Goal: Task Accomplishment & Management: Manage account settings

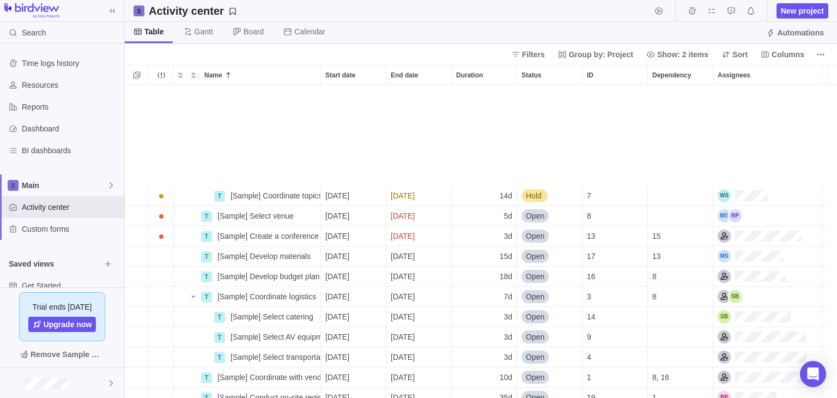
scroll to position [170, 0]
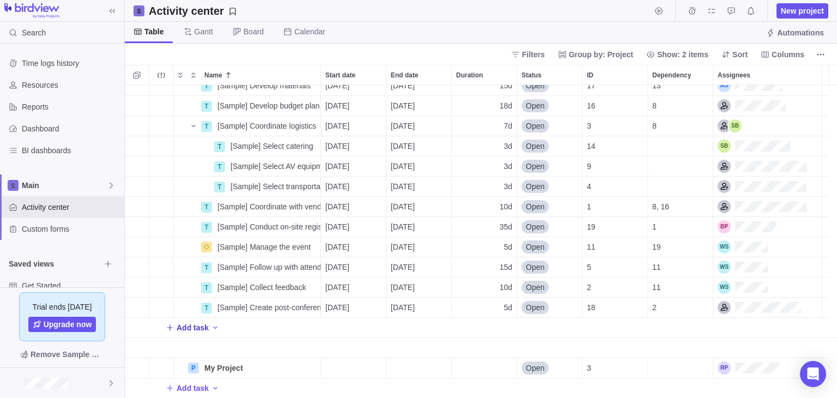
click at [196, 325] on span "Add task" at bounding box center [192, 327] width 32 height 11
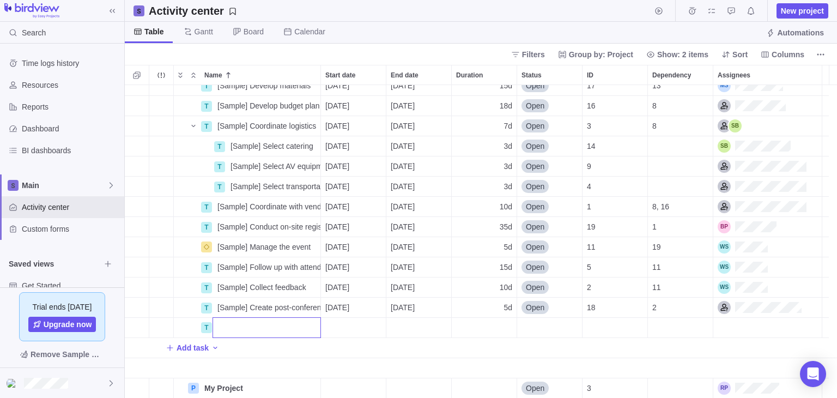
click at [211, 343] on div "T [Sample] Develop materials Details [DATE] [DATE] 15d Open 17 13 T [Sample] De…" at bounding box center [481, 241] width 712 height 313
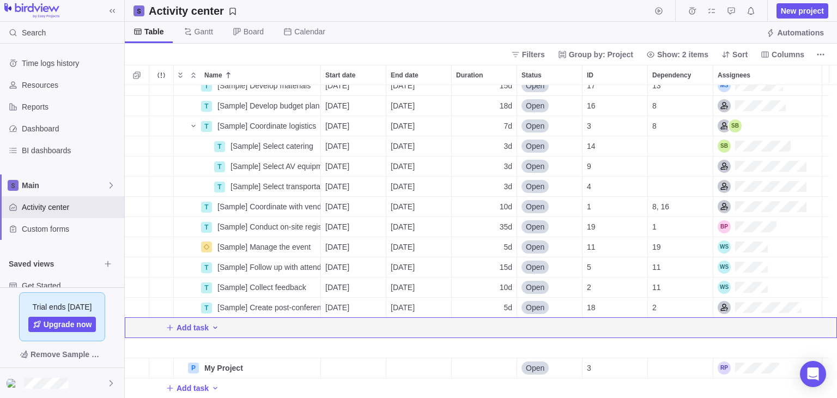
click at [212, 328] on icon "Add activity" at bounding box center [215, 327] width 9 height 9
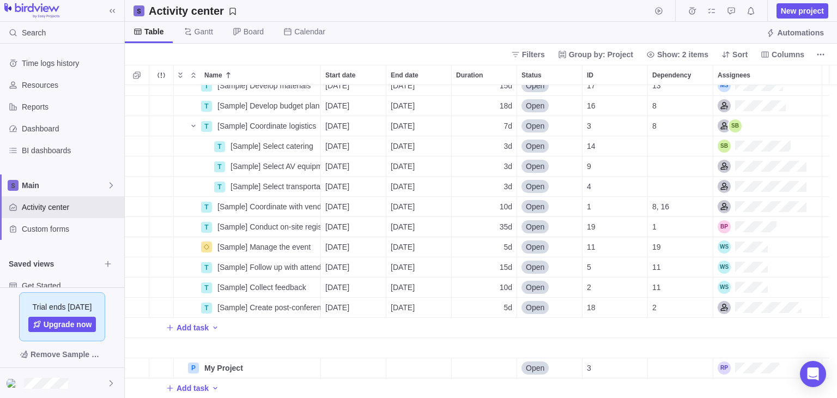
drag, startPoint x: 836, startPoint y: 246, endPoint x: 835, endPoint y: 150, distance: 95.3
click at [836, 150] on div at bounding box center [836, 199] width 1 height 398
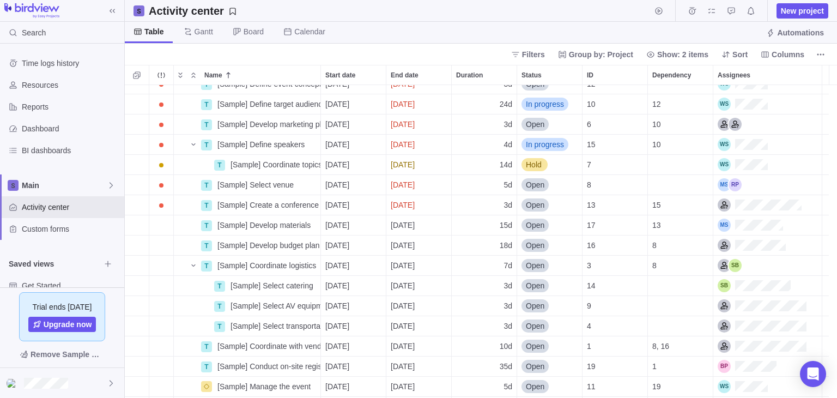
scroll to position [26, 0]
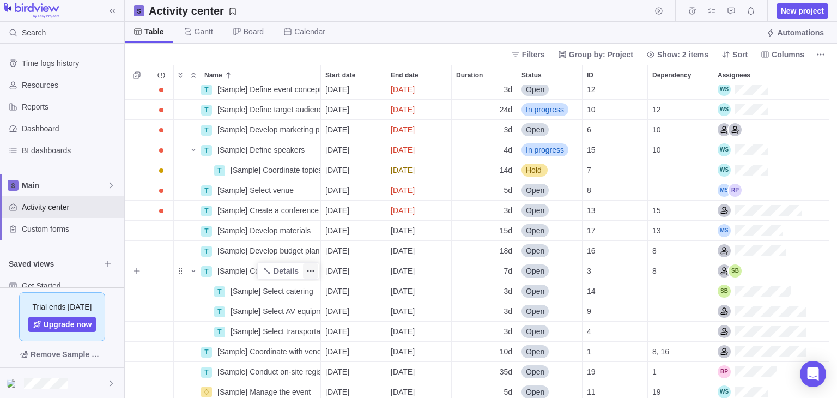
click at [312, 270] on icon "More actions" at bounding box center [310, 270] width 9 height 9
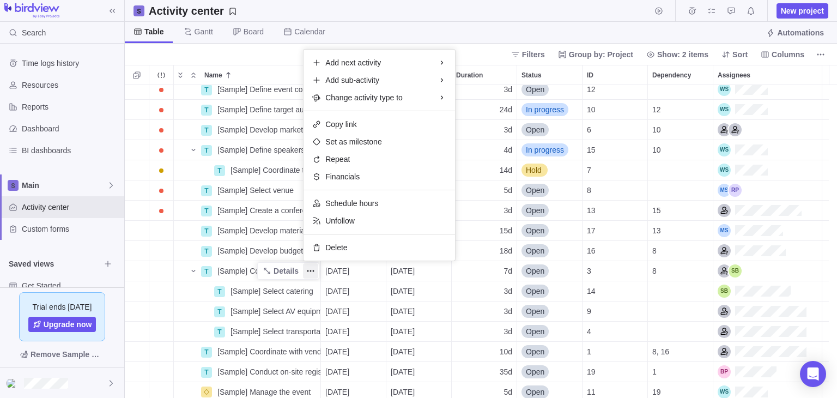
click at [193, 270] on div "P [Sample] Event Conference Details [DATE] [DATE] 118d In progress 1 T [Sample]…" at bounding box center [481, 241] width 712 height 313
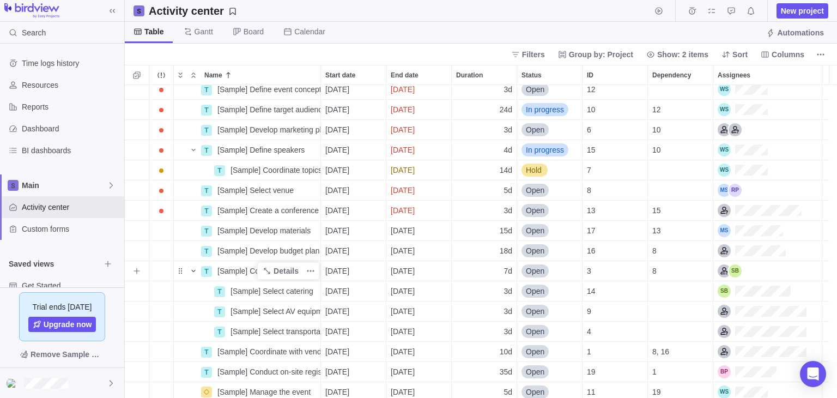
click at [193, 270] on icon "Name" at bounding box center [193, 270] width 9 height 9
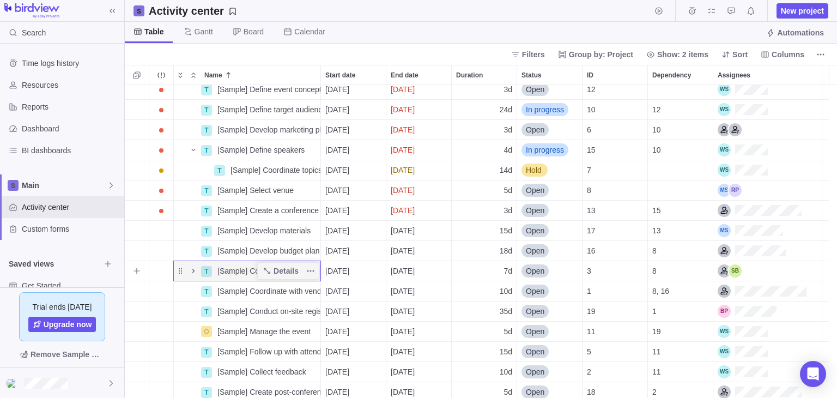
click at [192, 270] on icon "Name" at bounding box center [193, 270] width 9 height 9
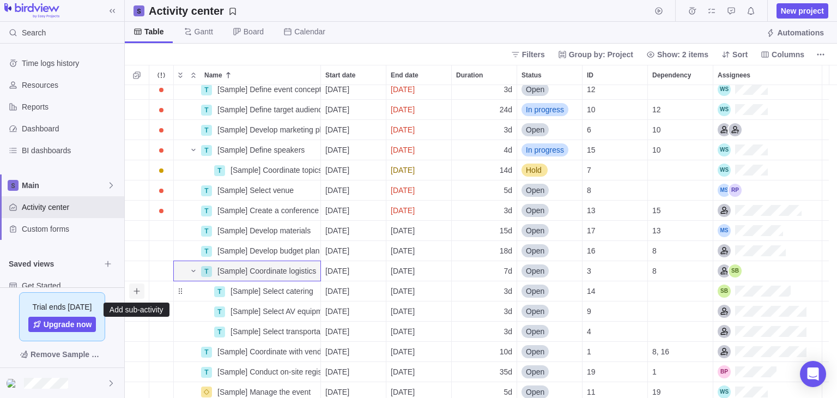
click at [137, 288] on icon "Add sub-activity" at bounding box center [136, 291] width 9 height 9
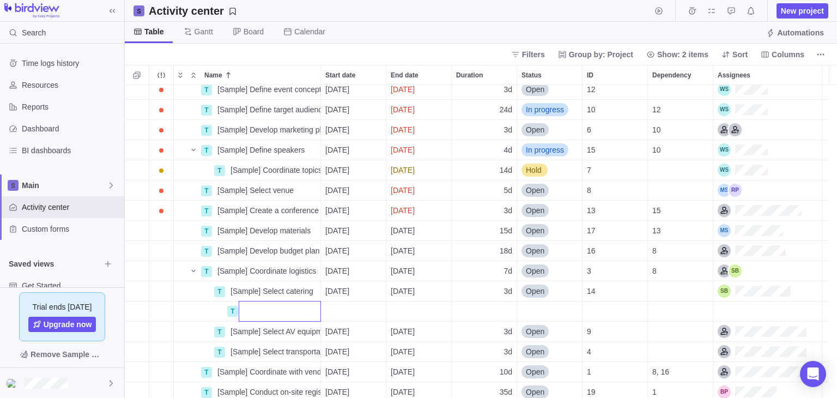
click at [120, 304] on body "Search Time logs history Resources Reports Dashboard BI dashboards Main Activit…" at bounding box center [418, 199] width 837 height 398
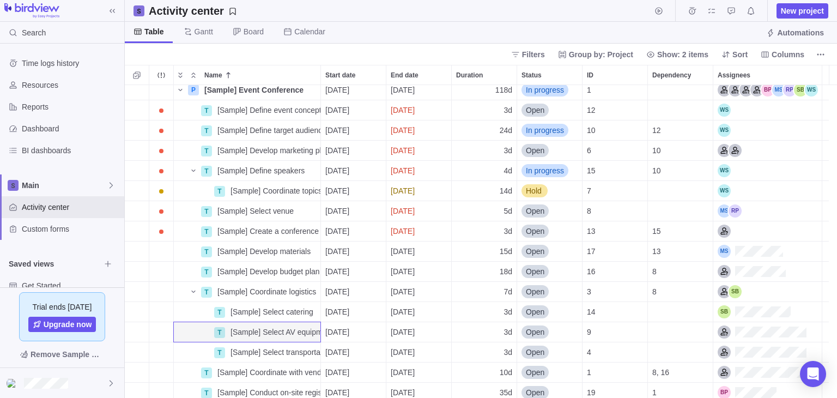
scroll to position [0, 0]
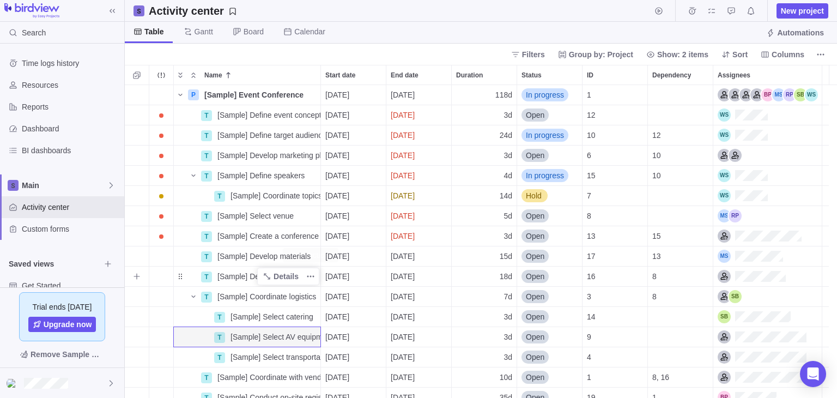
click at [320, 278] on div "T [Sample] Develop budget plan Details More actions" at bounding box center [247, 276] width 147 height 20
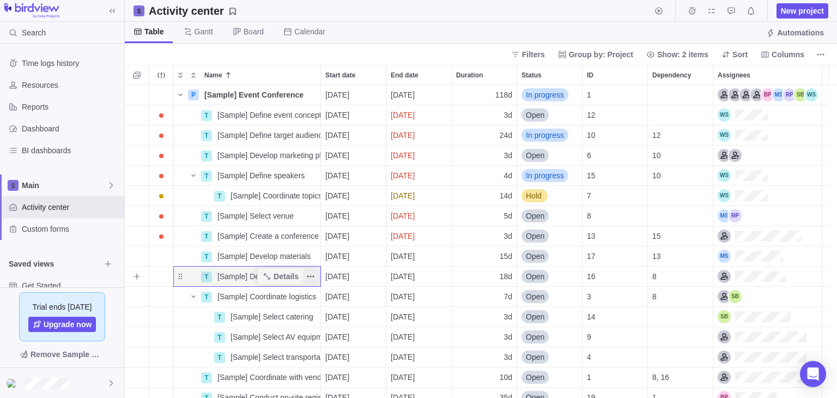
click at [309, 273] on icon "More actions" at bounding box center [310, 276] width 9 height 9
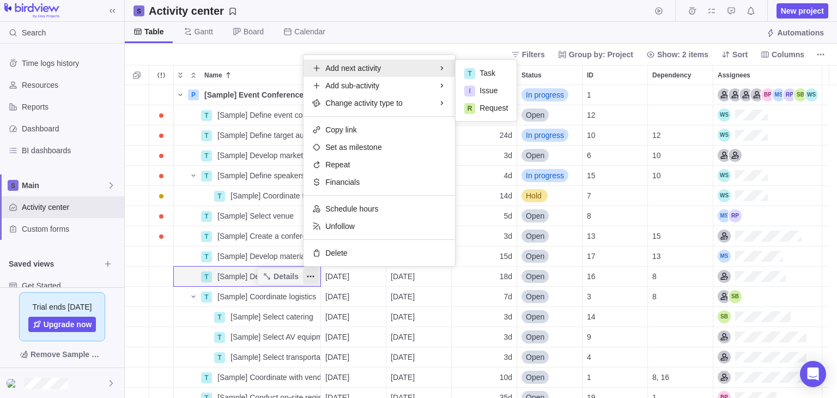
click at [150, 50] on body "Search Time logs history Resources Reports Dashboard BI dashboards Main Activit…" at bounding box center [418, 199] width 837 height 398
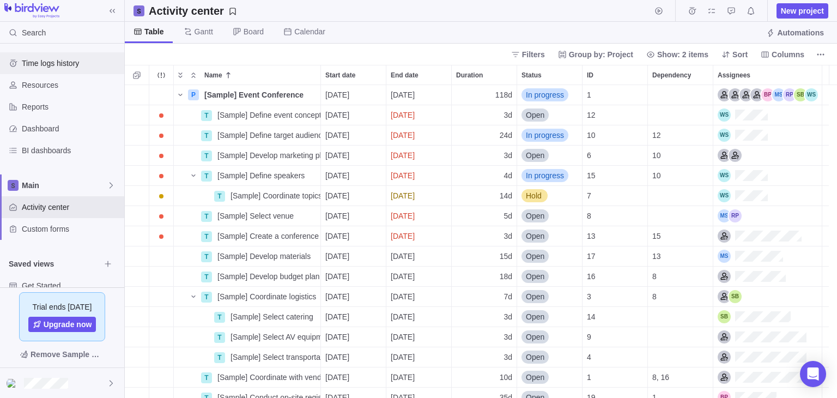
click at [51, 73] on div "Time logs history" at bounding box center [62, 63] width 124 height 22
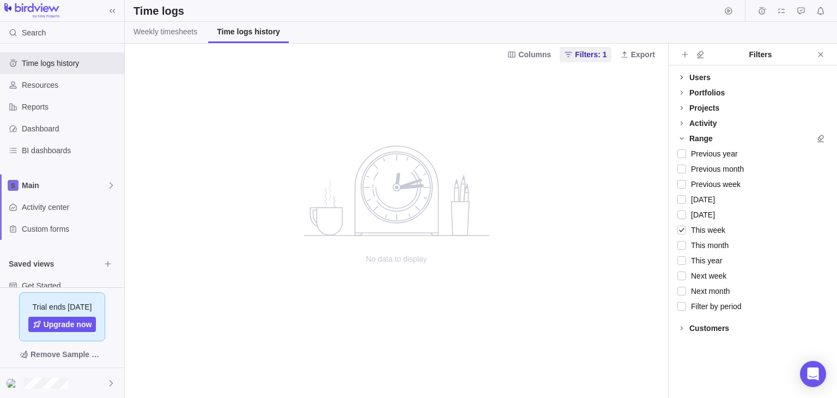
click at [680, 77] on icon at bounding box center [681, 77] width 9 height 9
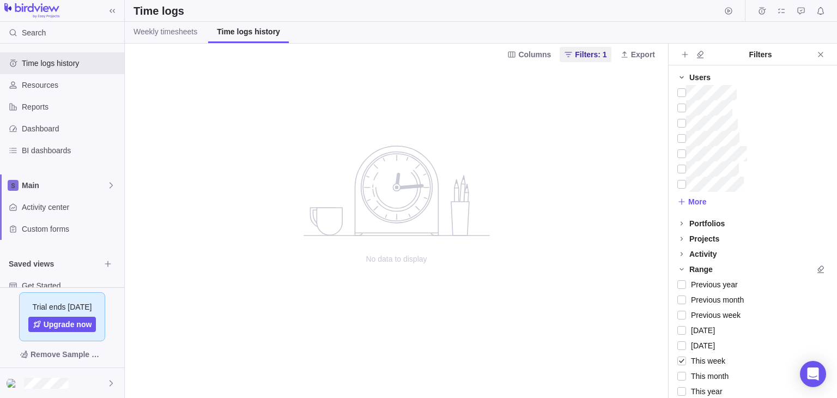
click at [680, 76] on icon at bounding box center [681, 77] width 9 height 9
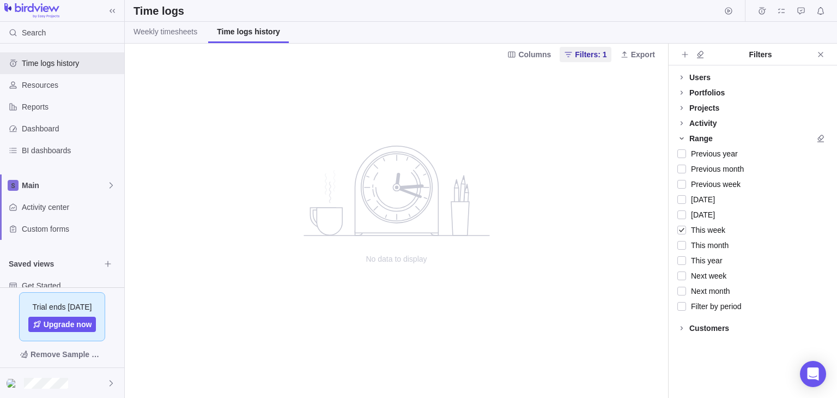
click at [680, 135] on icon at bounding box center [681, 138] width 9 height 9
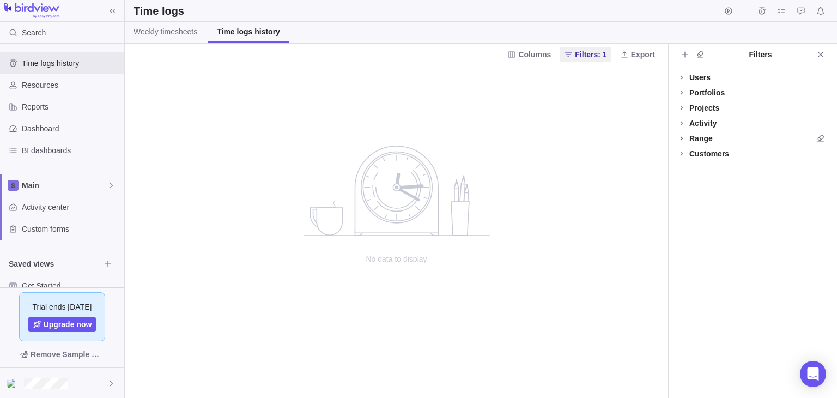
click at [680, 136] on icon at bounding box center [681, 138] width 9 height 9
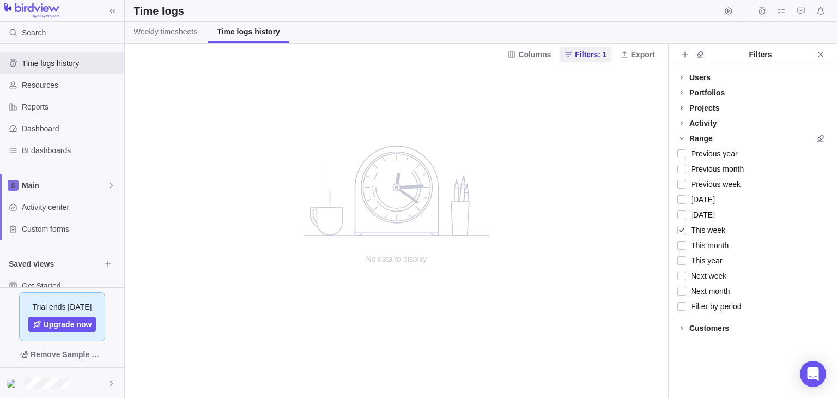
click at [684, 106] on icon at bounding box center [681, 107] width 9 height 9
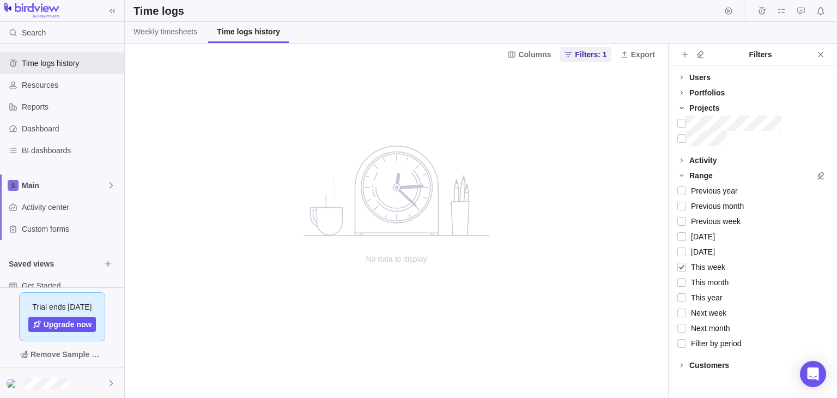
click at [684, 105] on icon at bounding box center [681, 107] width 9 height 9
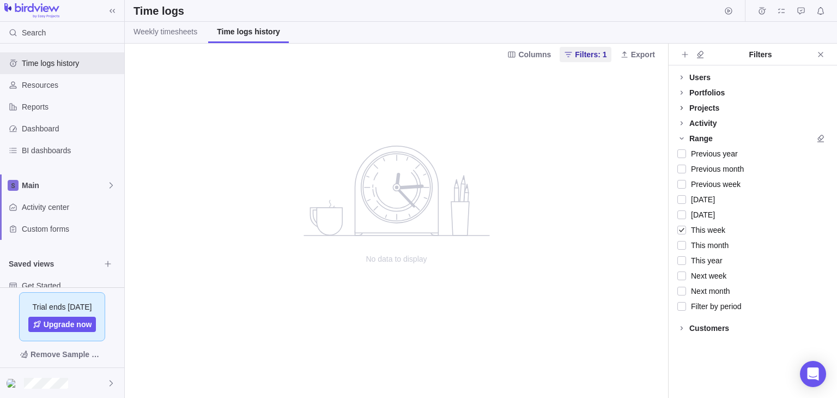
click at [684, 105] on icon at bounding box center [681, 107] width 9 height 9
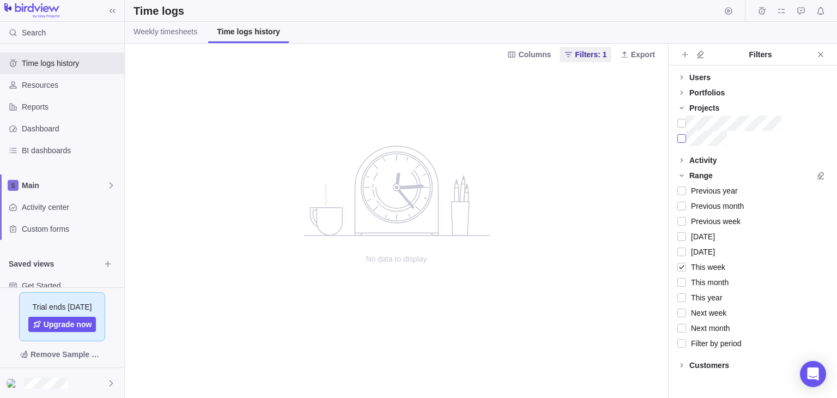
click at [682, 140] on div at bounding box center [681, 138] width 9 height 15
click at [682, 107] on icon at bounding box center [681, 108] width 4 height 2
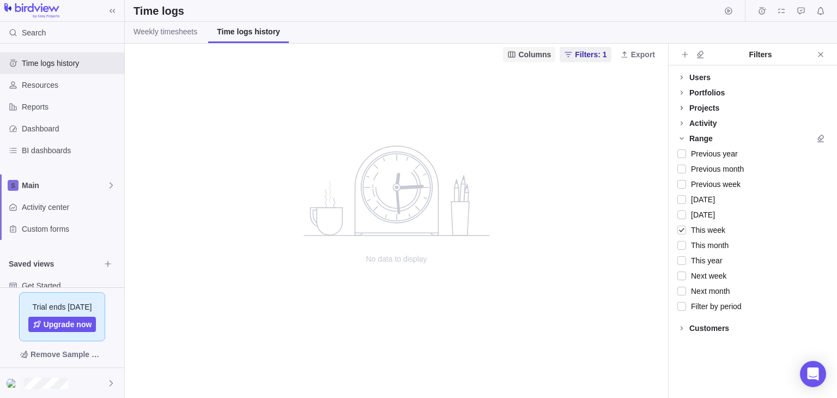
click at [540, 59] on span "Columns" at bounding box center [534, 54] width 33 height 11
click at [434, 101] on body "Search Time logs history Resources Reports Dashboard BI dashboards Main Activit…" at bounding box center [418, 199] width 837 height 398
click at [162, 36] on span "Weekly timesheets" at bounding box center [165, 31] width 64 height 11
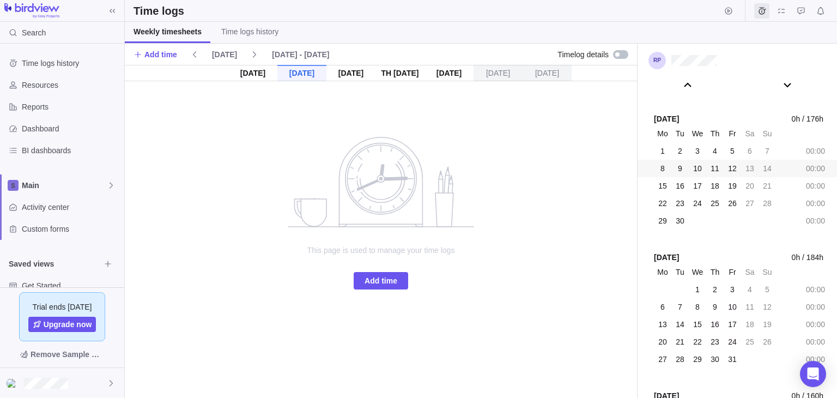
scroll to position [60185, 0]
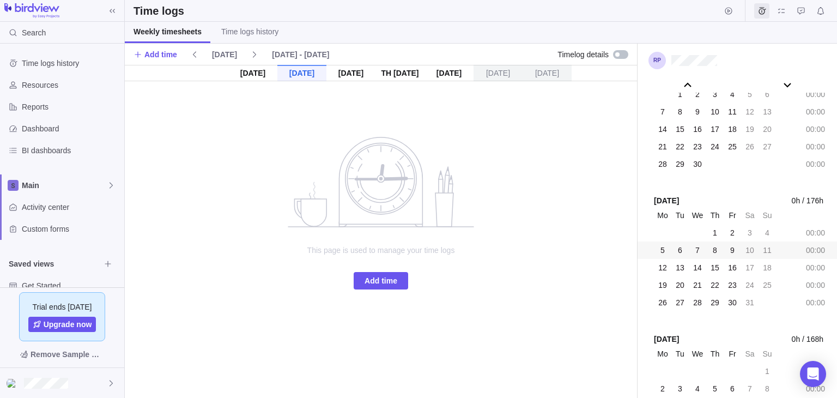
click at [710, 252] on div "8" at bounding box center [714, 249] width 15 height 15
click at [51, 86] on span "Resources" at bounding box center [71, 85] width 98 height 11
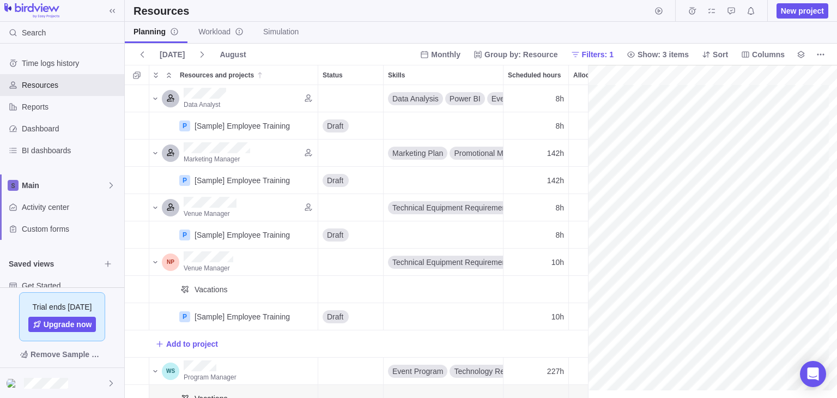
scroll to position [0, 172]
click at [170, 73] on icon "Collapse" at bounding box center [168, 75] width 9 height 9
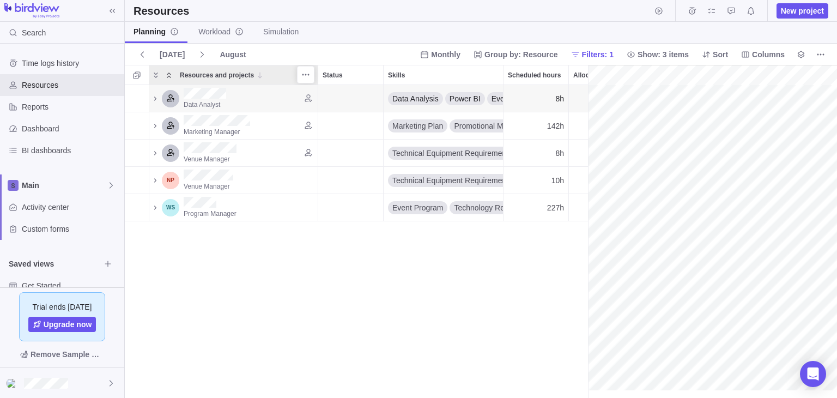
scroll to position [0, 119]
click at [165, 72] on icon "Collapse" at bounding box center [168, 75] width 9 height 9
click at [170, 74] on icon "Collapse" at bounding box center [169, 74] width 4 height 5
click at [169, 73] on icon "Collapse" at bounding box center [169, 74] width 4 height 5
click at [154, 73] on icon "Expand" at bounding box center [155, 75] width 9 height 9
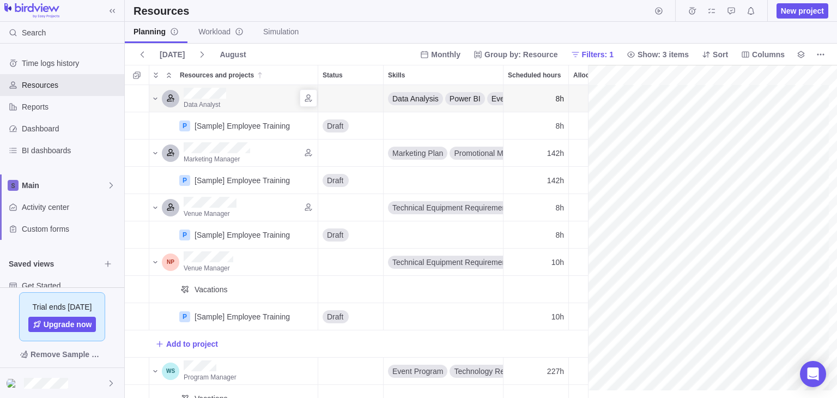
scroll to position [0, 182]
click at [172, 72] on icon "Collapse" at bounding box center [168, 75] width 9 height 9
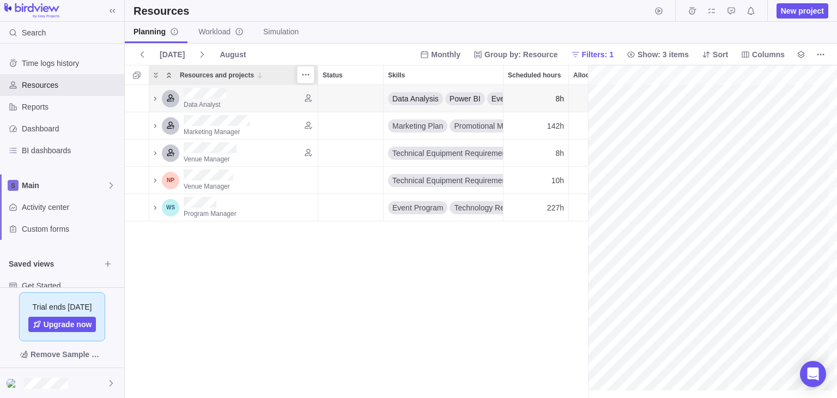
scroll to position [0, 119]
click at [154, 77] on icon "Expand" at bounding box center [155, 75] width 9 height 9
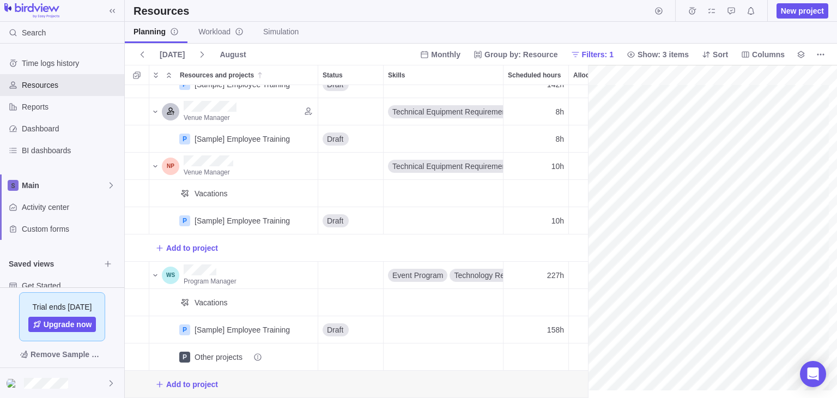
scroll to position [0, 0]
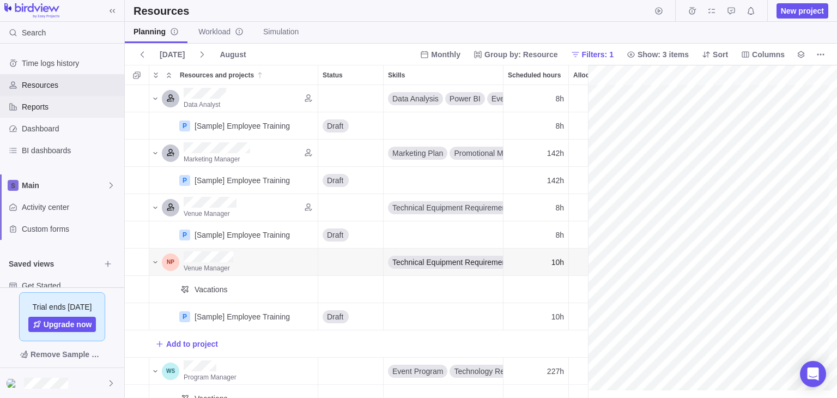
click at [45, 101] on span "Reports" at bounding box center [71, 106] width 98 height 11
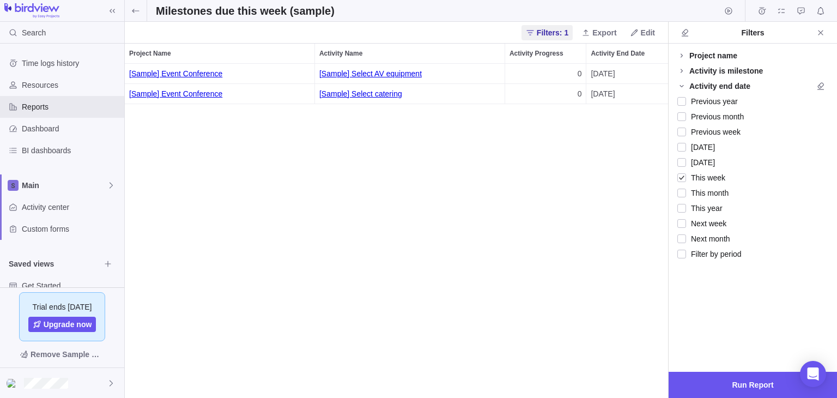
scroll to position [9, 9]
click at [641, 27] on span "Edit" at bounding box center [642, 32] width 34 height 15
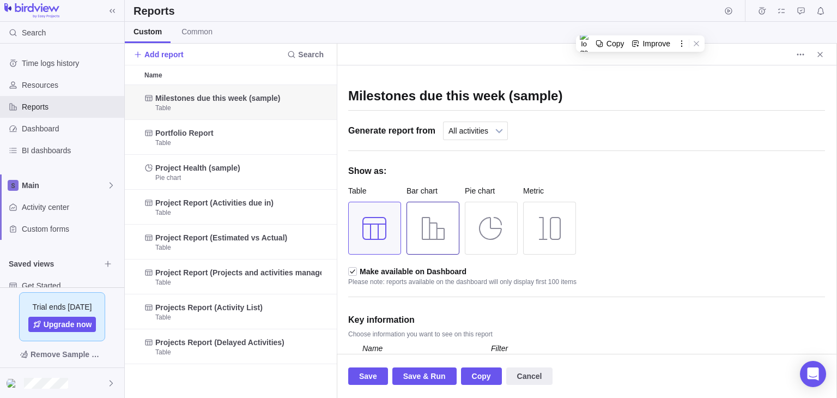
click at [427, 223] on div at bounding box center [432, 228] width 53 height 53
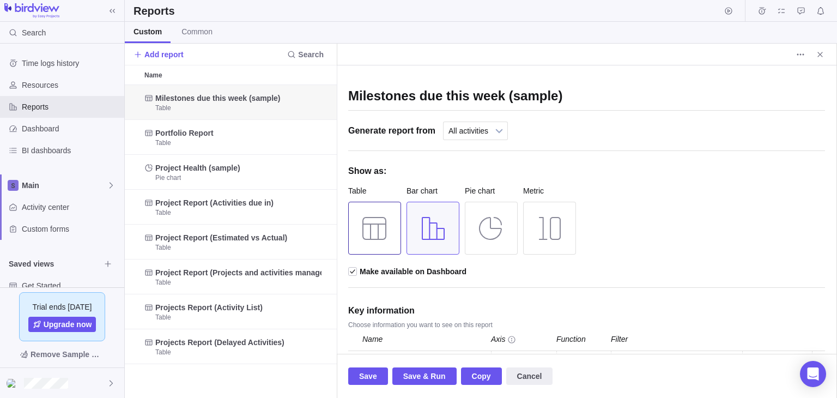
click at [373, 221] on div at bounding box center [374, 228] width 53 height 53
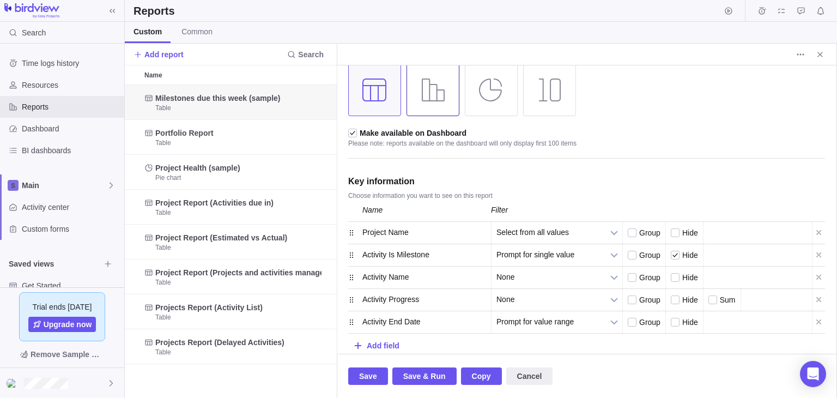
click at [444, 92] on div at bounding box center [432, 89] width 53 height 53
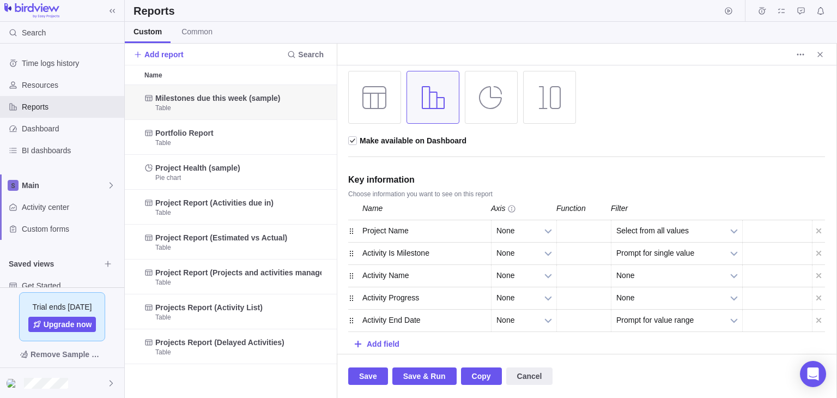
scroll to position [129, 0]
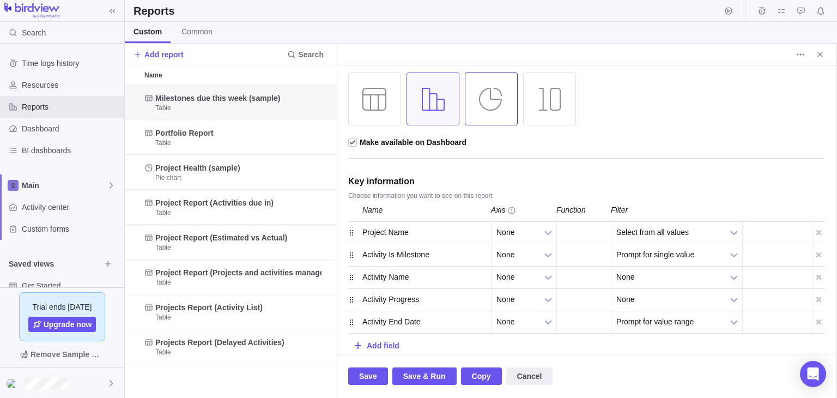
click at [497, 96] on div at bounding box center [491, 98] width 53 height 53
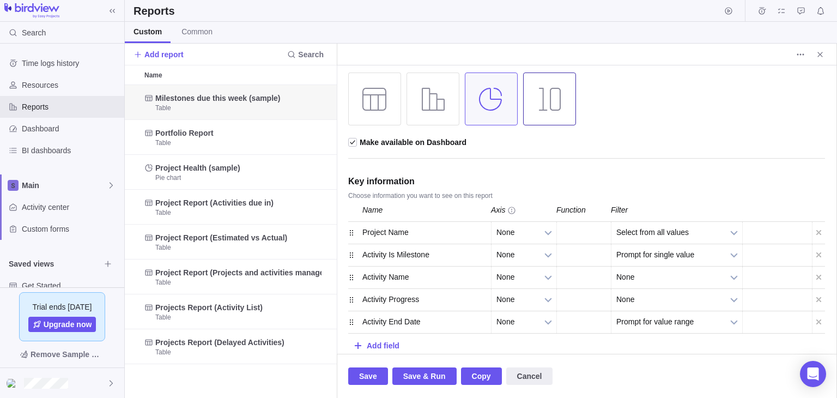
click at [556, 96] on div at bounding box center [549, 98] width 53 height 53
click at [508, 95] on div at bounding box center [491, 98] width 53 height 53
click at [434, 109] on div at bounding box center [432, 98] width 53 height 53
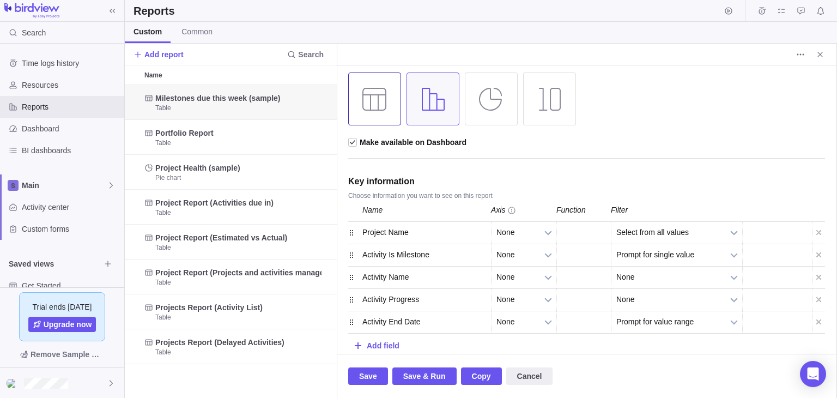
click at [369, 109] on div at bounding box center [374, 98] width 53 height 53
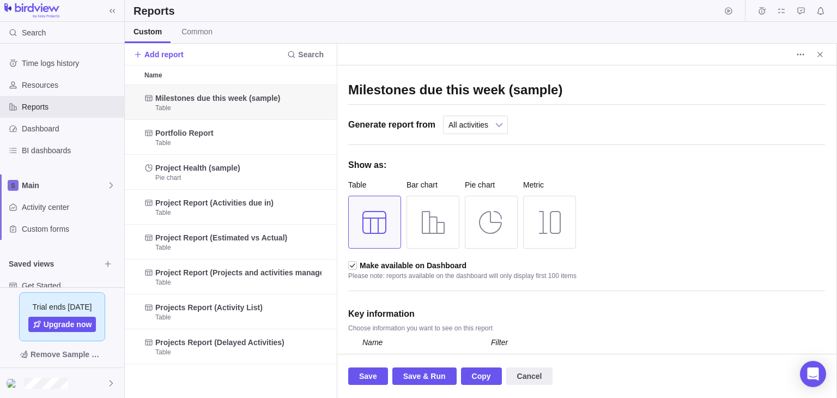
scroll to position [0, 0]
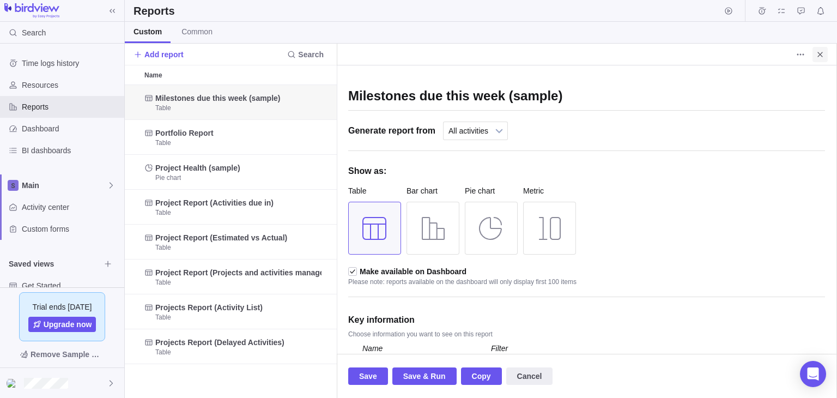
click at [818, 52] on icon "Close" at bounding box center [819, 54] width 5 height 5
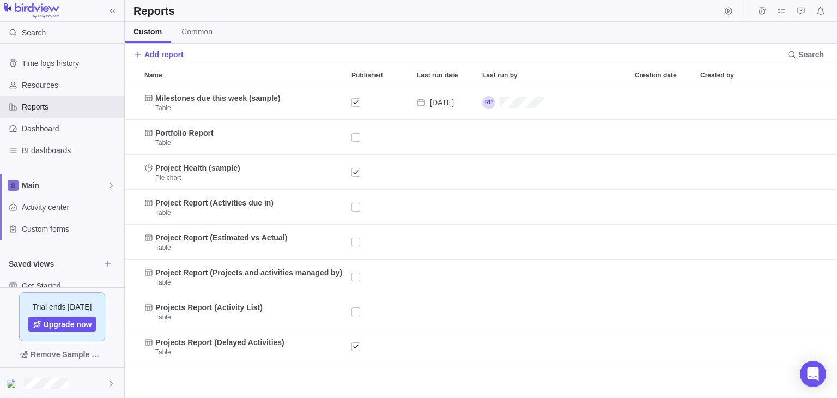
scroll to position [304, 704]
click at [23, 132] on span "Dashboard" at bounding box center [71, 128] width 98 height 11
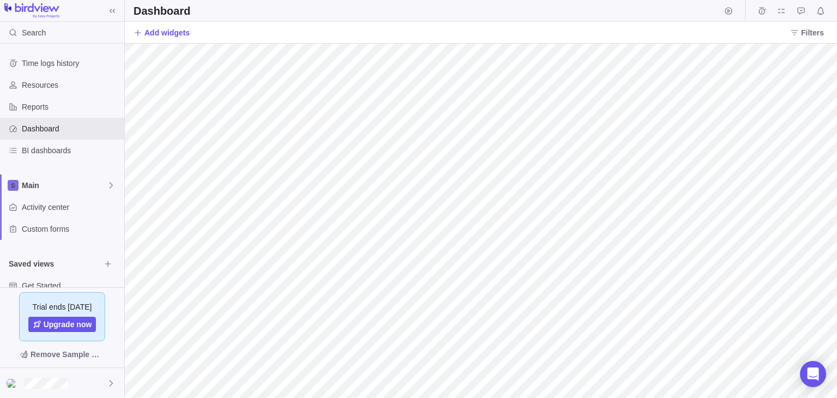
drag, startPoint x: 836, startPoint y: 112, endPoint x: 836, endPoint y: 160, distance: 48.5
click at [836, 160] on div at bounding box center [836, 199] width 1 height 398
click at [42, 101] on span "Reports" at bounding box center [71, 106] width 98 height 11
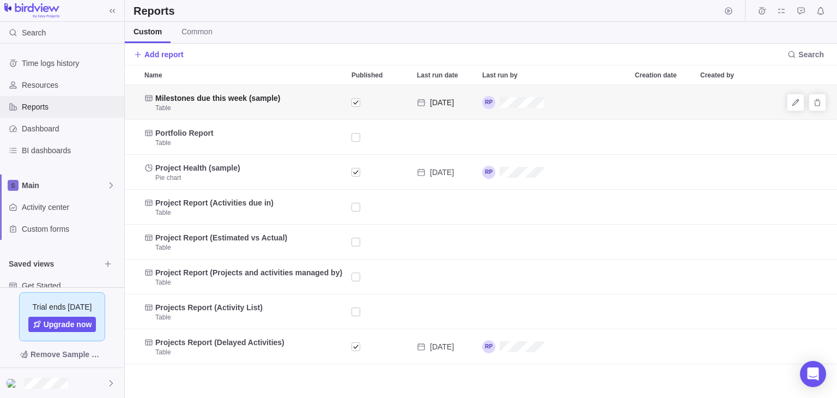
scroll to position [304, 704]
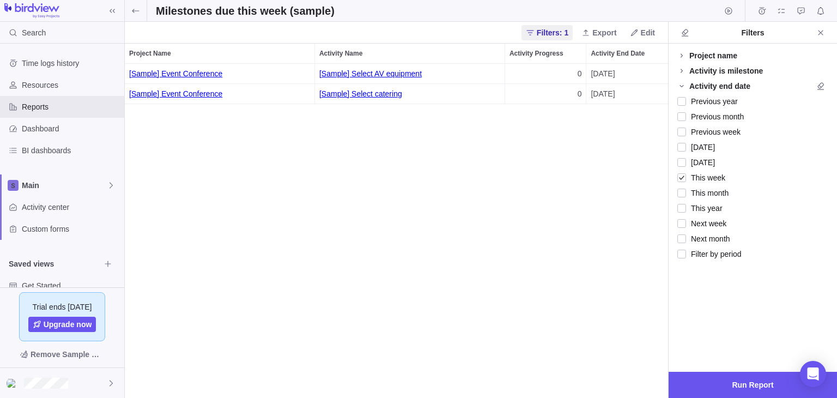
scroll to position [325, 534]
click at [635, 31] on icon at bounding box center [634, 32] width 9 height 9
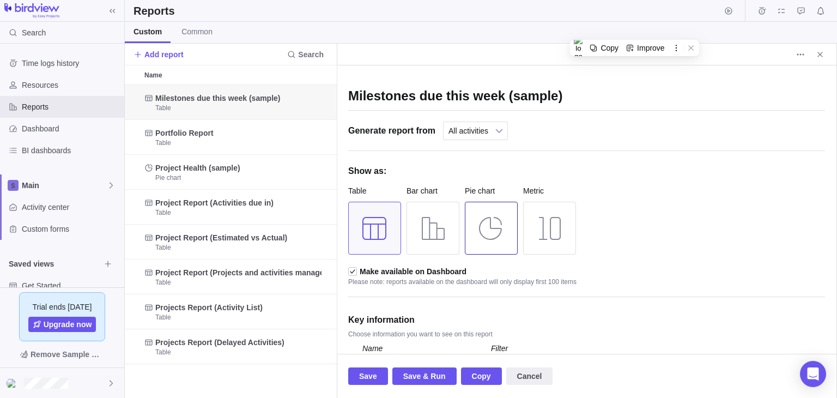
scroll to position [304, 203]
click at [436, 230] on div at bounding box center [432, 228] width 53 height 53
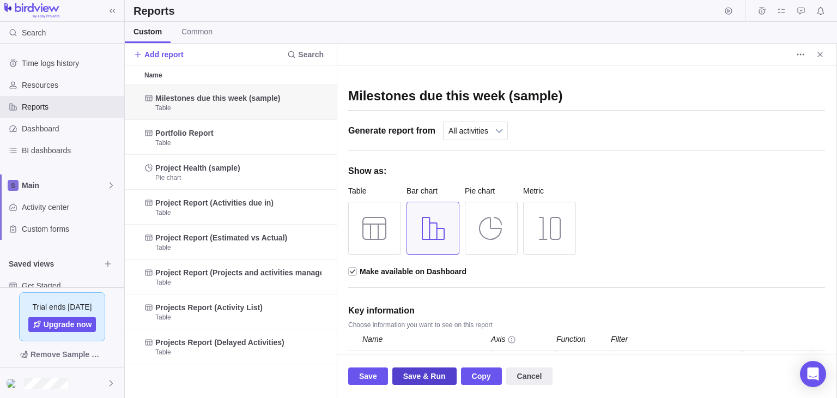
click at [400, 372] on span "Save & Run" at bounding box center [424, 375] width 64 height 17
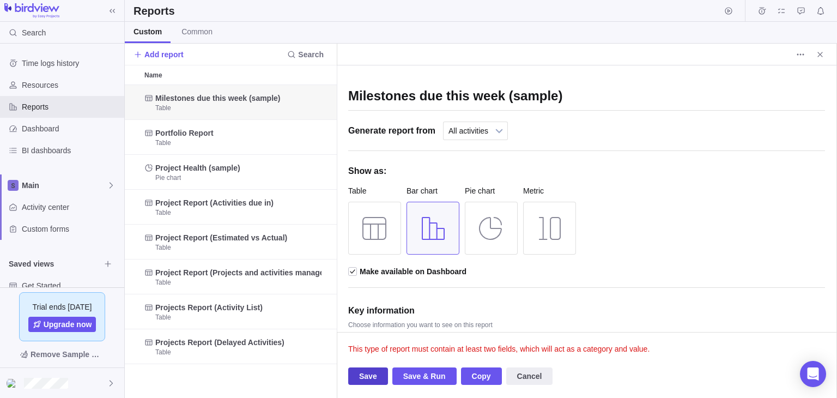
click at [376, 369] on span "Save" at bounding box center [368, 375] width 40 height 17
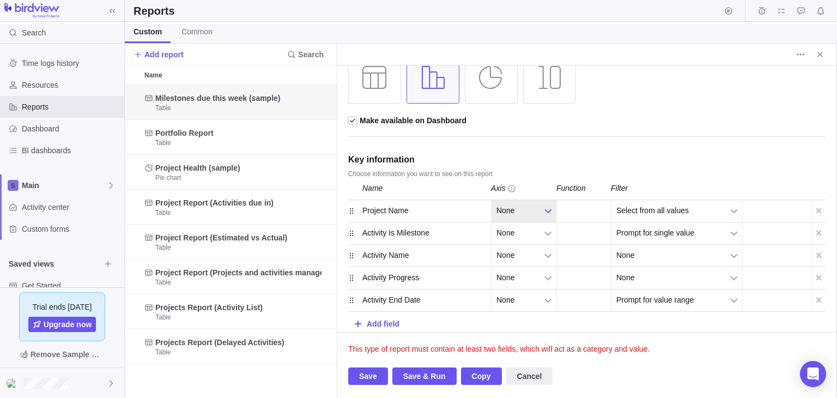
click at [548, 208] on b at bounding box center [548, 211] width 16 height 22
click at [530, 253] on li "Category" at bounding box center [523, 255] width 53 height 19
click at [357, 373] on span "Save" at bounding box center [368, 375] width 40 height 17
click at [375, 371] on span "Save" at bounding box center [368, 375] width 40 height 17
click at [728, 215] on b at bounding box center [734, 211] width 16 height 22
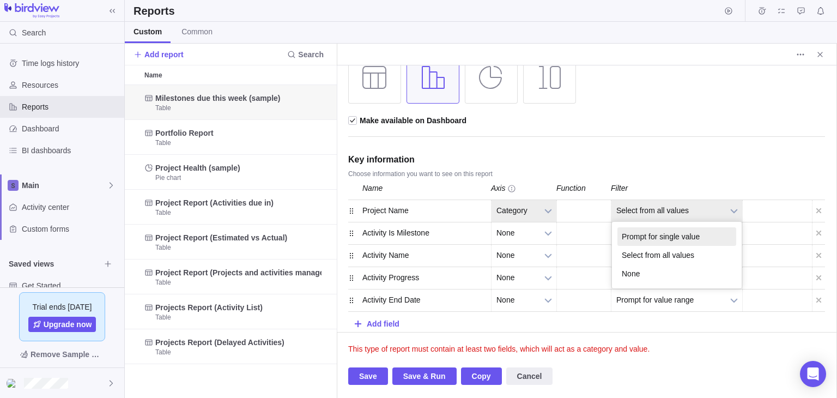
click at [696, 235] on li "Prompt for single value" at bounding box center [676, 236] width 119 height 19
click at [377, 369] on span "Save" at bounding box center [368, 375] width 40 height 17
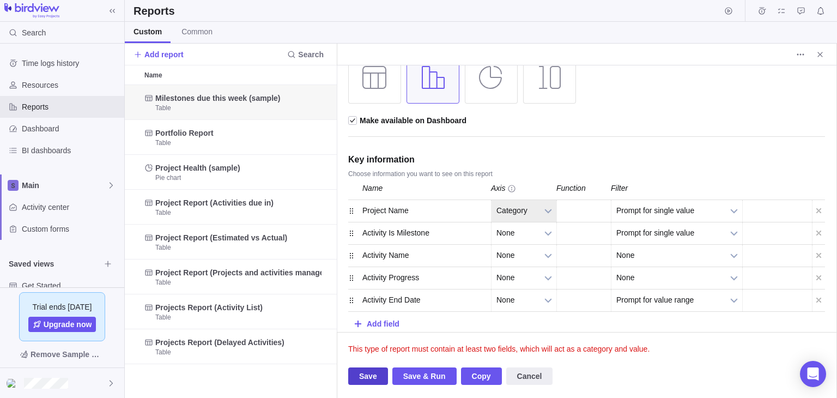
click at [379, 367] on span "Save" at bounding box center [368, 375] width 40 height 17
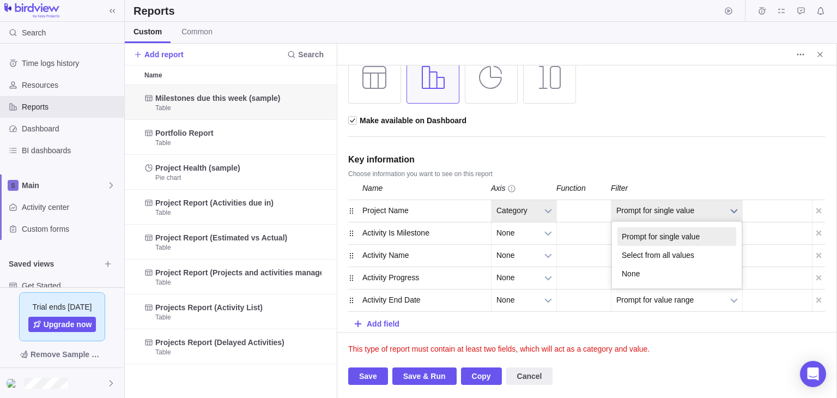
click at [734, 204] on b at bounding box center [734, 211] width 16 height 22
click at [666, 255] on li "Select from all values" at bounding box center [676, 255] width 119 height 19
click at [574, 214] on div "Count Count Count" at bounding box center [583, 211] width 54 height 22
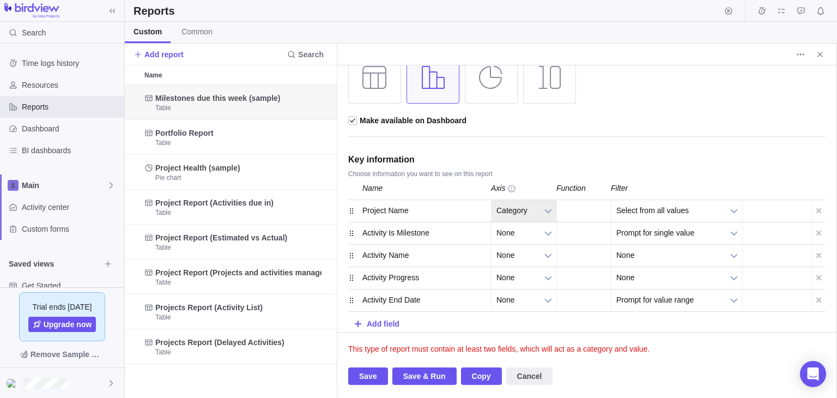
click at [574, 214] on div "Count Count Count" at bounding box center [583, 211] width 54 height 22
click at [382, 324] on div "Add field" at bounding box center [383, 323] width 33 height 20
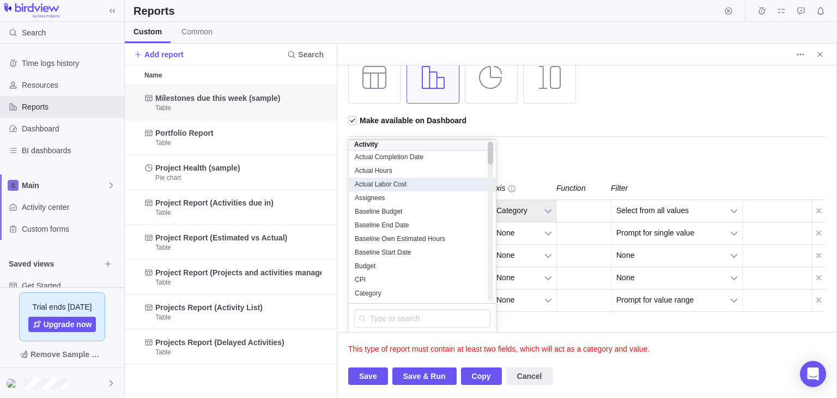
click at [381, 181] on span "Actual Labor Cost" at bounding box center [381, 184] width 52 height 9
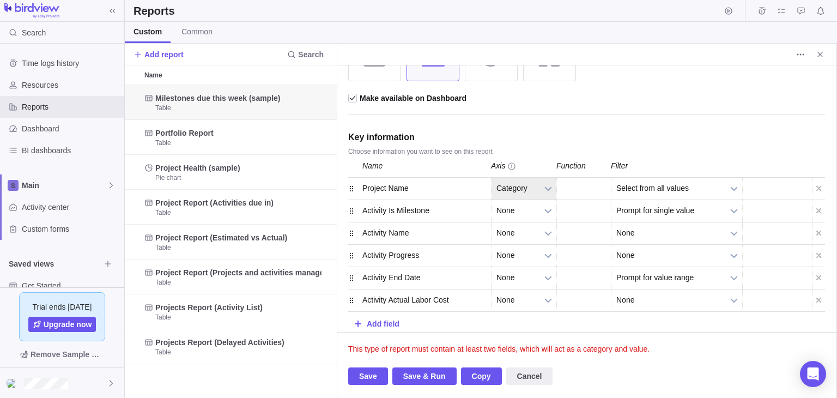
click at [759, 187] on div "Project Name None Category Value Category None Category Value Count Count Count…" at bounding box center [586, 188] width 477 height 23
click at [460, 296] on div "Activity Actual Labor Cost" at bounding box center [423, 300] width 136 height 22
drag, startPoint x: 368, startPoint y: 296, endPoint x: 386, endPoint y: 301, distance: 18.0
click at [386, 301] on div "Activity Actual Labor Cost" at bounding box center [423, 300] width 136 height 22
click at [552, 299] on b at bounding box center [548, 300] width 16 height 22
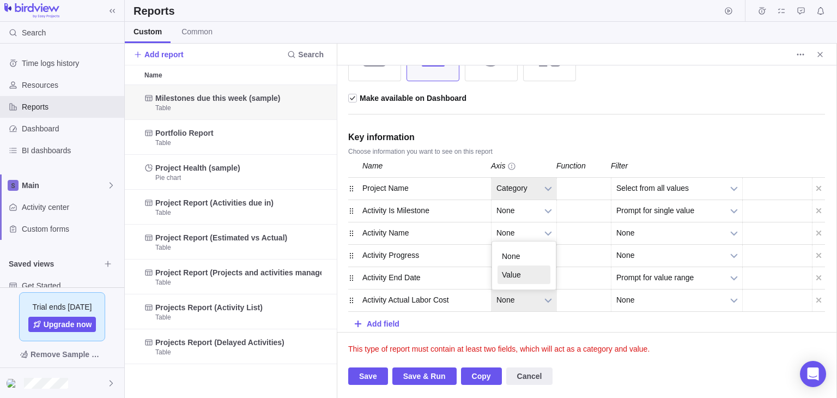
click at [528, 275] on li "Value" at bounding box center [523, 274] width 53 height 19
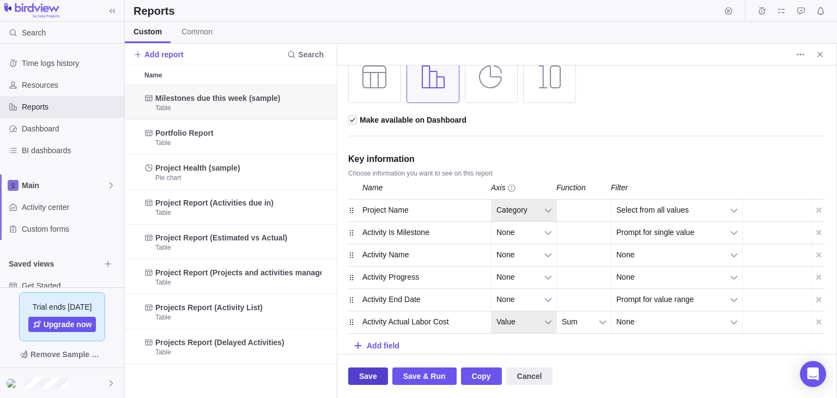
click at [372, 378] on span "Save" at bounding box center [368, 375] width 18 height 13
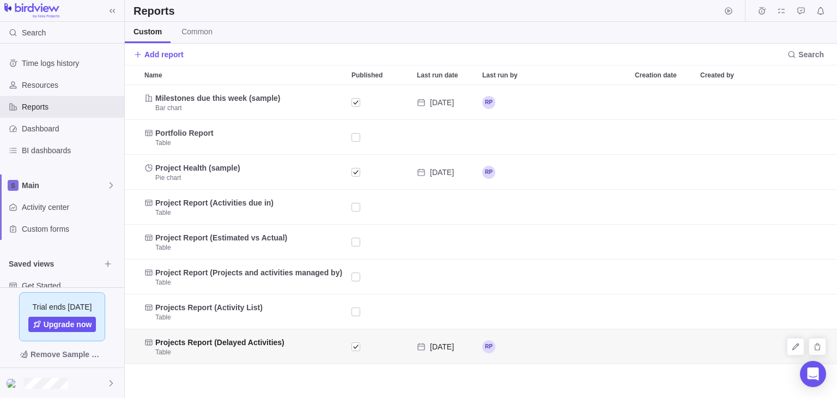
scroll to position [304, 704]
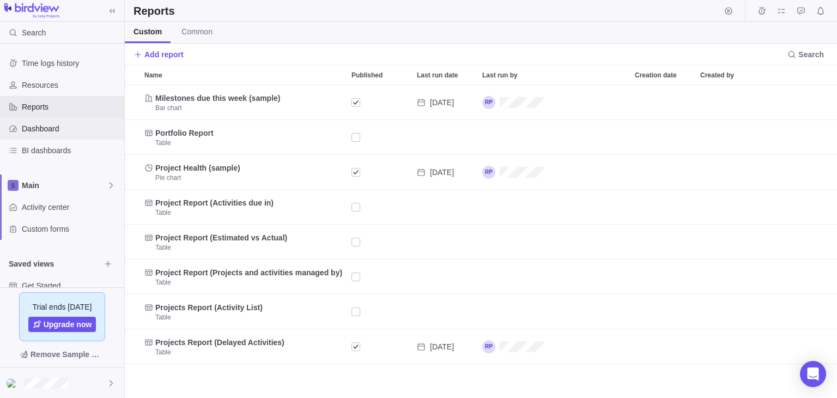
click at [33, 129] on span "Dashboard" at bounding box center [71, 128] width 98 height 11
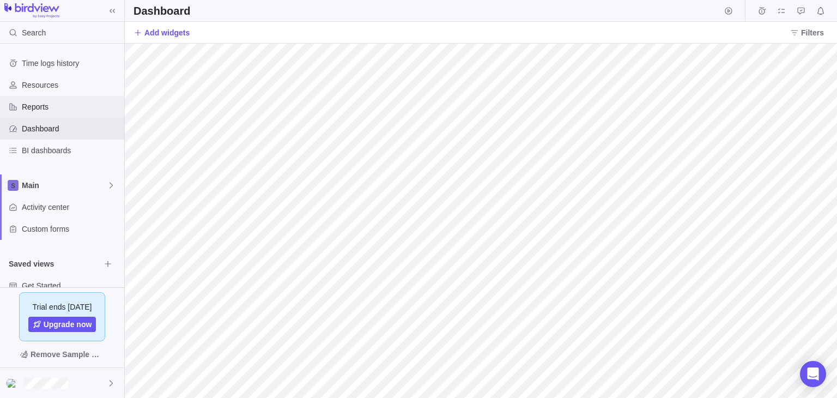
click at [46, 107] on span "Reports" at bounding box center [71, 106] width 98 height 11
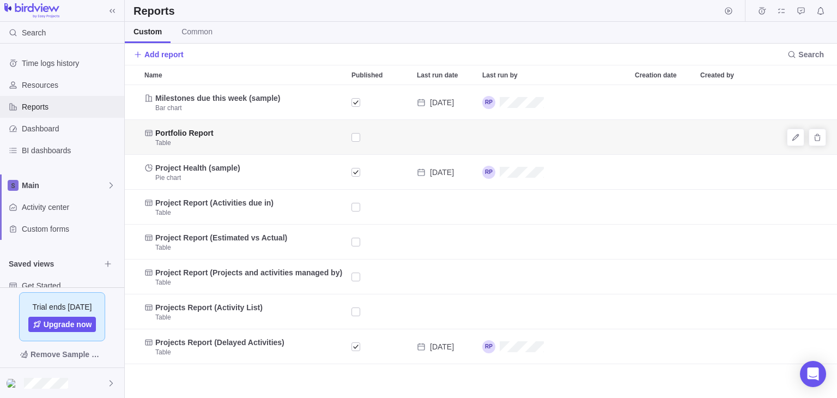
scroll to position [304, 704]
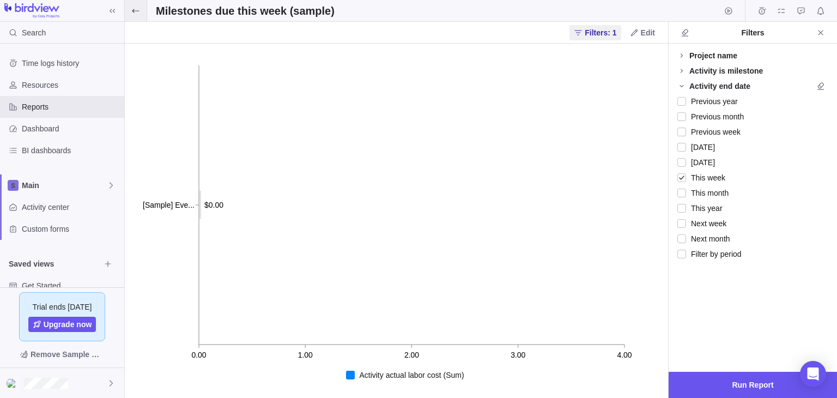
click at [143, 12] on span at bounding box center [136, 10] width 22 height 21
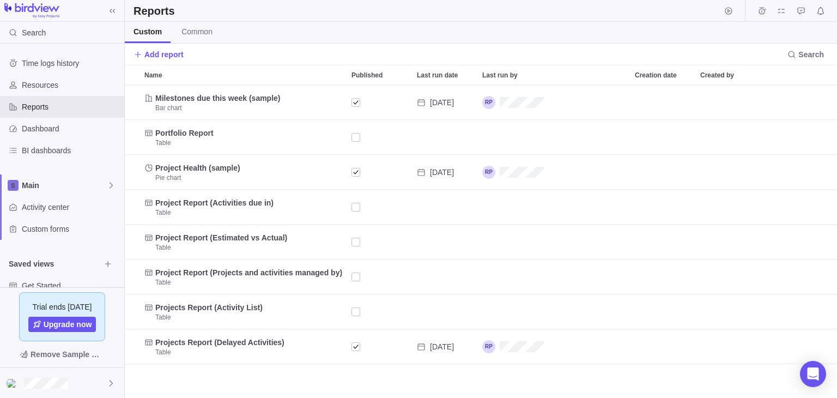
scroll to position [304, 704]
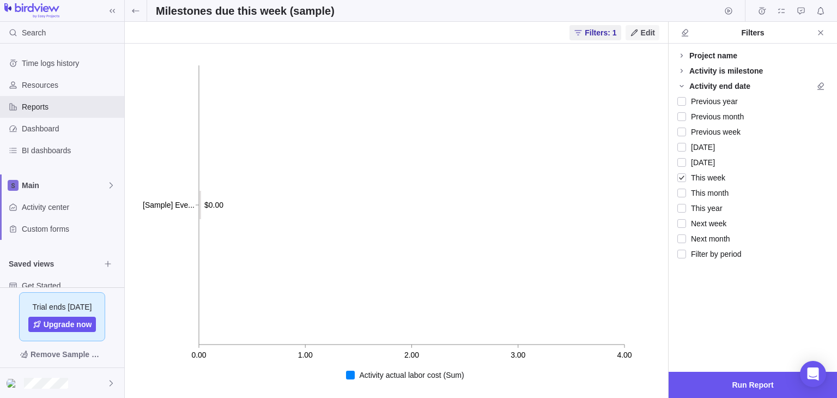
click at [640, 35] on span "Edit" at bounding box center [642, 32] width 34 height 15
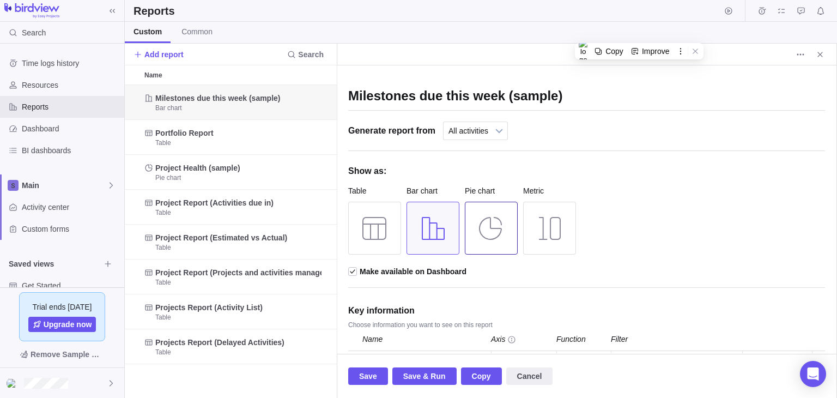
click at [491, 218] on div at bounding box center [491, 228] width 53 height 53
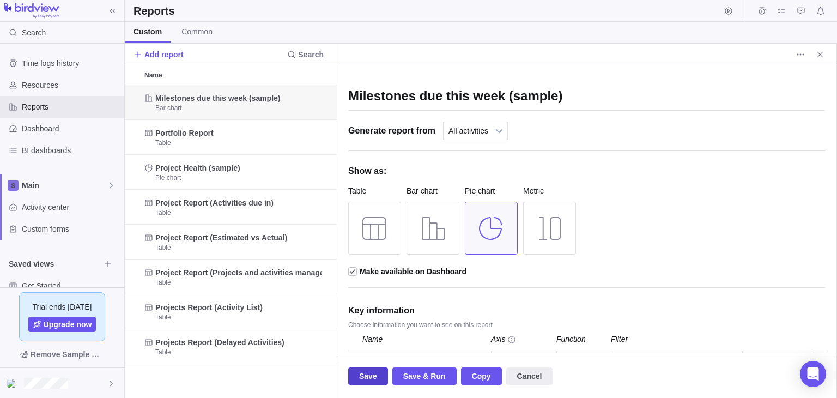
click at [369, 369] on span "Save" at bounding box center [368, 375] width 18 height 13
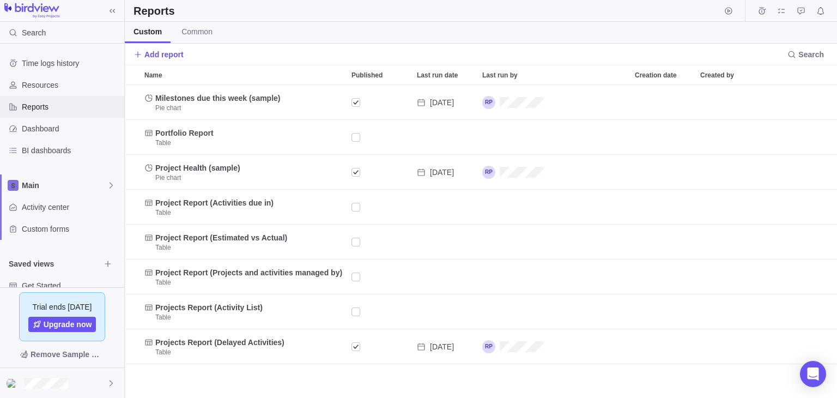
click at [41, 111] on span "Reports" at bounding box center [71, 106] width 98 height 11
click at [51, 125] on span "Dashboard" at bounding box center [71, 128] width 98 height 11
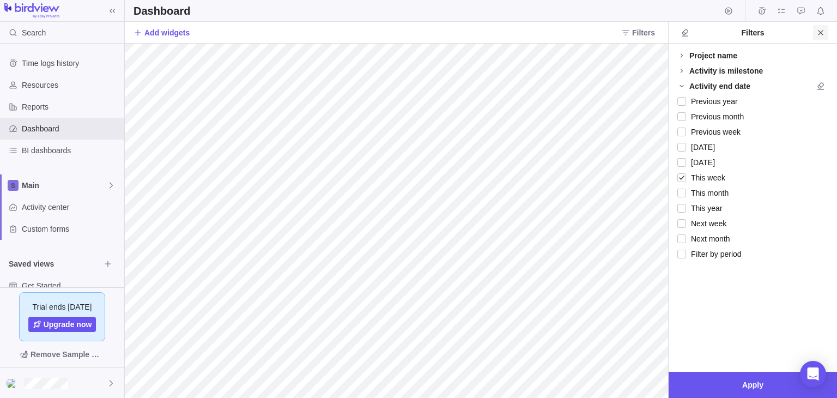
click at [821, 33] on icon "Close" at bounding box center [820, 32] width 9 height 9
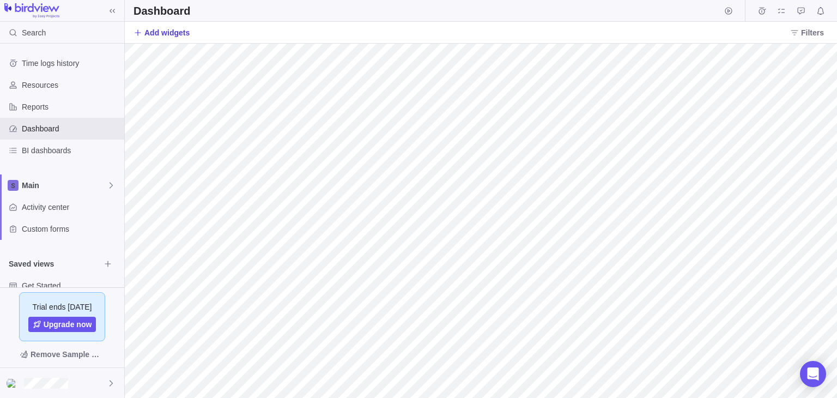
click at [173, 34] on span "Add widgets" at bounding box center [166, 32] width 45 height 11
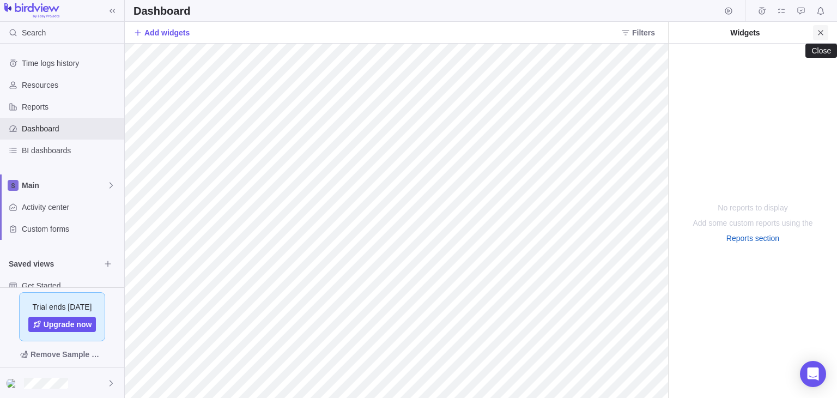
click at [825, 33] on span "Close" at bounding box center [820, 32] width 15 height 15
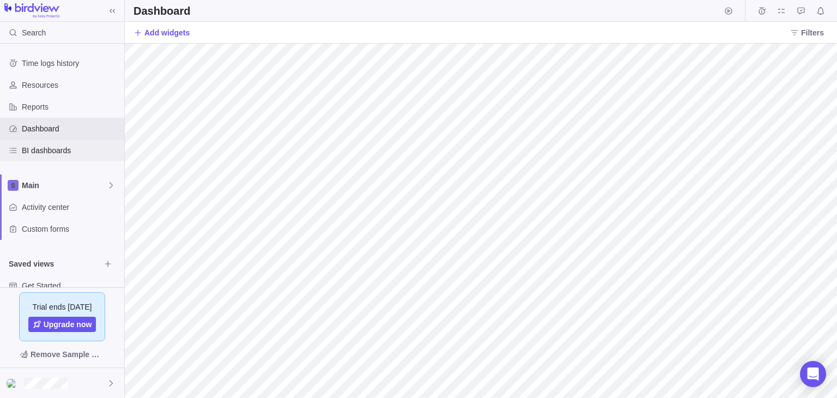
click at [56, 149] on span "BI dashboards" at bounding box center [71, 150] width 98 height 11
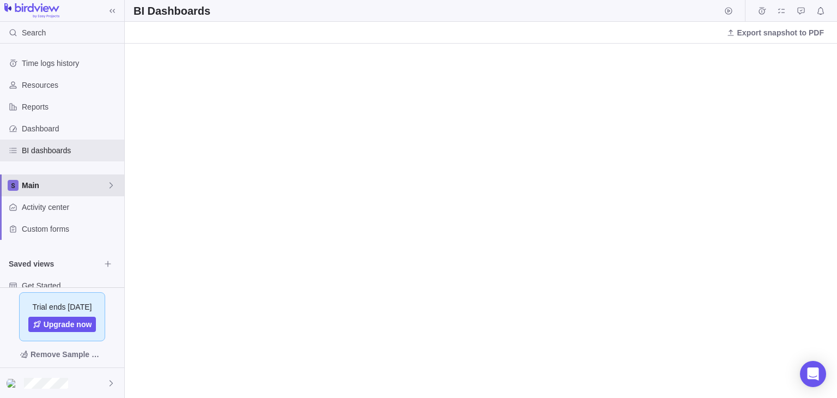
click at [117, 186] on div "Main" at bounding box center [62, 185] width 124 height 22
click at [109, 184] on icon at bounding box center [111, 185] width 9 height 9
click at [76, 227] on span "Custom forms" at bounding box center [71, 228] width 98 height 11
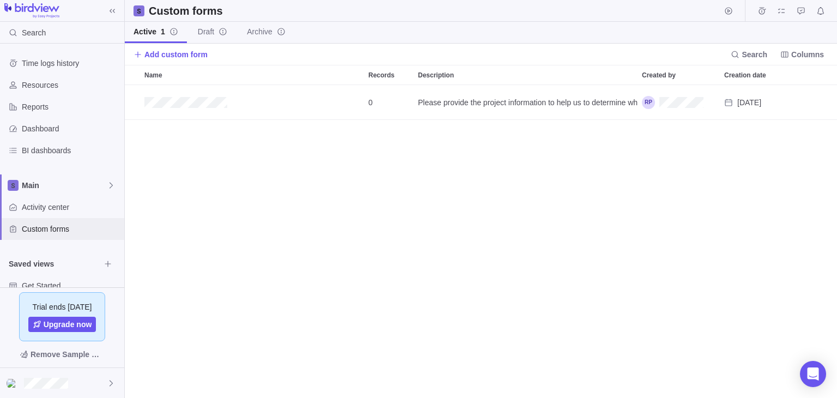
scroll to position [304, 704]
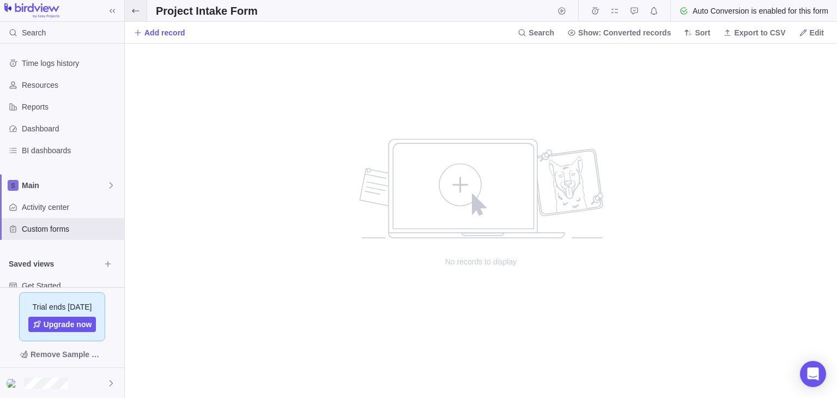
click at [136, 8] on icon at bounding box center [135, 11] width 9 height 9
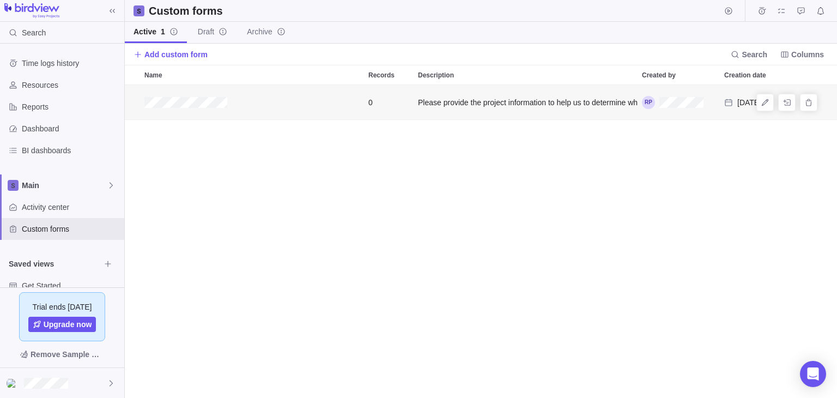
scroll to position [304, 704]
click at [780, 101] on span "Add record" at bounding box center [786, 102] width 15 height 15
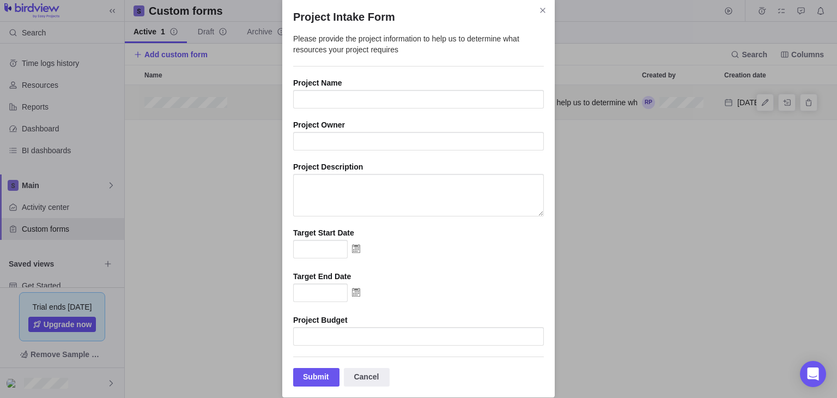
scroll to position [0, 0]
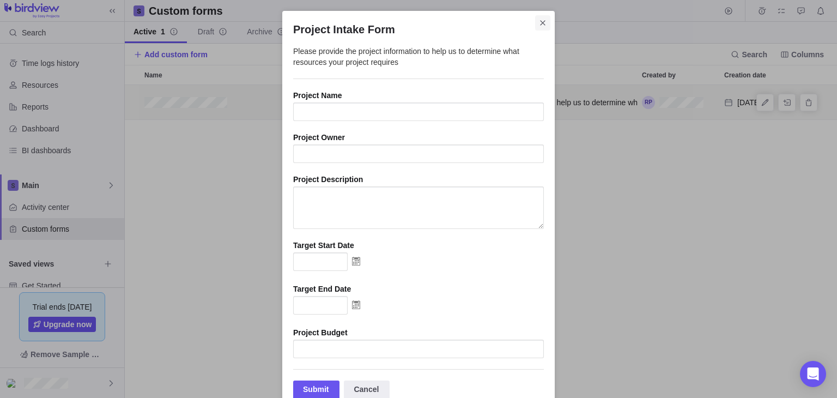
click at [540, 26] on icon "Close" at bounding box center [542, 23] width 9 height 9
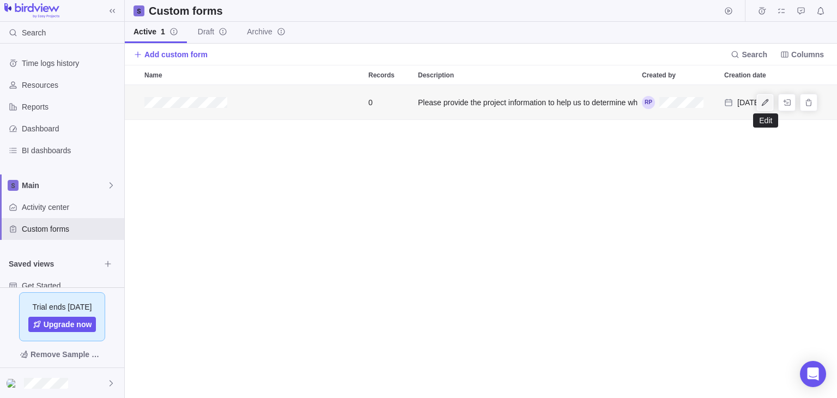
click at [768, 104] on icon "Edit" at bounding box center [764, 102] width 9 height 9
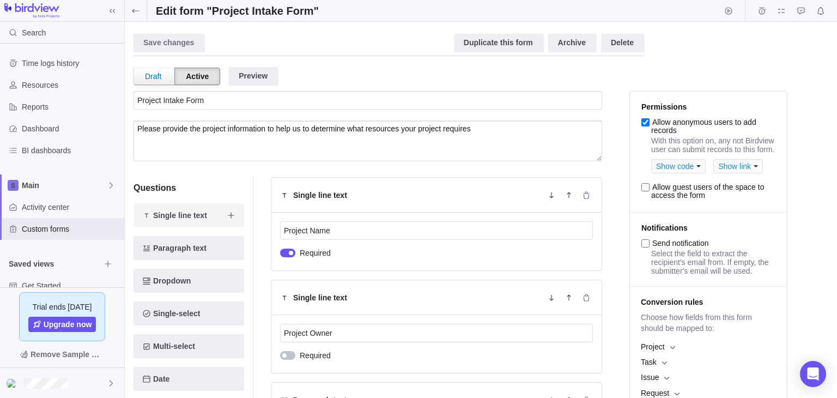
scroll to position [218, 0]
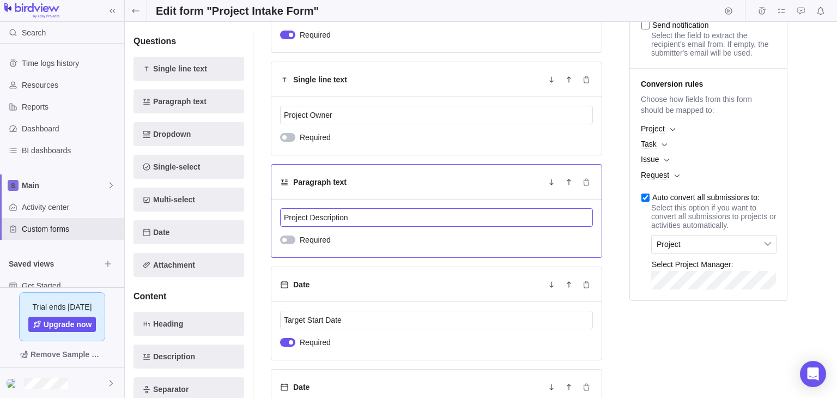
click at [352, 214] on input "Project Description" at bounding box center [436, 217] width 313 height 19
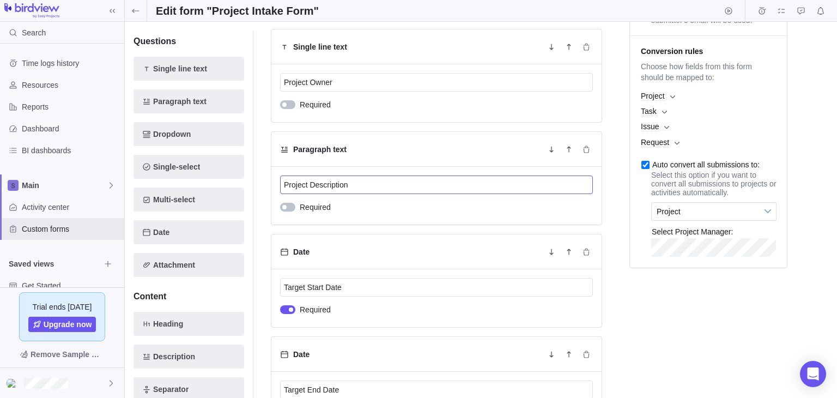
scroll to position [243, 0]
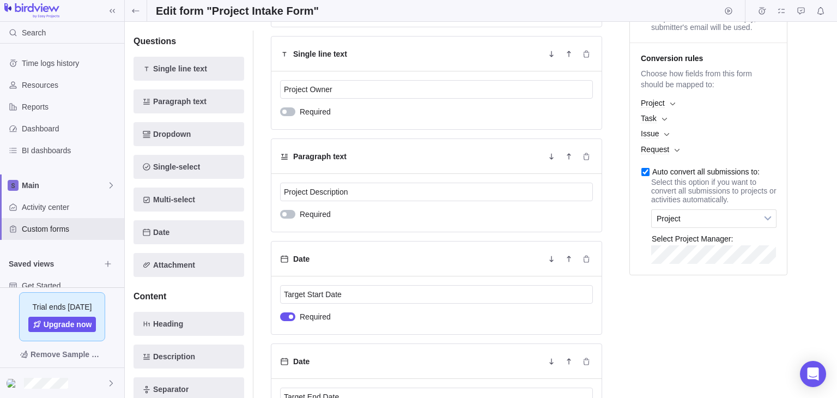
click at [675, 111] on span "Project" at bounding box center [708, 102] width 146 height 15
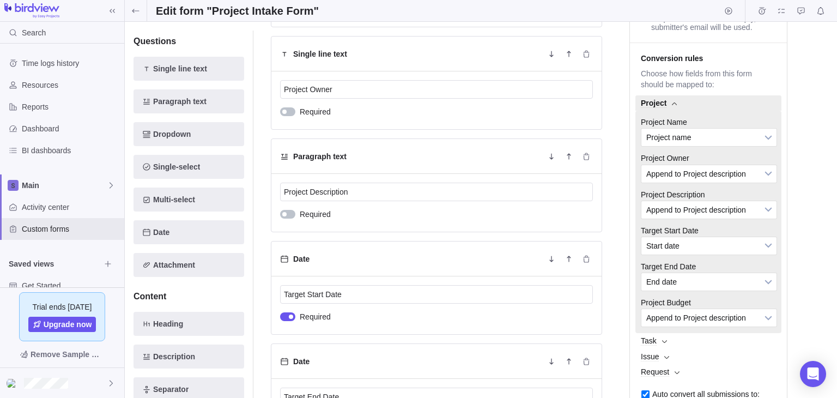
click at [675, 111] on span "Project" at bounding box center [708, 102] width 146 height 15
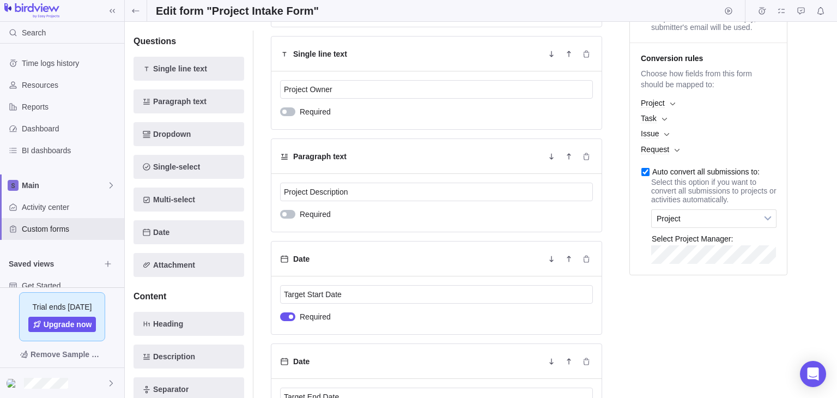
click at [667, 126] on span "Task" at bounding box center [708, 118] width 146 height 15
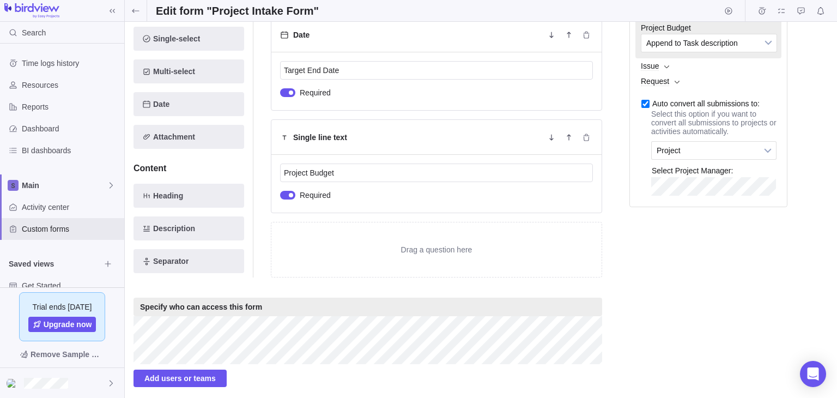
scroll to position [135, 0]
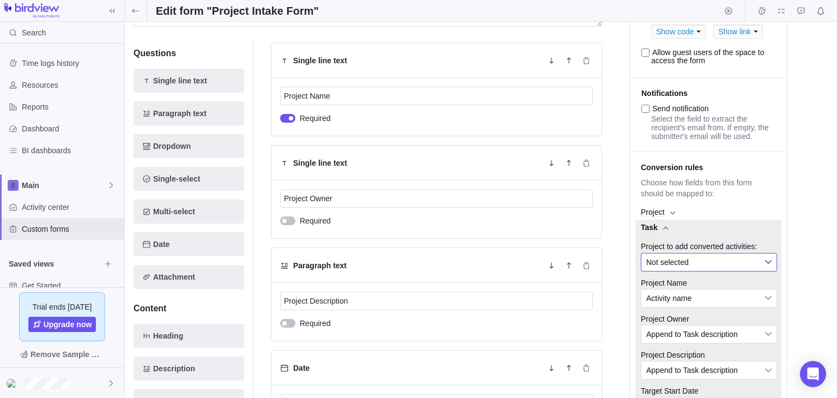
click at [719, 271] on span "Not selected" at bounding box center [701, 261] width 111 height 17
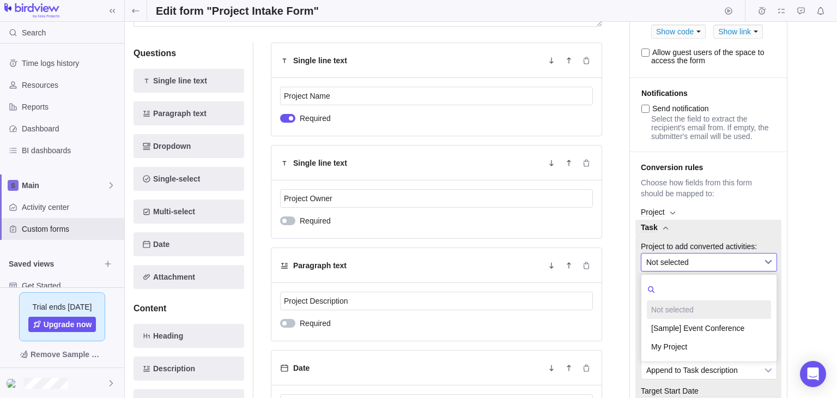
click at [719, 271] on span "Not selected" at bounding box center [701, 261] width 111 height 17
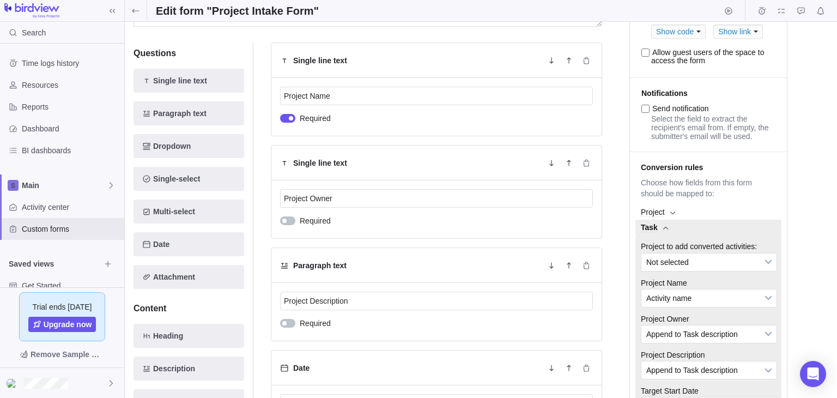
click at [662, 235] on span "Task" at bounding box center [708, 227] width 146 height 15
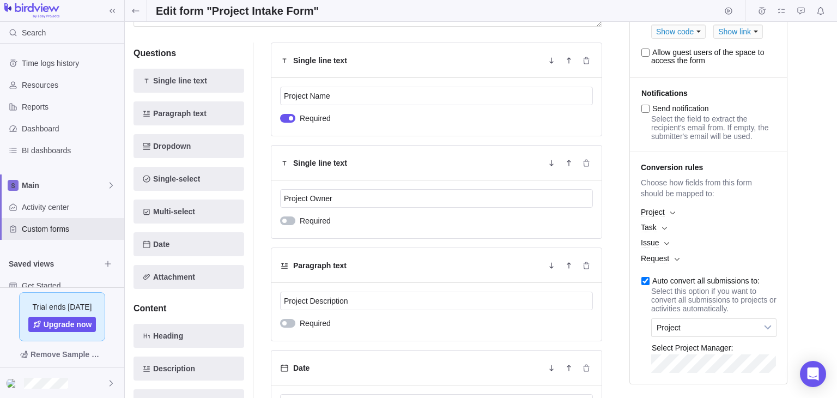
click at [669, 266] on span "Request" at bounding box center [708, 258] width 146 height 15
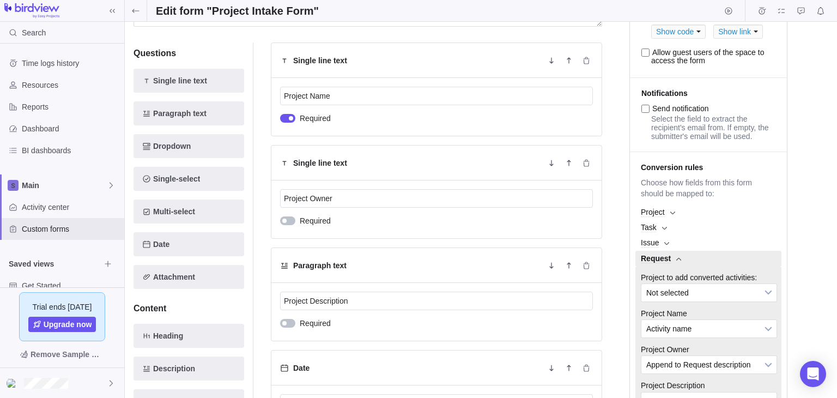
click at [669, 263] on span "Request" at bounding box center [656, 258] width 30 height 9
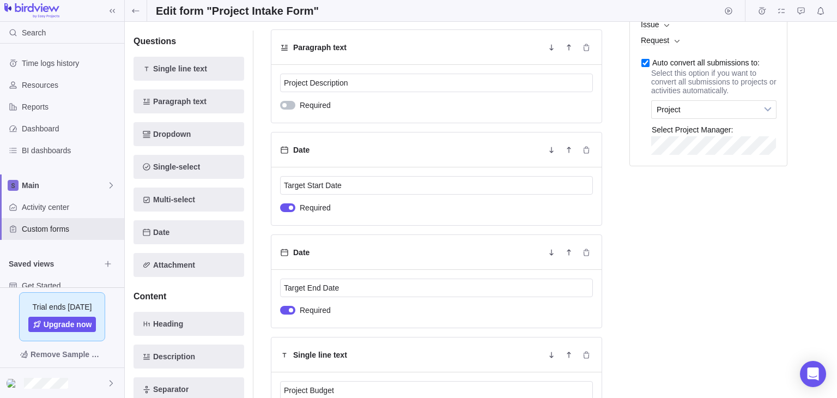
scroll to position [0, 0]
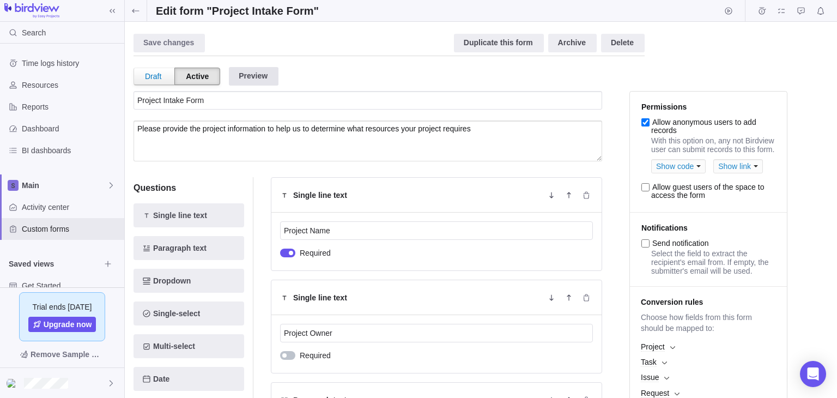
click at [239, 79] on div "Preview" at bounding box center [254, 76] width 50 height 19
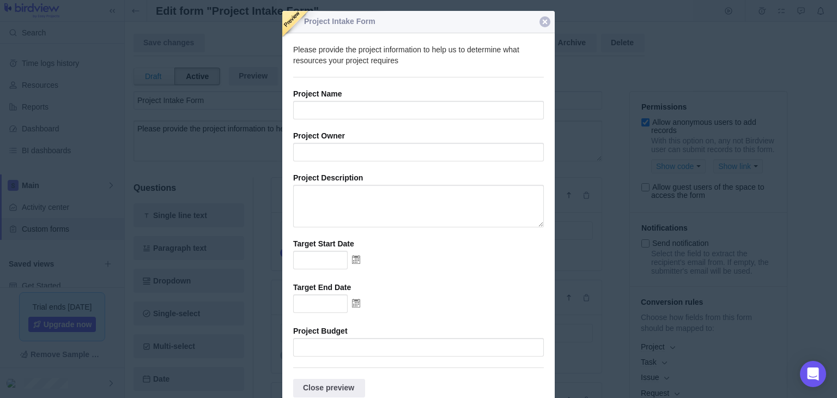
click at [544, 20] on div at bounding box center [544, 21] width 11 height 11
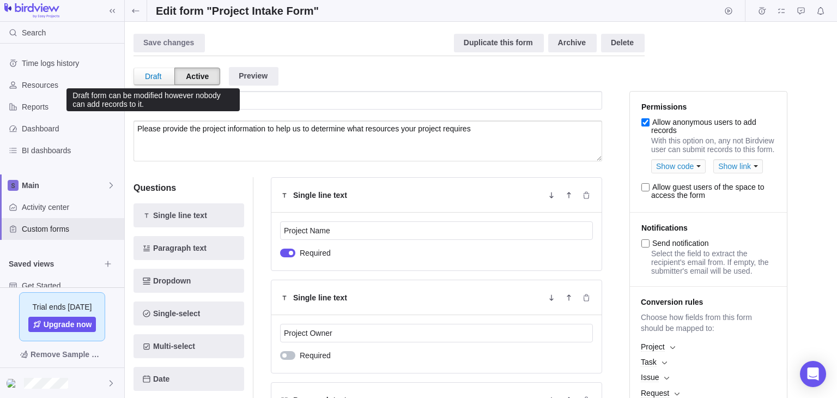
click at [165, 72] on div "Draft" at bounding box center [153, 76] width 38 height 16
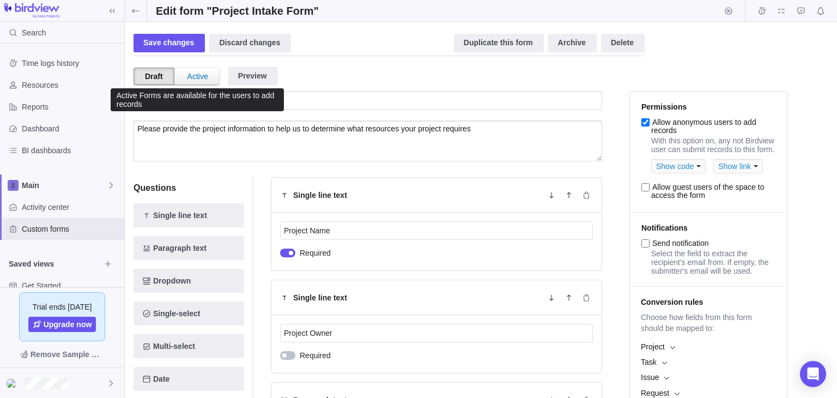
click at [200, 77] on div "Active" at bounding box center [197, 76] width 42 height 16
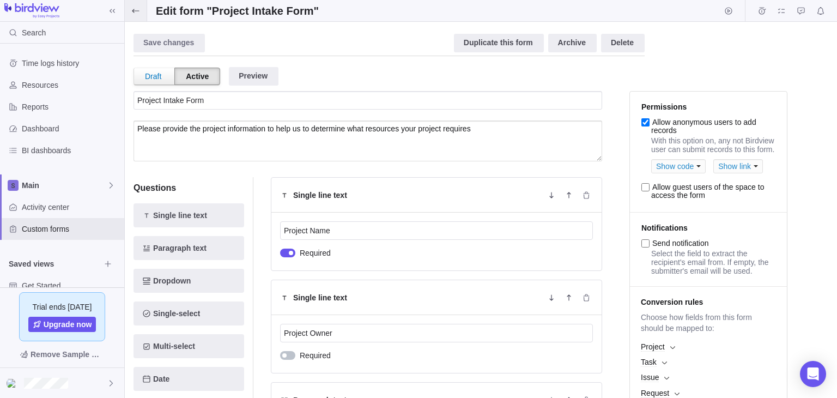
click at [140, 11] on span at bounding box center [136, 10] width 22 height 21
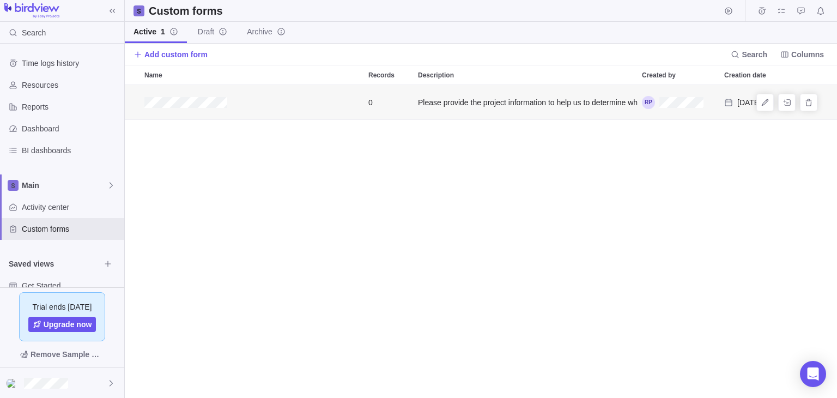
scroll to position [304, 704]
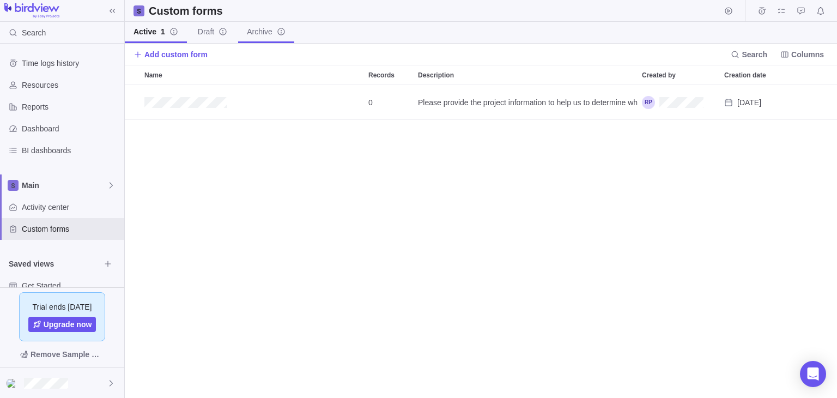
click at [269, 32] on span "Archive" at bounding box center [266, 31] width 39 height 11
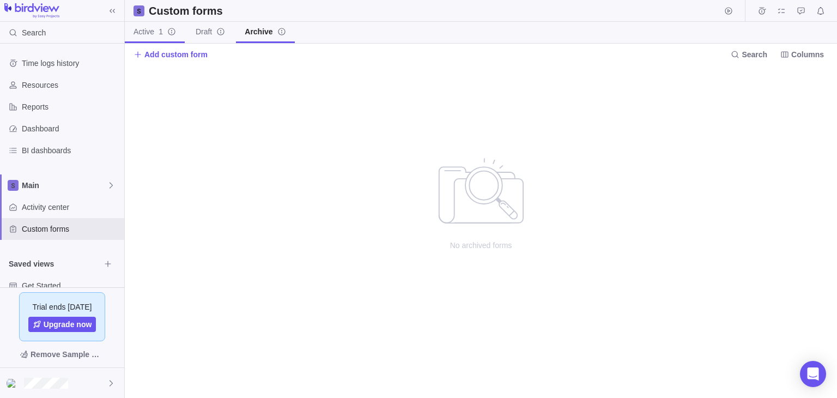
click at [149, 38] on link "Active 1" at bounding box center [155, 32] width 60 height 21
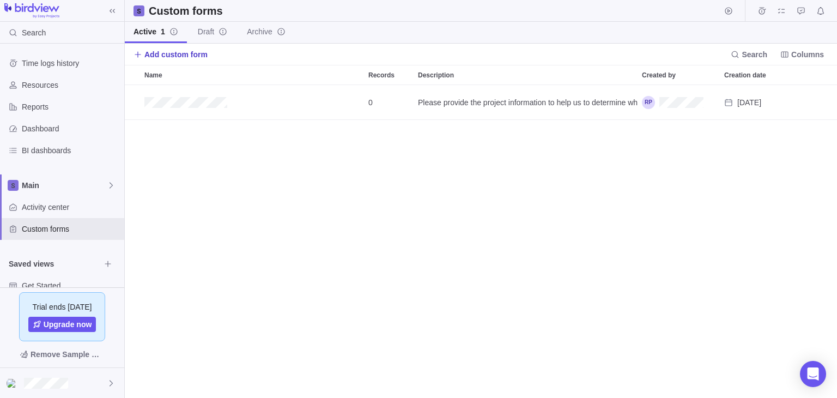
scroll to position [304, 704]
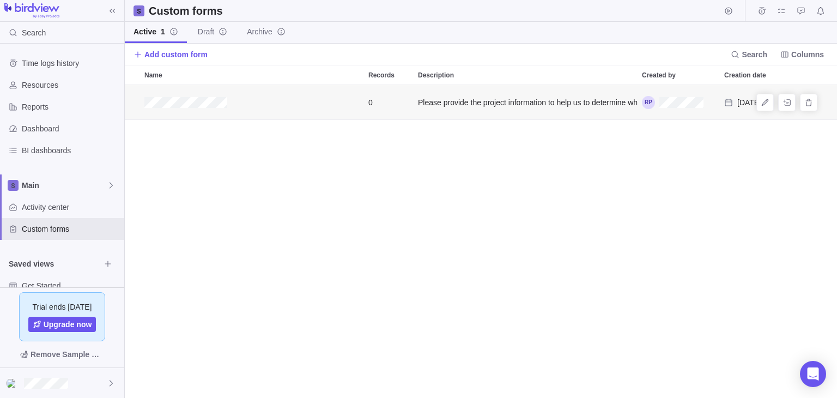
drag, startPoint x: 709, startPoint y: 101, endPoint x: 248, endPoint y: 148, distance: 462.6
click at [248, 148] on div "0 Please provide the project information to help us to determine what resources…" at bounding box center [481, 241] width 712 height 313
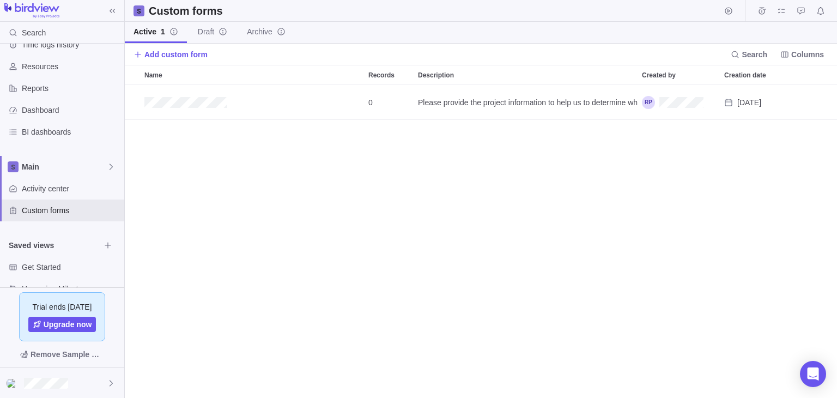
scroll to position [39, 0]
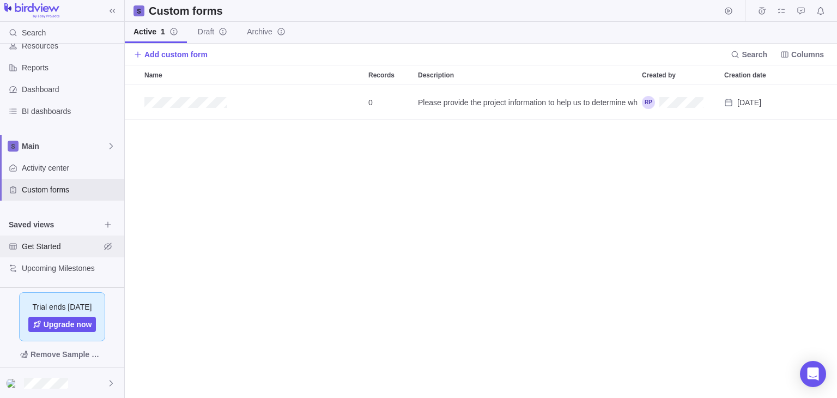
click at [34, 245] on span "Get Started" at bounding box center [61, 246] width 78 height 11
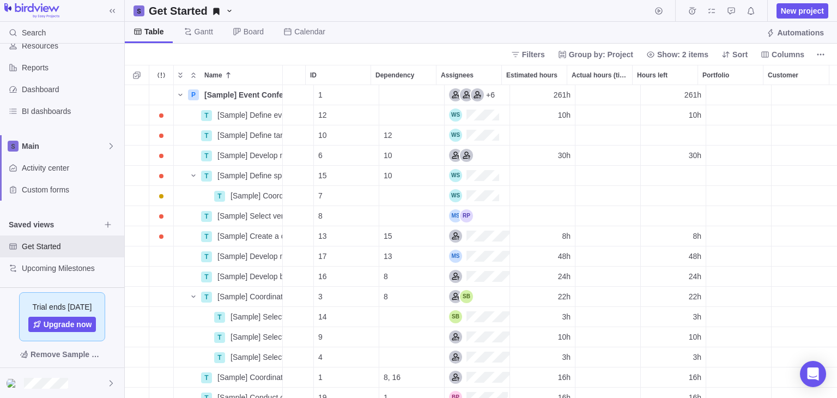
scroll to position [0, 201]
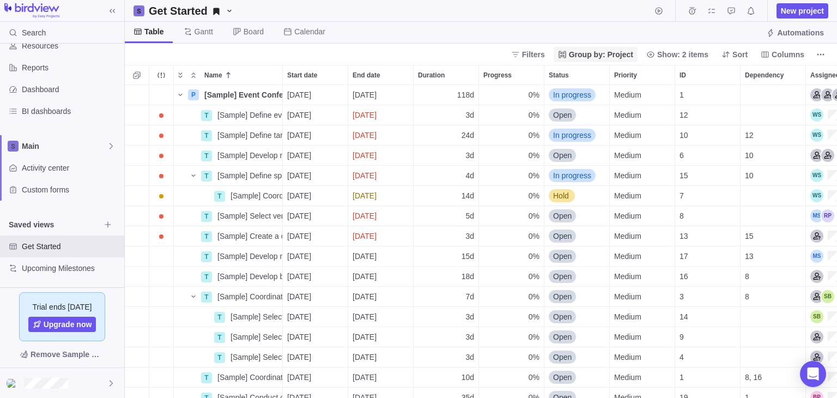
click at [607, 53] on span "Group by: Project" at bounding box center [601, 54] width 64 height 11
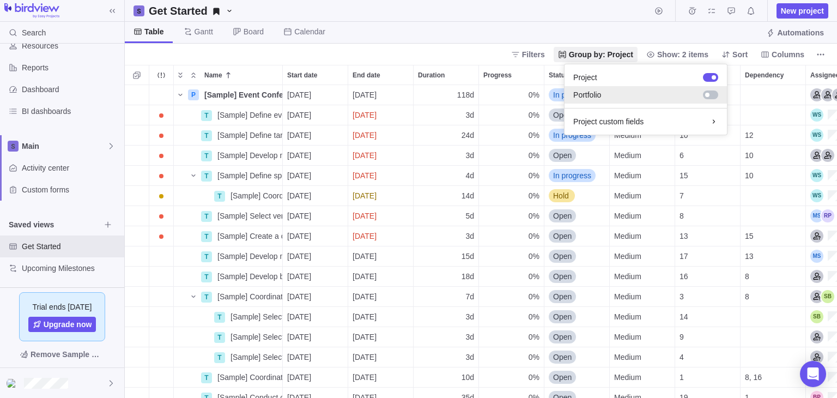
click at [712, 95] on div at bounding box center [710, 94] width 15 height 9
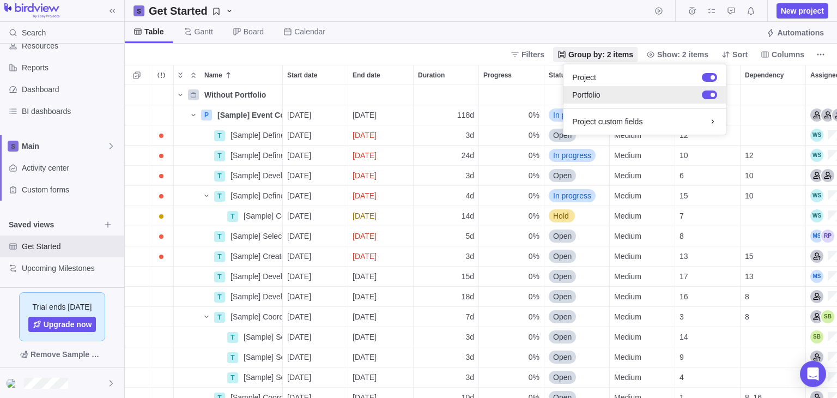
click at [711, 94] on div at bounding box center [712, 95] width 4 height 4
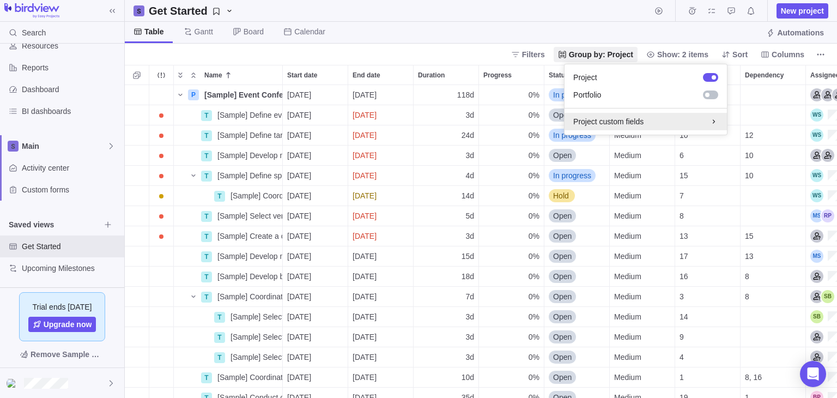
click at [703, 120] on div "Project custom fields" at bounding box center [645, 121] width 145 height 11
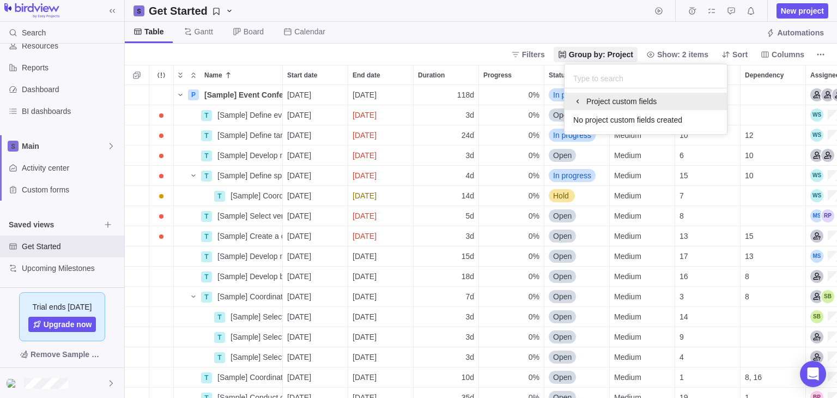
click at [583, 105] on div "Project custom fields" at bounding box center [645, 101] width 145 height 11
click at [586, 33] on body "Search Time logs history Resources Reports Dashboard BI dashboards Main Activit…" at bounding box center [418, 199] width 837 height 398
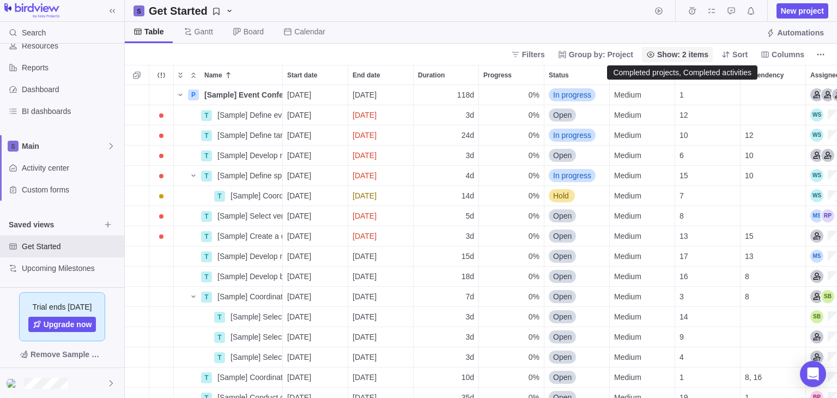
click at [685, 55] on span "Show: 2 items" at bounding box center [682, 54] width 51 height 11
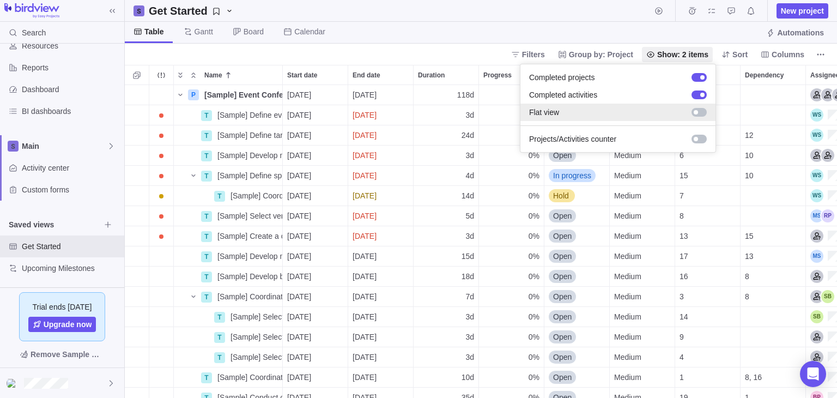
click at [697, 115] on div at bounding box center [698, 112] width 15 height 9
click at [696, 114] on div at bounding box center [698, 112] width 15 height 9
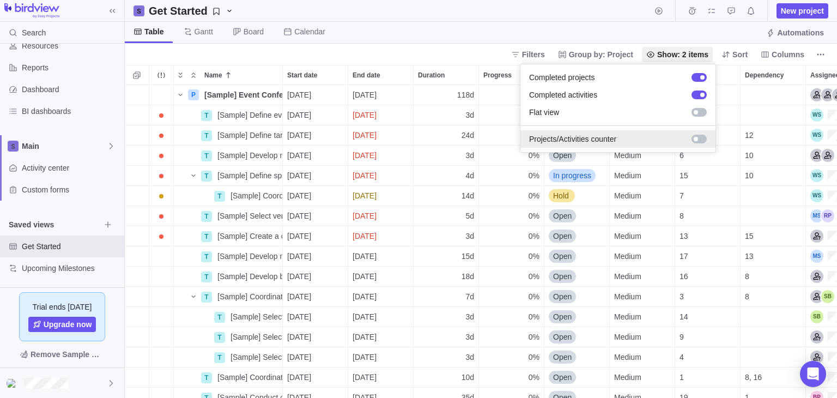
click at [699, 138] on div at bounding box center [698, 139] width 15 height 9
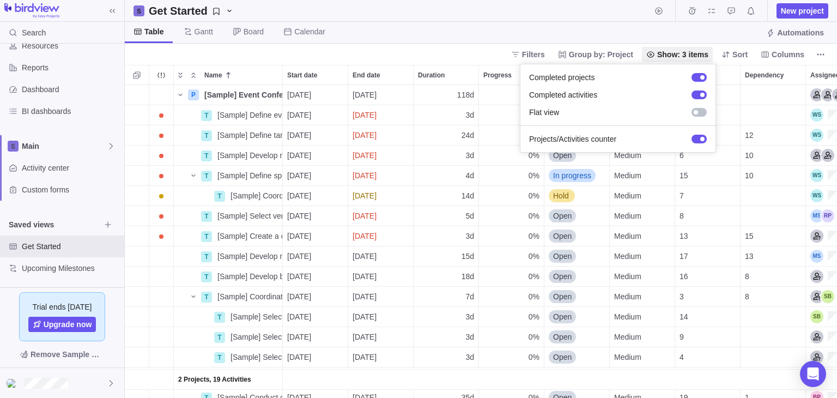
click at [693, 29] on body "Search Time logs history Resources Reports Dashboard BI dashboards Main Activit…" at bounding box center [418, 199] width 837 height 398
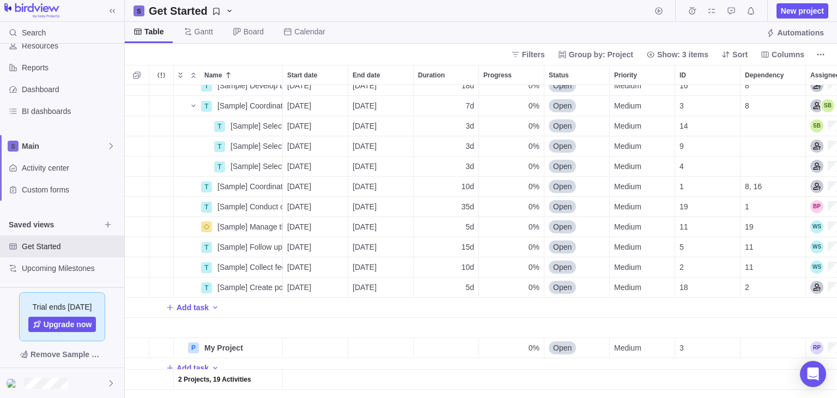
scroll to position [199, 0]
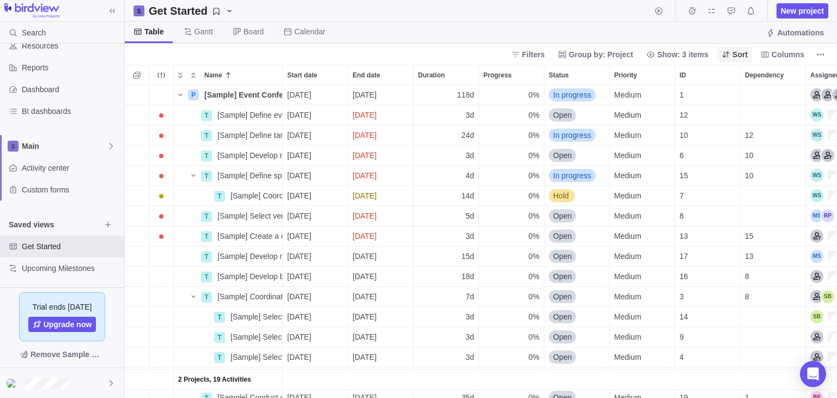
click at [746, 57] on span "Sort" at bounding box center [739, 54] width 15 height 11
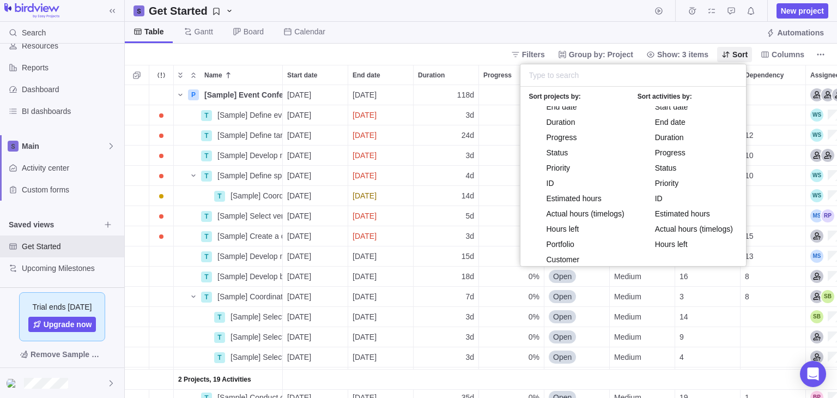
scroll to position [47, 0]
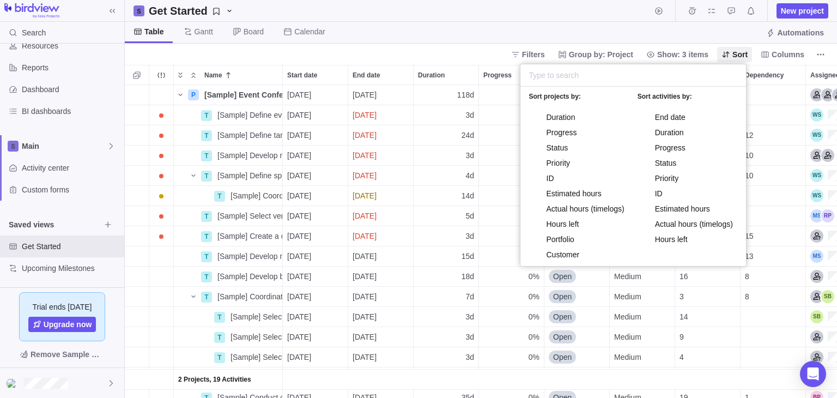
click at [736, 39] on body "Search Time logs history Resources Reports Dashboard BI dashboards Main Activit…" at bounding box center [418, 199] width 837 height 398
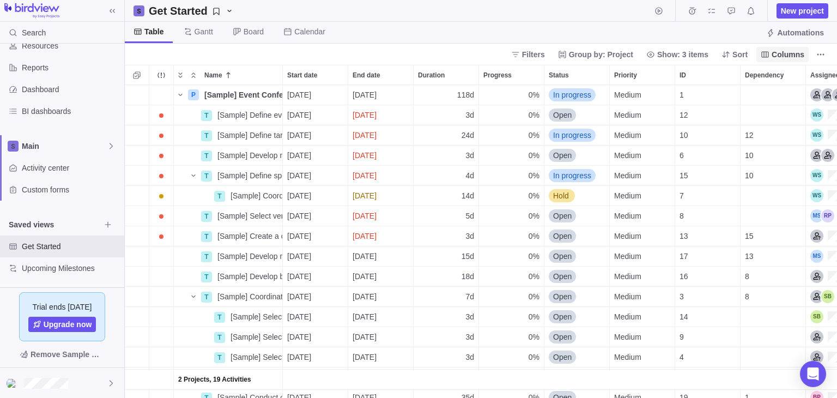
click at [769, 57] on icon at bounding box center [764, 54] width 7 height 6
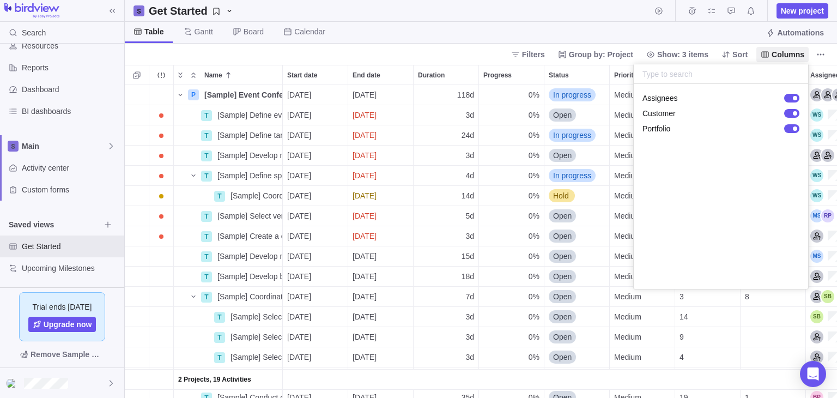
scroll to position [0, 0]
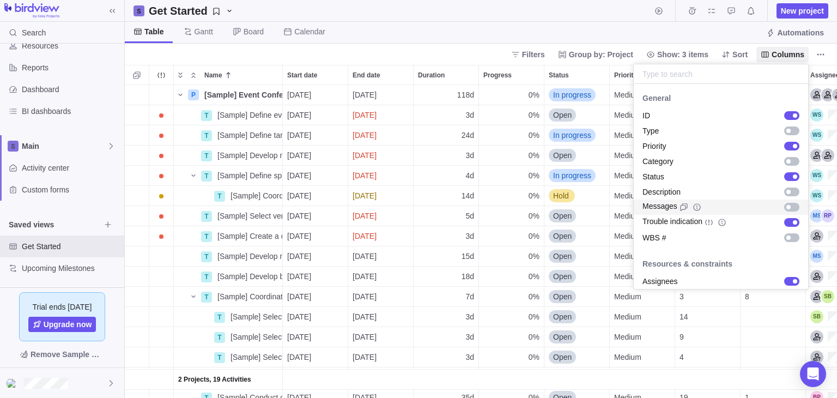
click at [784, 203] on div "grid" at bounding box center [791, 207] width 15 height 9
drag, startPoint x: 545, startPoint y: 392, endPoint x: 645, endPoint y: 393, distance: 100.8
click at [645, 393] on body "Search Time logs history Resources Reports Dashboard BI dashboards Main Activit…" at bounding box center [418, 199] width 837 height 398
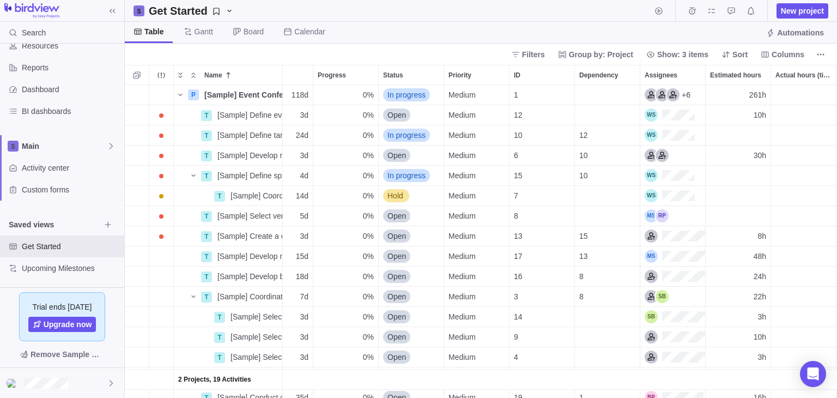
scroll to position [0, 228]
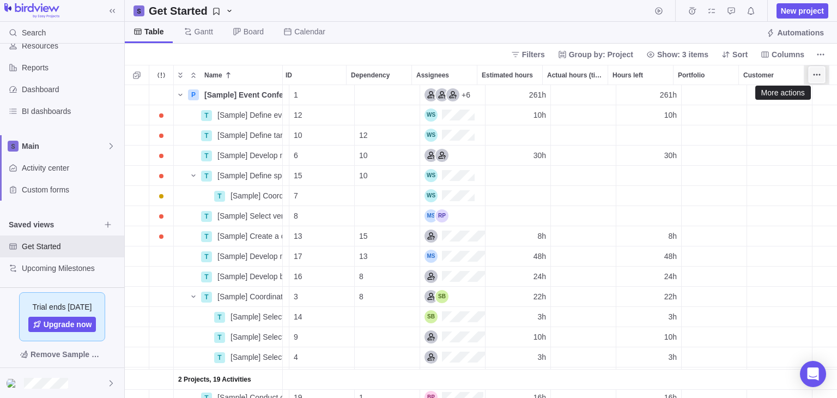
click at [820, 76] on icon "More actions" at bounding box center [816, 74] width 9 height 9
click at [769, 142] on span "About Messages" at bounding box center [787, 141] width 57 height 11
click at [793, 72] on icon "More actions" at bounding box center [791, 74] width 9 height 9
click at [714, 80] on div "Name Start date End date Duration Progress Status Priority ID Dependency Assign…" at bounding box center [481, 231] width 712 height 333
click at [729, 75] on icon "More actions" at bounding box center [726, 74] width 9 height 9
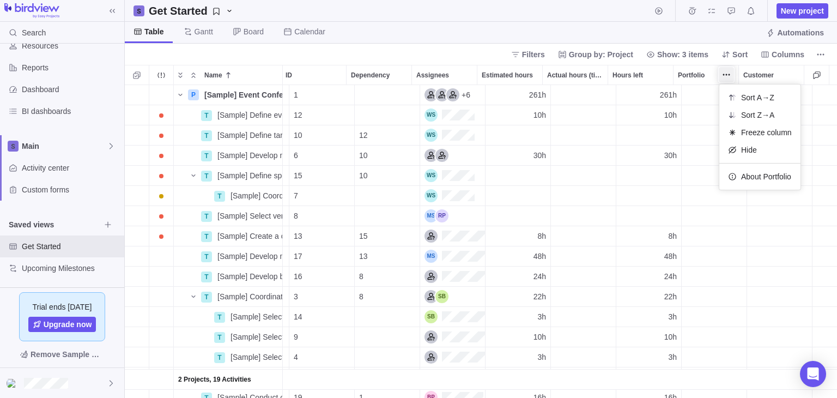
click at [460, 75] on div "Name Start date End date Duration Progress Status Priority ID Dependency Assign…" at bounding box center [481, 231] width 712 height 333
click at [0, 0] on icon "More actions" at bounding box center [0, 0] width 0 height 0
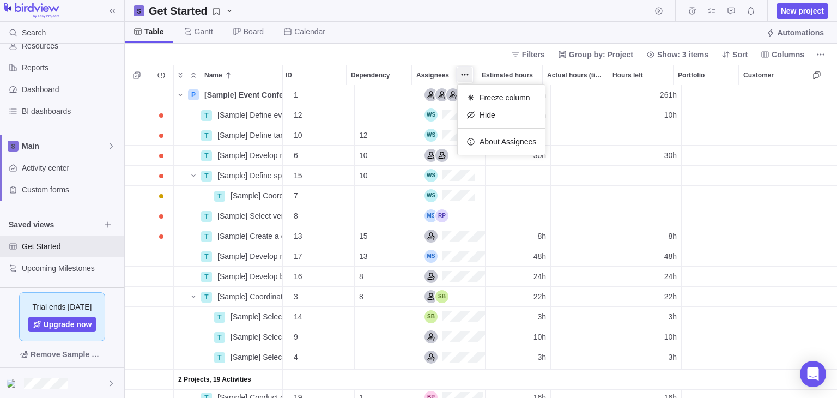
click at [362, 73] on div "Name Start date End date Duration Progress Status Priority ID Dependency Assign…" at bounding box center [481, 231] width 712 height 333
click at [393, 75] on span "More actions" at bounding box center [399, 74] width 15 height 15
click at [608, 77] on div "Name Start date End date Duration Progress Status Priority ID Dependency Assign…" at bounding box center [481, 231] width 712 height 333
click at [726, 51] on icon at bounding box center [725, 54] width 9 height 9
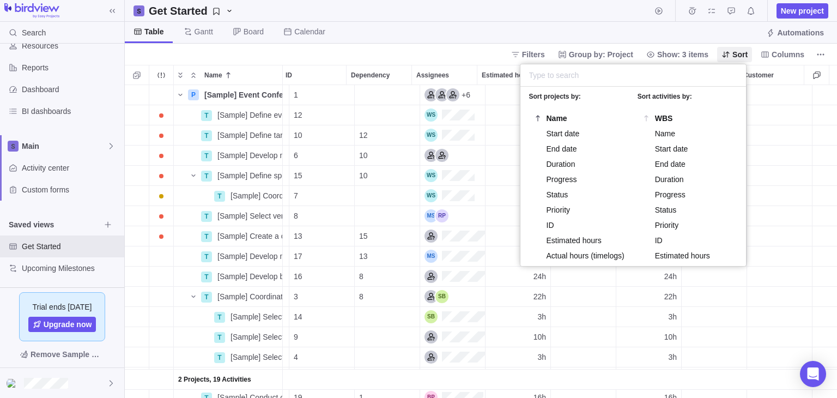
click at [778, 54] on body "Search Time logs history Resources Reports Dashboard BI dashboards Main Activit…" at bounding box center [418, 199] width 837 height 398
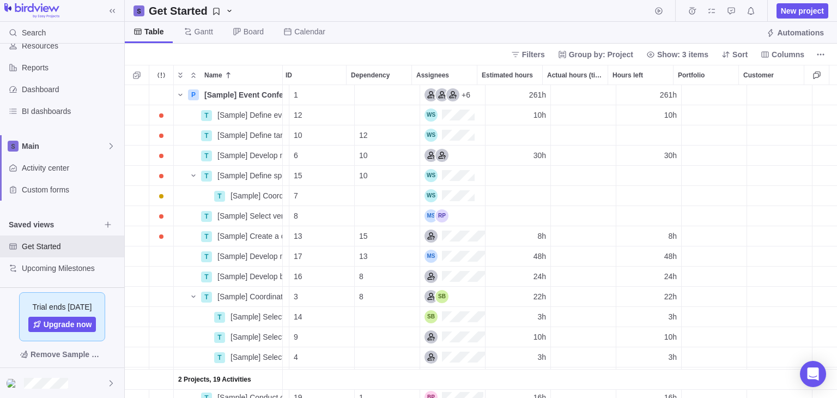
click at [778, 54] on span "Columns" at bounding box center [787, 54] width 33 height 11
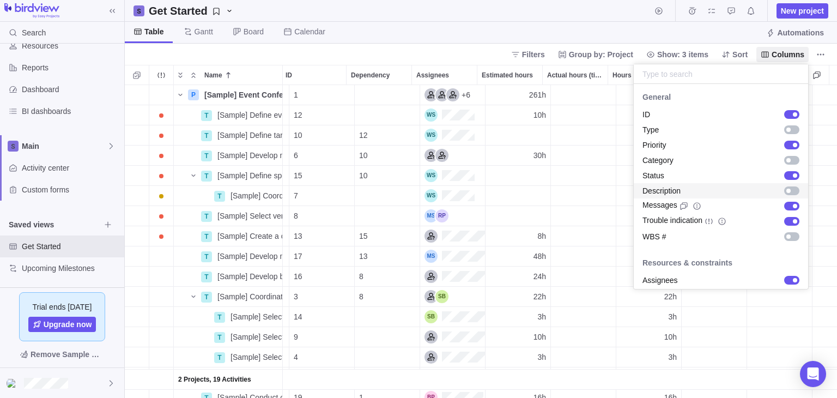
click at [786, 190] on div "grid" at bounding box center [791, 190] width 15 height 9
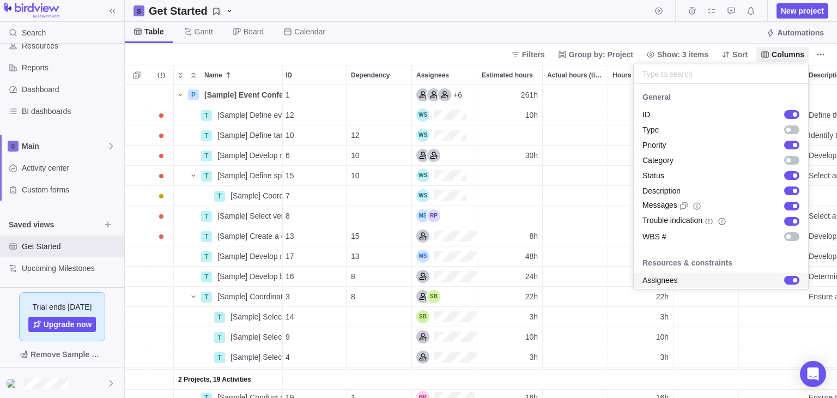
click at [643, 393] on body "Search Time logs history Resources Reports Dashboard BI dashboards Main Activit…" at bounding box center [418, 199] width 837 height 398
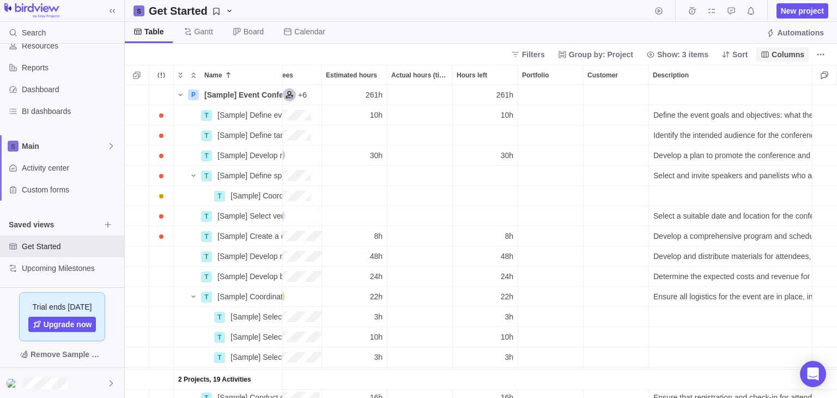
click at [779, 55] on span "Columns" at bounding box center [787, 54] width 33 height 11
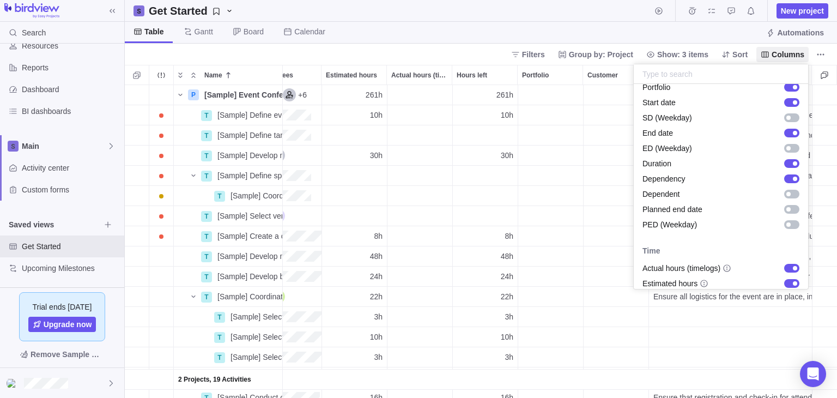
click at [815, 180] on body "Search Time logs history Resources Reports Dashboard BI dashboards Main Activit…" at bounding box center [418, 199] width 837 height 398
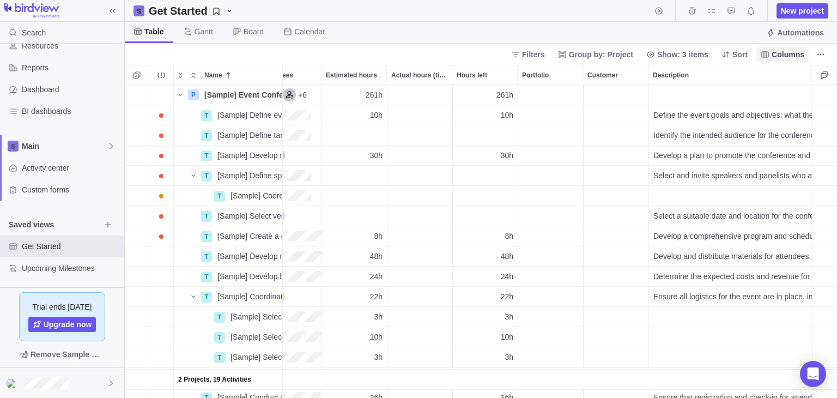
click at [787, 47] on span "Columns" at bounding box center [782, 54] width 52 height 15
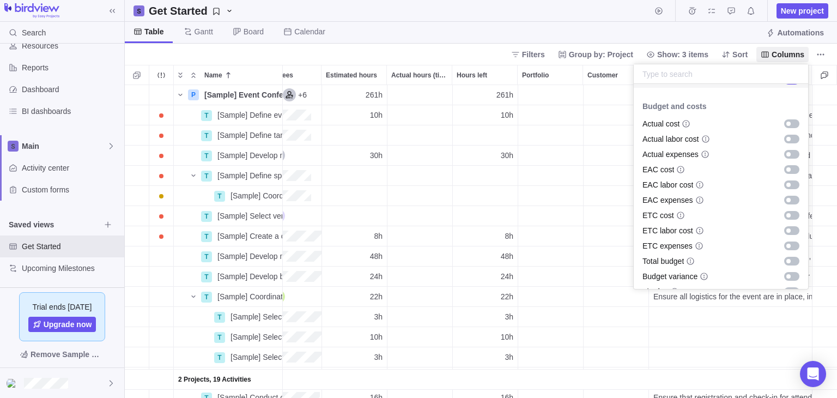
scroll to position [431, 0]
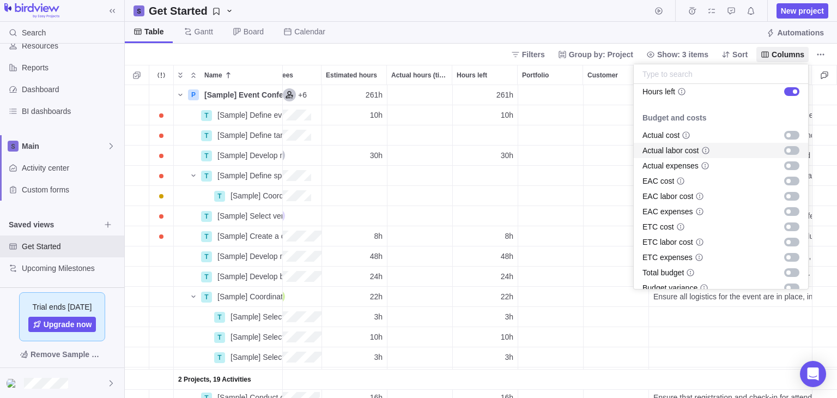
click at [784, 153] on div "grid" at bounding box center [791, 150] width 15 height 9
click at [784, 162] on div "grid" at bounding box center [791, 165] width 15 height 9
click at [784, 138] on div "grid" at bounding box center [791, 135] width 15 height 9
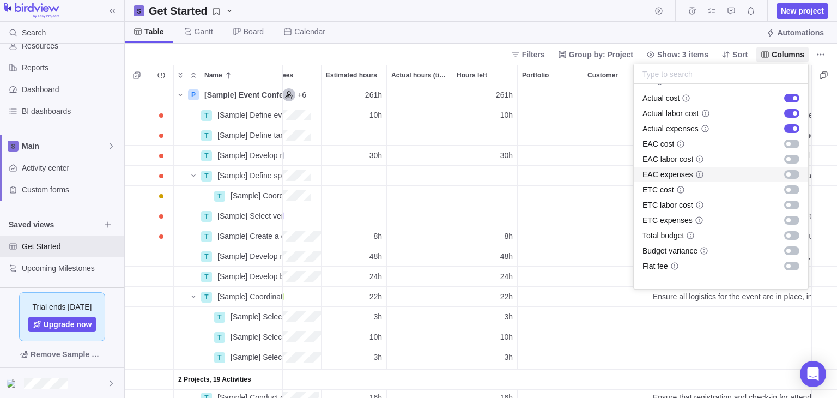
scroll to position [469, 0]
click at [784, 231] on div "grid" at bounding box center [791, 234] width 15 height 9
click at [784, 247] on div "grid" at bounding box center [791, 250] width 15 height 9
click at [784, 261] on div "grid" at bounding box center [791, 265] width 15 height 9
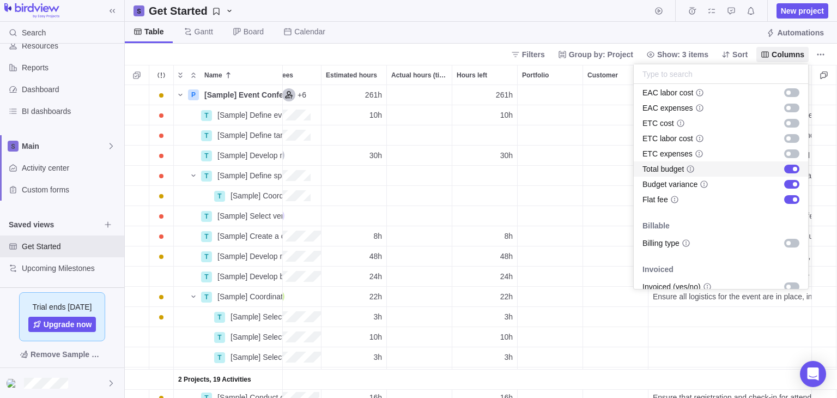
scroll to position [575, 0]
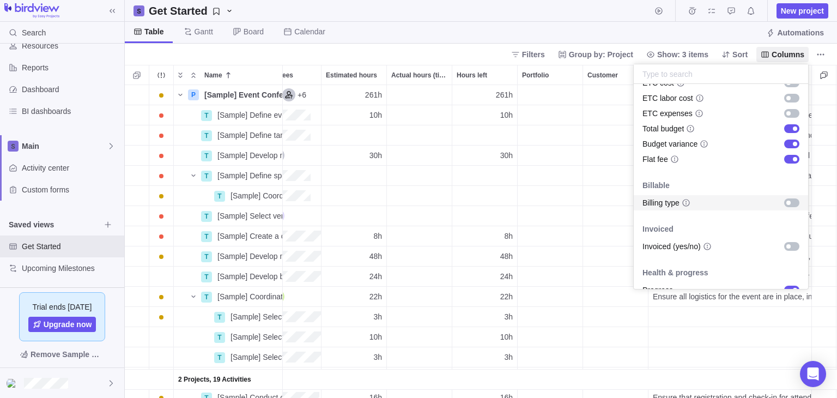
click at [784, 202] on div "grid" at bounding box center [791, 202] width 15 height 9
click at [786, 247] on div "grid" at bounding box center [788, 246] width 4 height 4
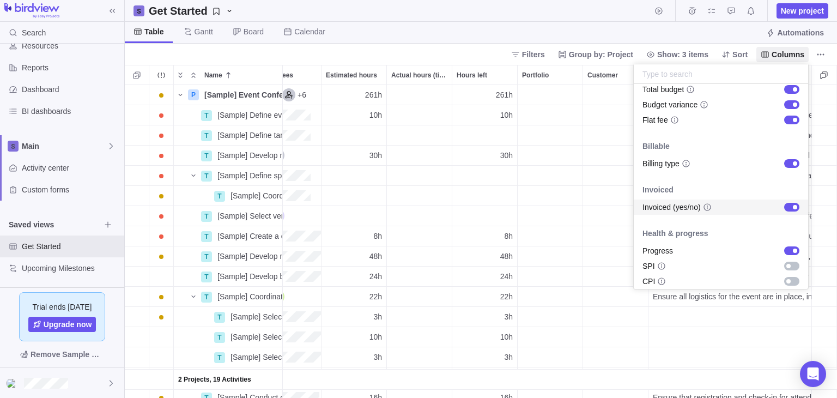
scroll to position [619, 0]
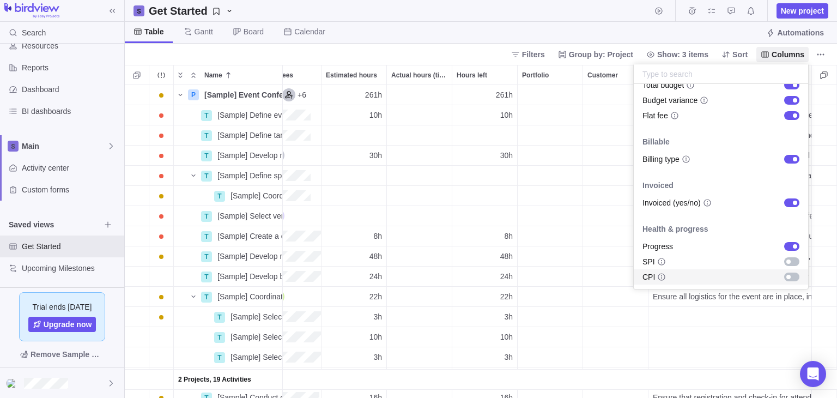
click at [784, 277] on div "grid" at bounding box center [791, 276] width 15 height 9
click at [566, 393] on body "Search Time logs history Resources Reports Dashboard BI dashboards Main Activit…" at bounding box center [418, 199] width 837 height 398
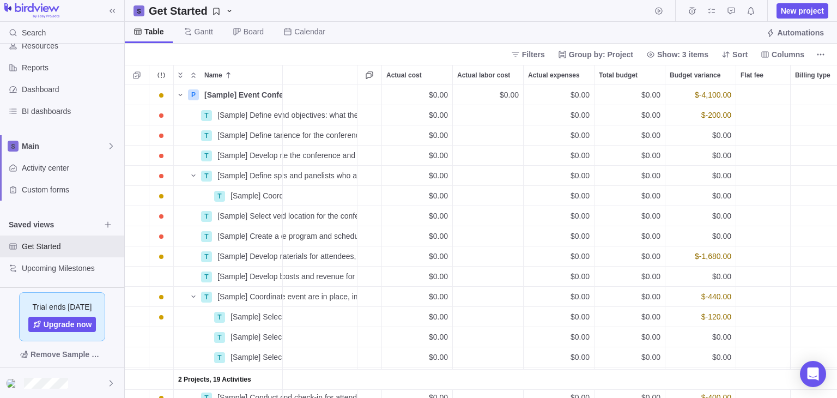
scroll to position [0, 1090]
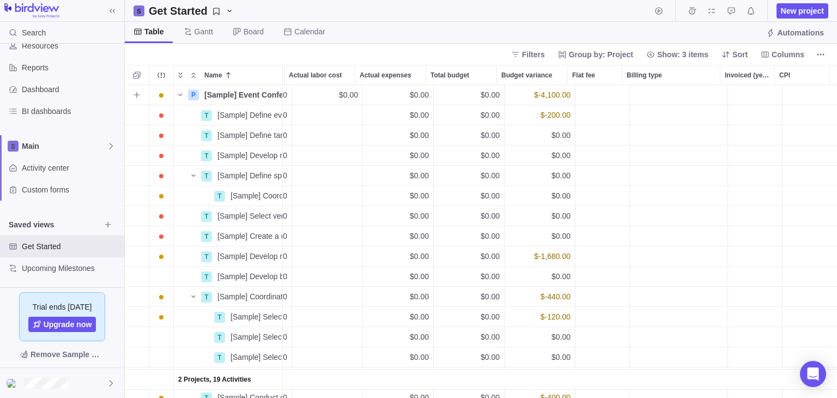
click at [679, 90] on div "Billing type" at bounding box center [678, 95] width 97 height 20
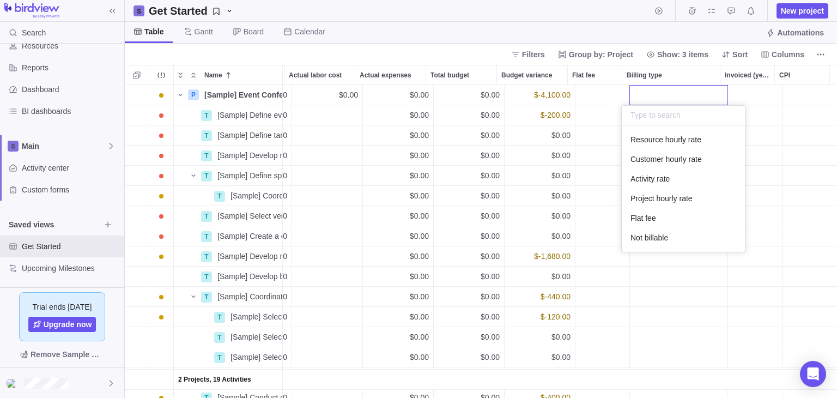
click at [613, 93] on div "2 Projects, 19 Activities P [Sample] Event Conference Details [DATE] [DATE] 118…" at bounding box center [481, 241] width 712 height 313
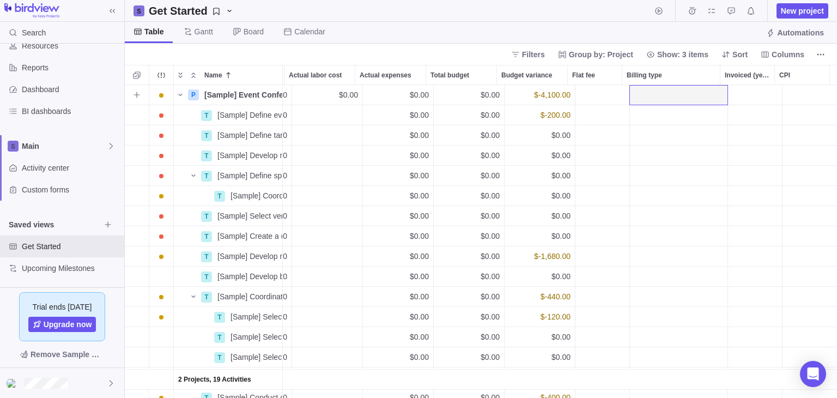
click at [613, 93] on div "Flat fee" at bounding box center [602, 95] width 54 height 20
click at [661, 93] on div "Billing type" at bounding box center [678, 95] width 97 height 20
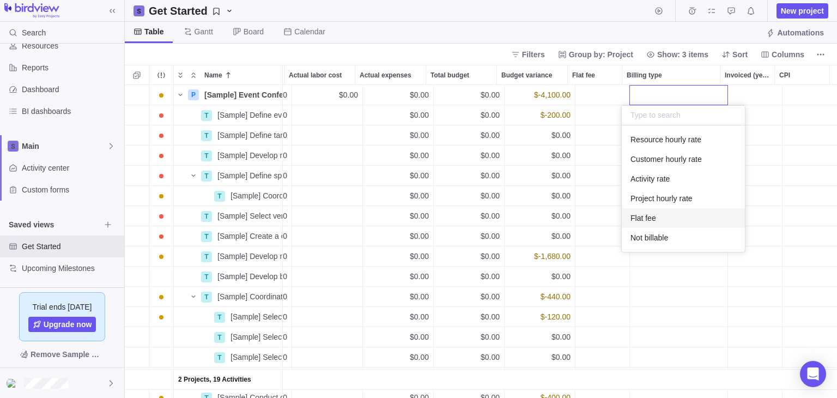
click at [645, 209] on div "Flat fee" at bounding box center [682, 218] width 123 height 20
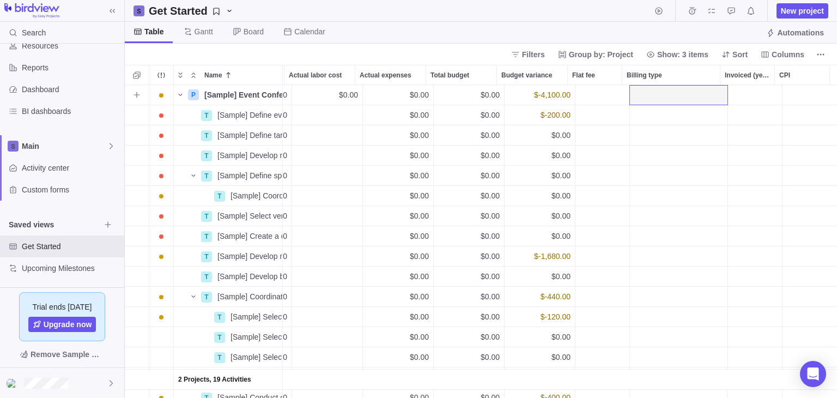
click at [667, 88] on div "Billing type" at bounding box center [678, 95] width 97 height 20
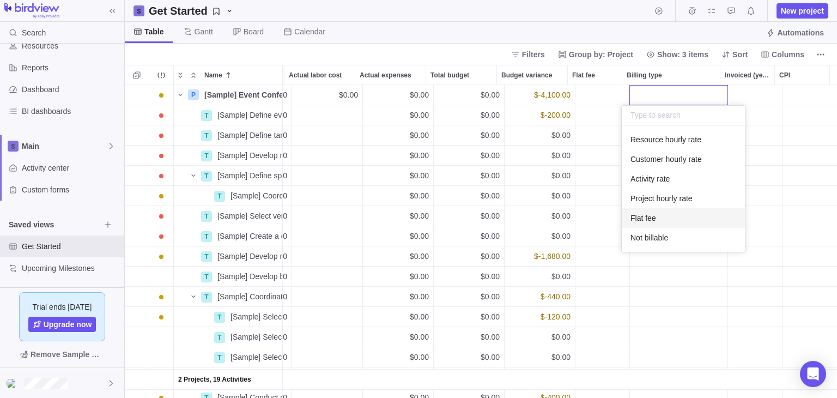
click at [633, 220] on span "Flat fee" at bounding box center [643, 217] width 26 height 11
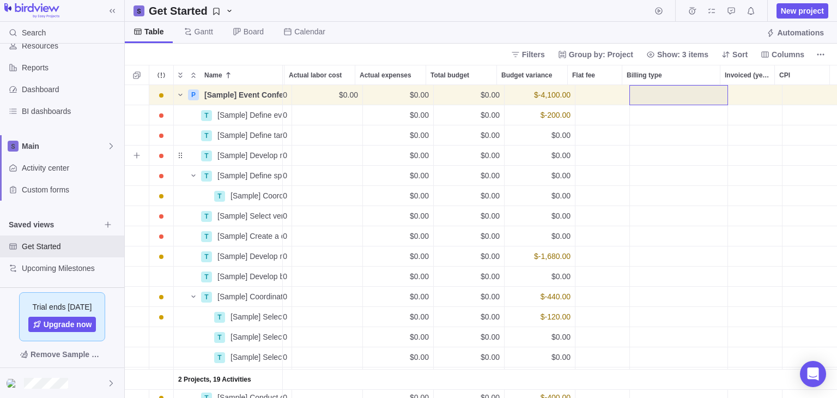
click at [747, 154] on div "Invoiced (yes/no)" at bounding box center [755, 155] width 54 height 20
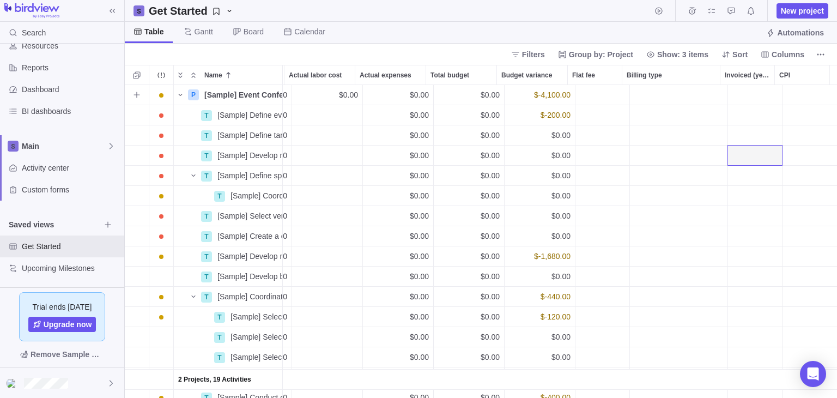
click at [674, 100] on div "Billing type" at bounding box center [678, 95] width 97 height 20
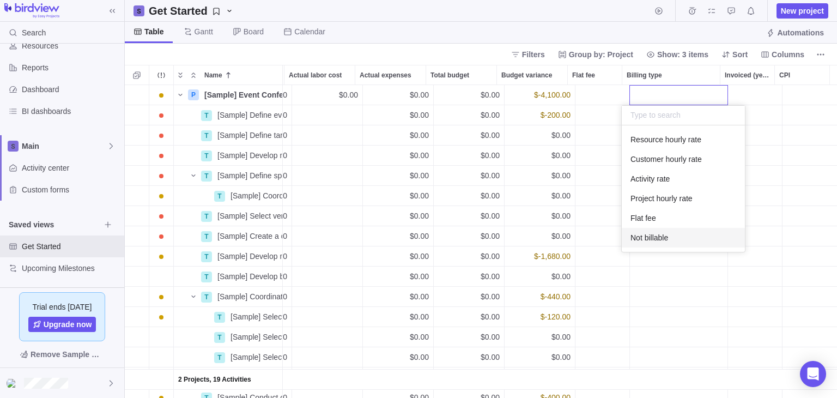
click at [674, 231] on div "Not billable" at bounding box center [682, 238] width 123 height 20
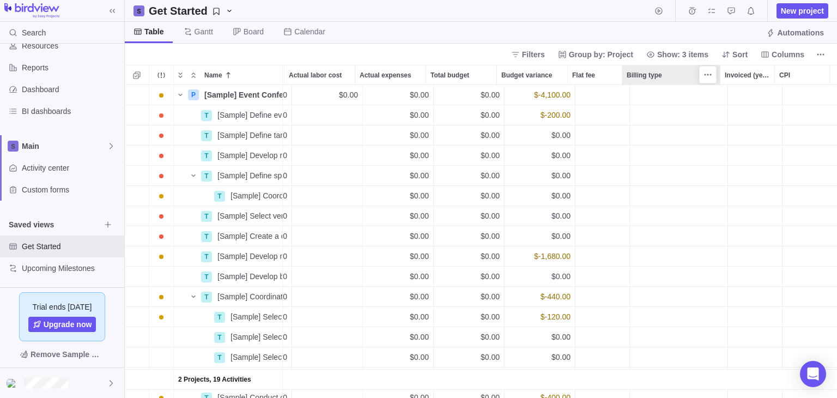
click at [665, 83] on div "Billing type" at bounding box center [670, 74] width 97 height 19
click at [659, 90] on div "Billing type" at bounding box center [678, 95] width 97 height 20
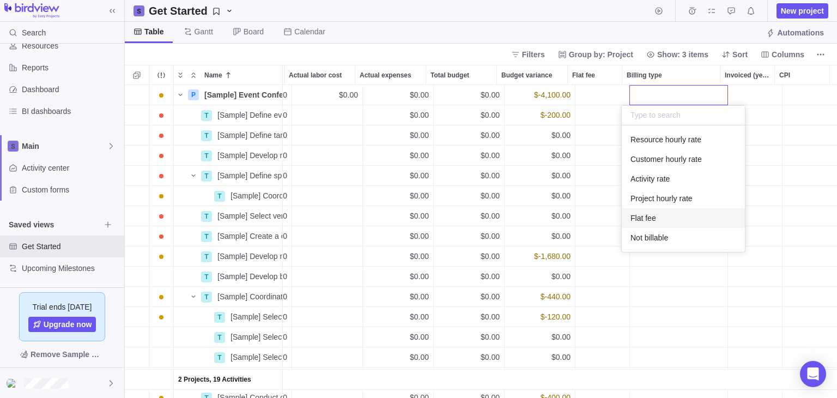
click at [643, 210] on div "Flat fee" at bounding box center [682, 218] width 123 height 20
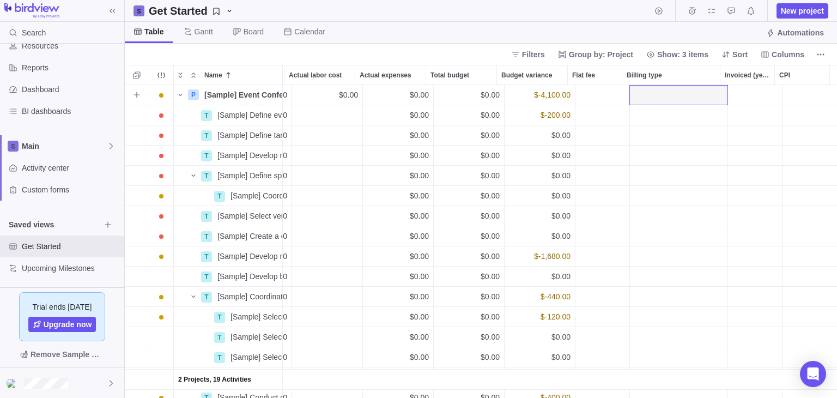
click at [653, 92] on div "Billing type" at bounding box center [678, 95] width 97 height 20
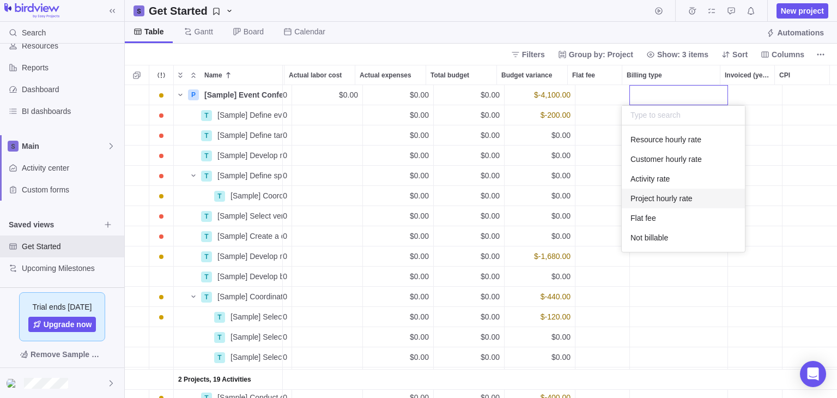
click at [663, 198] on span "Project hourly rate" at bounding box center [661, 198] width 62 height 11
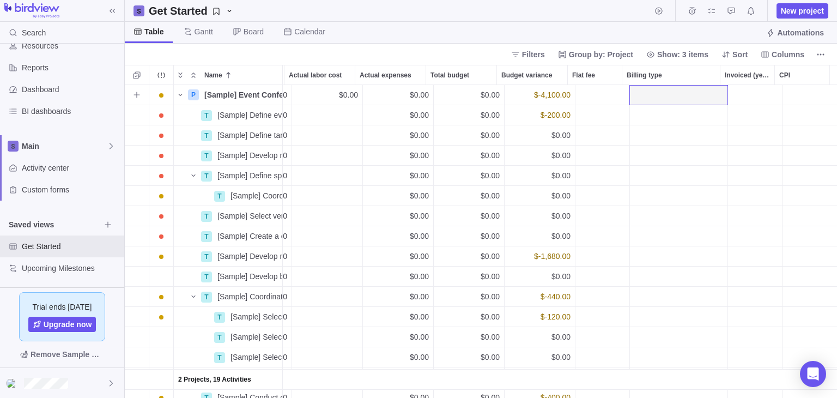
click at [794, 97] on div "CPI" at bounding box center [809, 95] width 54 height 20
click at [582, 93] on div "Flat fee" at bounding box center [602, 95] width 54 height 20
click at [765, 55] on icon at bounding box center [764, 54] width 9 height 9
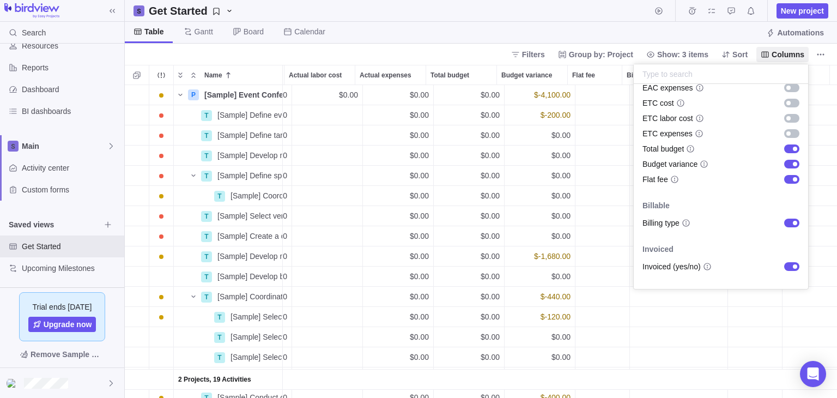
scroll to position [559, 0]
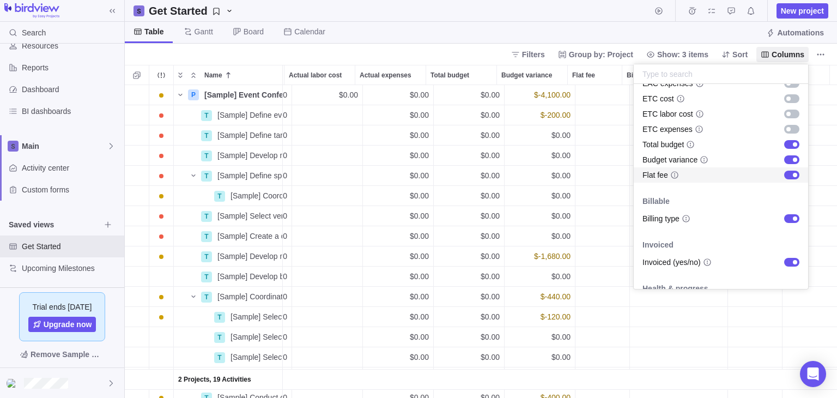
click at [784, 175] on div "grid" at bounding box center [791, 174] width 15 height 9
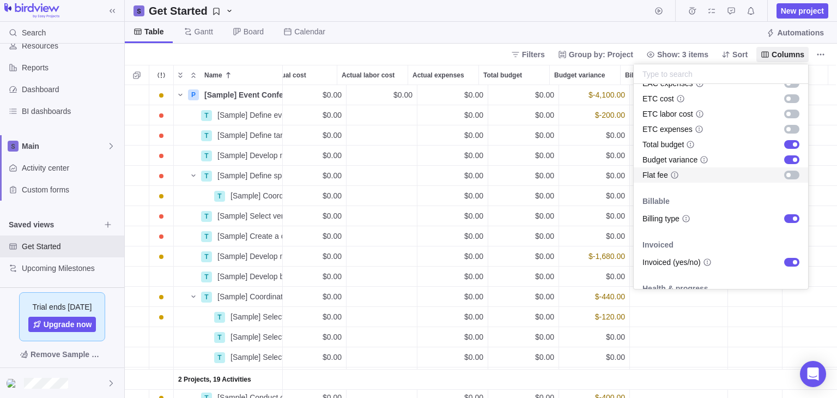
scroll to position [0, 1118]
click at [608, 122] on body "Search Time logs history Resources Reports Dashboard BI dashboards Main Activit…" at bounding box center [418, 199] width 837 height 398
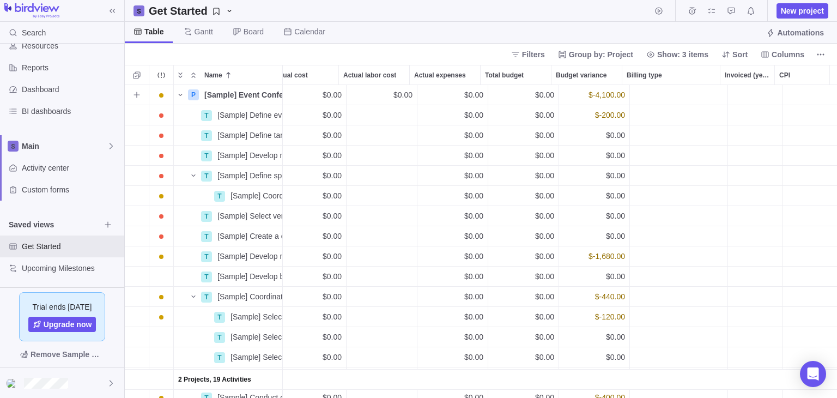
click at [643, 101] on div "Billing type" at bounding box center [678, 95] width 97 height 20
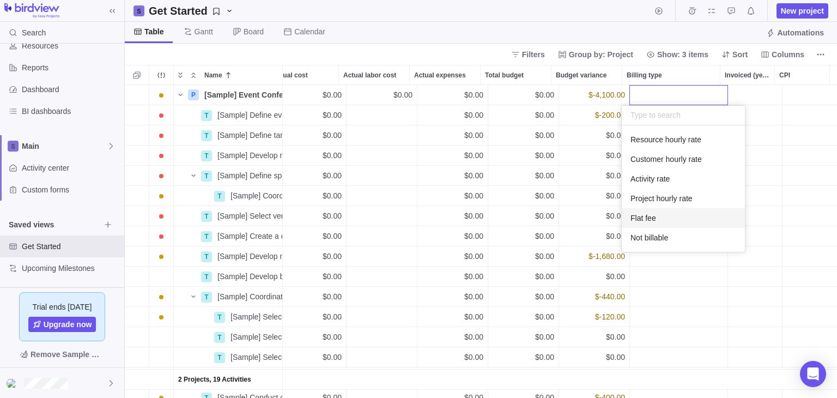
click at [647, 221] on span "Flat fee" at bounding box center [643, 217] width 26 height 11
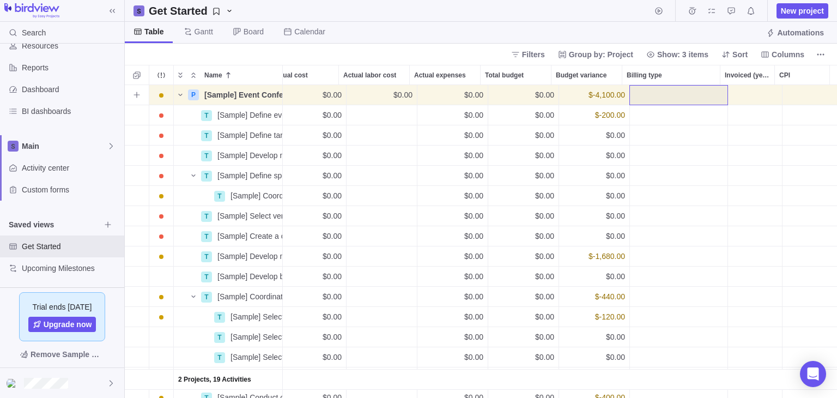
click at [735, 94] on div "Invoiced (yes/no)" at bounding box center [755, 95] width 54 height 20
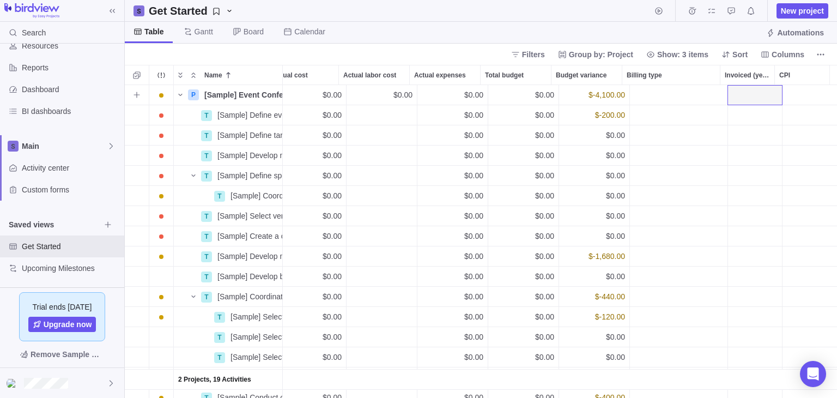
click at [692, 95] on div "Billing type" at bounding box center [678, 95] width 97 height 20
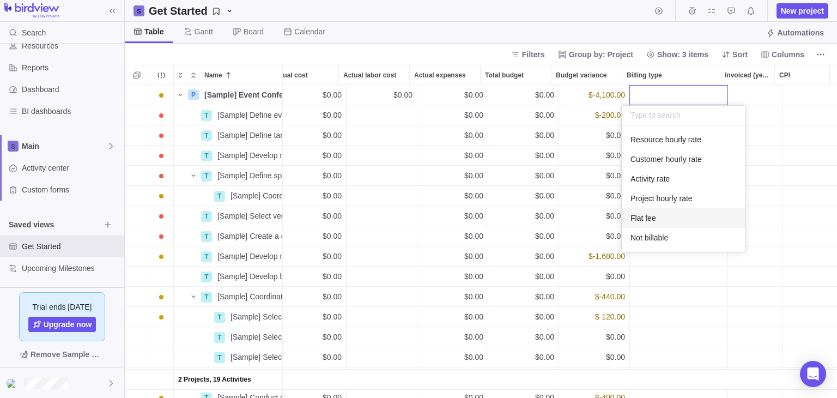
click at [654, 211] on div "Flat fee" at bounding box center [682, 218] width 123 height 20
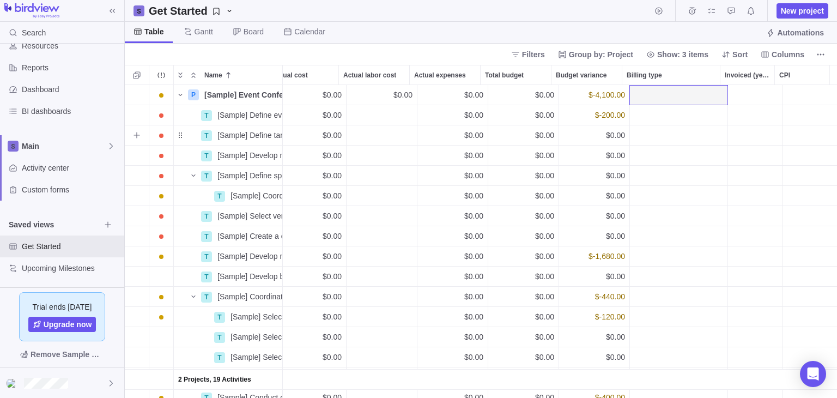
click at [663, 131] on div "Billing type" at bounding box center [678, 135] width 97 height 20
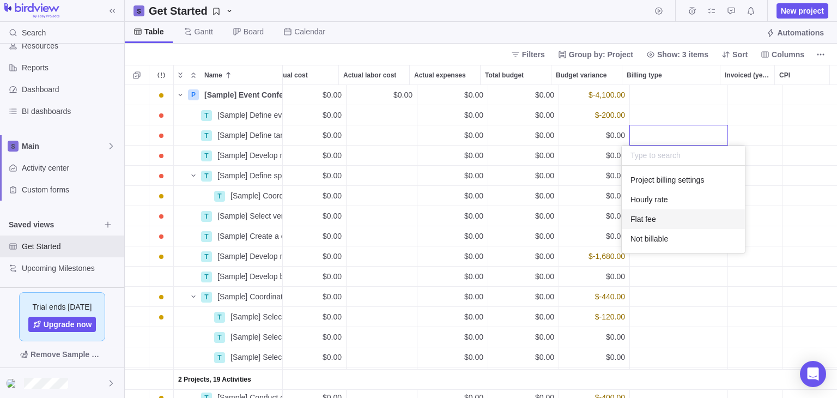
click at [649, 222] on span "Flat fee" at bounding box center [643, 219] width 26 height 11
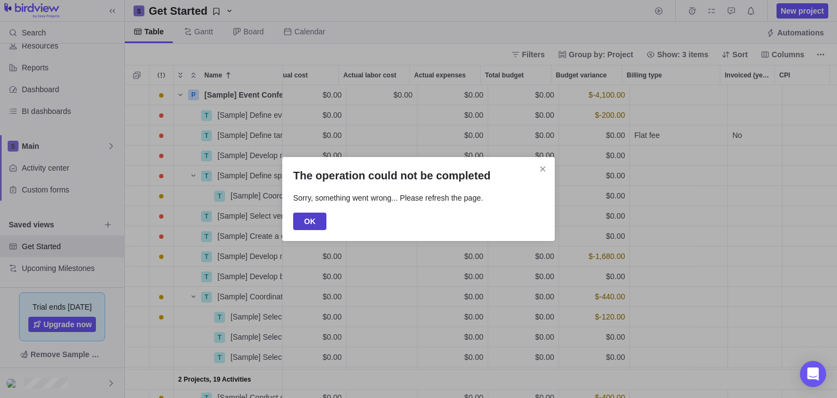
click at [316, 218] on span "OK" at bounding box center [309, 220] width 33 height 17
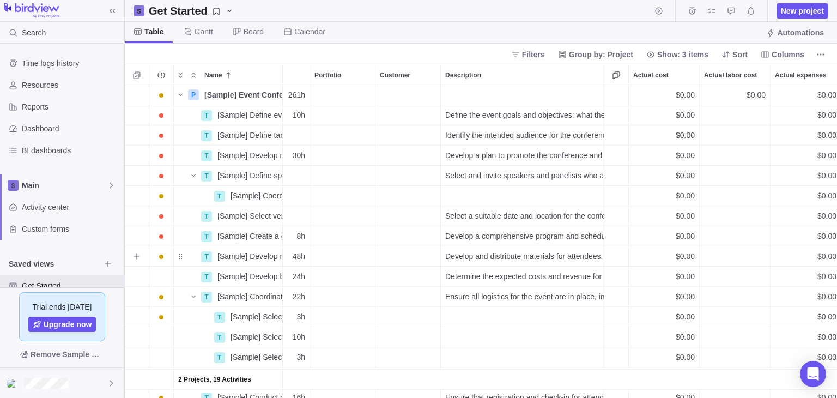
scroll to position [0, 867]
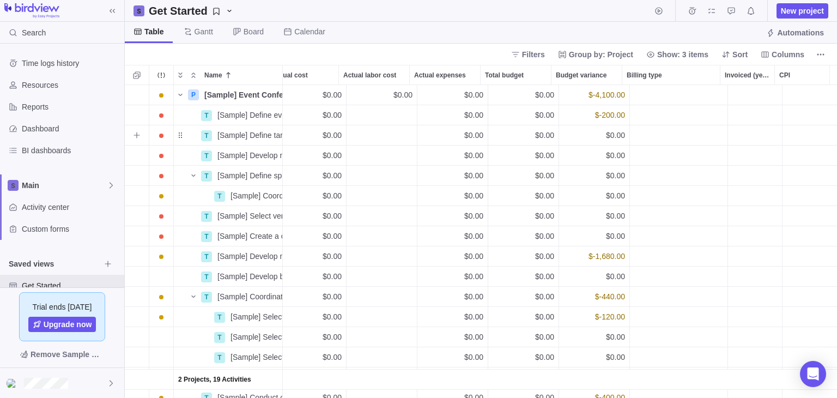
click at [646, 133] on div "Billing type" at bounding box center [678, 135] width 97 height 20
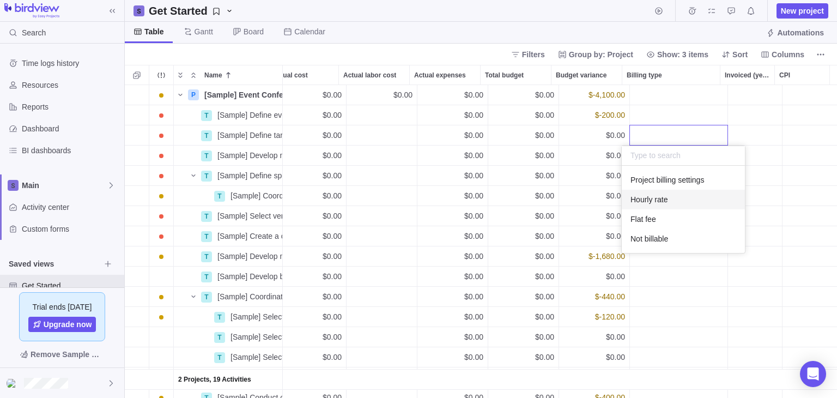
click at [659, 196] on span "Hourly rate" at bounding box center [648, 199] width 37 height 11
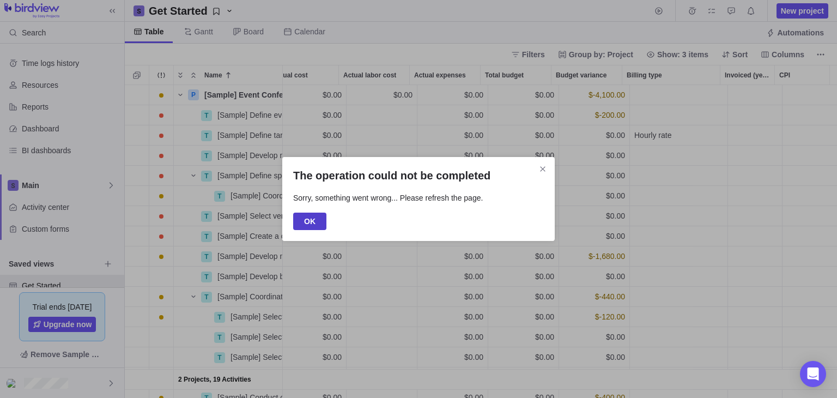
click at [307, 223] on span "OK" at bounding box center [309, 221] width 11 height 13
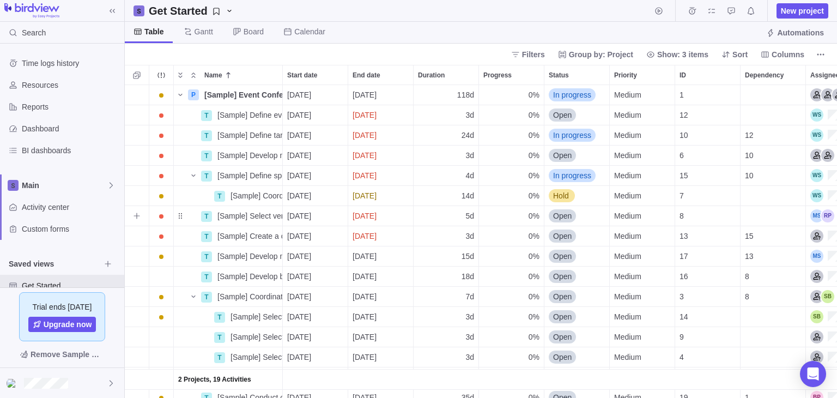
scroll to position [0, 465]
click at [200, 34] on span "Gantt" at bounding box center [203, 31] width 19 height 11
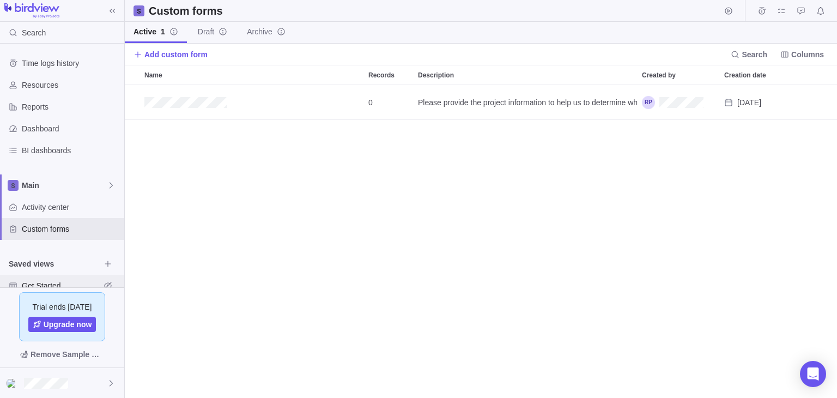
click at [48, 278] on div "Get Started" at bounding box center [62, 286] width 124 height 22
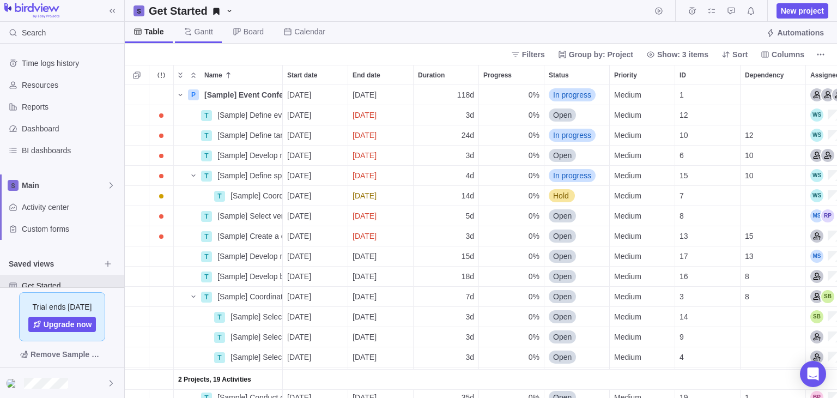
click at [207, 32] on span "Gantt" at bounding box center [203, 31] width 19 height 11
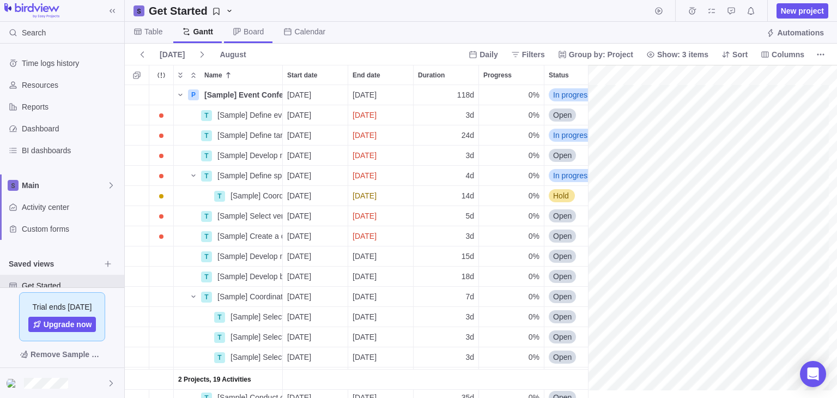
click at [253, 35] on span "Board" at bounding box center [253, 31] width 20 height 11
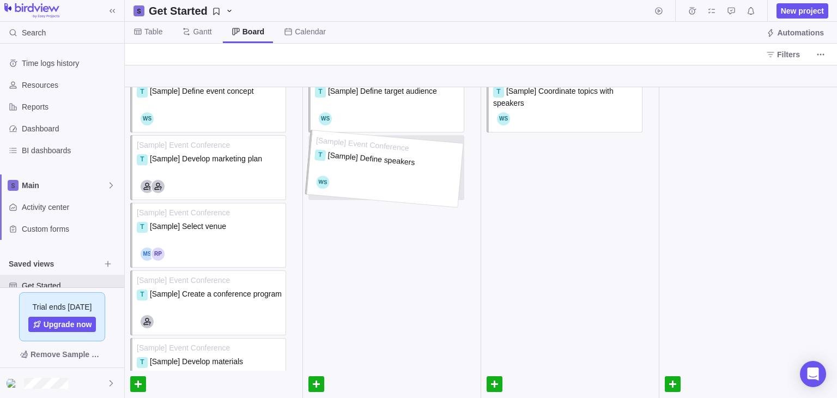
drag, startPoint x: 420, startPoint y: 179, endPoint x: 368, endPoint y: 179, distance: 52.3
click at [368, 179] on div "[Sample] Event Conference T [Sample] Define target audience [Sample] Event Conf…" at bounding box center [392, 135] width 178 height 135
click at [368, 180] on div at bounding box center [360, 186] width 82 height 13
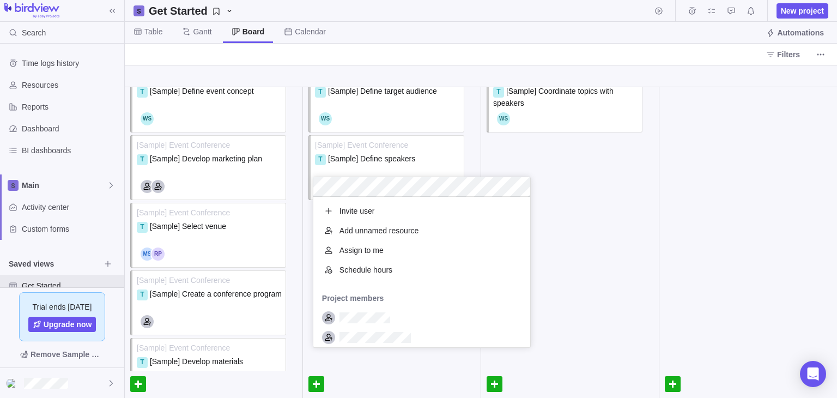
click at [431, 168] on div "Open [Sample] Event Conference T [Sample] Define event concept [Sample] Event C…" at bounding box center [481, 242] width 712 height 310
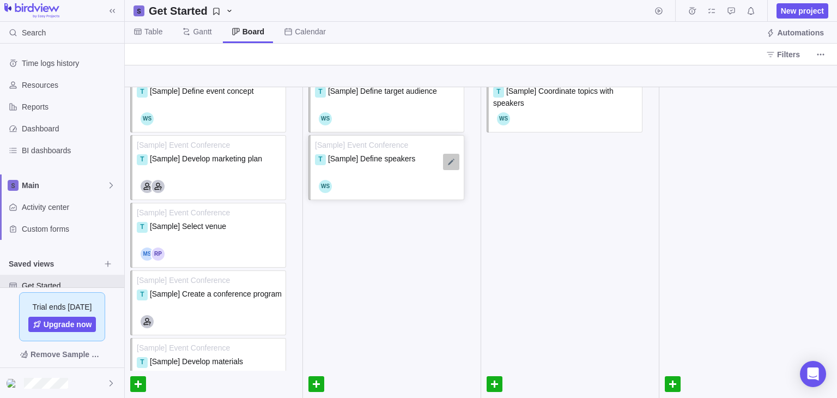
click at [448, 163] on div at bounding box center [451, 162] width 16 height 16
click at [388, 214] on div at bounding box center [392, 211] width 178 height 16
click at [327, 181] on div at bounding box center [360, 186] width 82 height 13
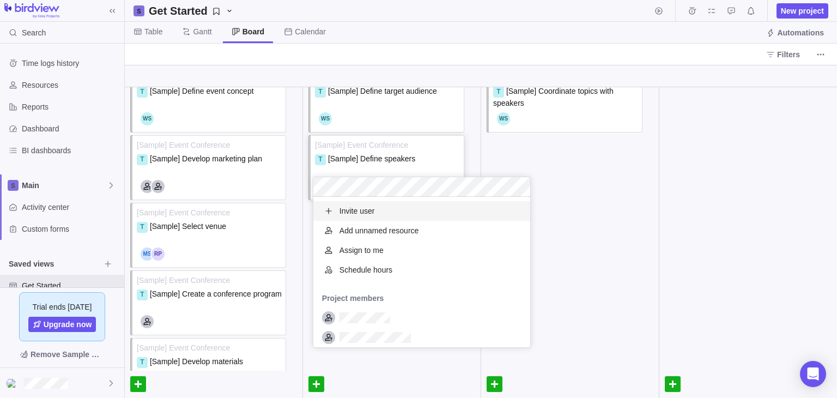
click at [521, 143] on div "Open [Sample] Event Conference T [Sample] Define event concept [Sample] Event C…" at bounding box center [481, 242] width 712 height 310
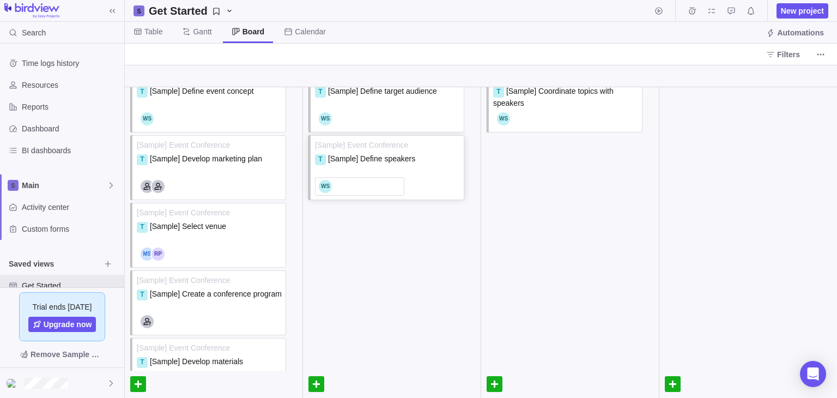
click at [368, 185] on div at bounding box center [360, 186] width 82 height 13
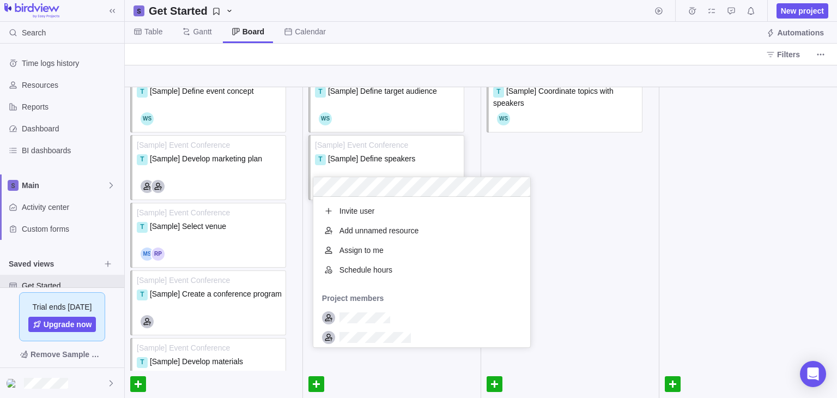
scroll to position [9, 9]
click at [504, 144] on div "Open [Sample] Event Conference T [Sample] Define event concept [Sample] Event C…" at bounding box center [481, 242] width 712 height 310
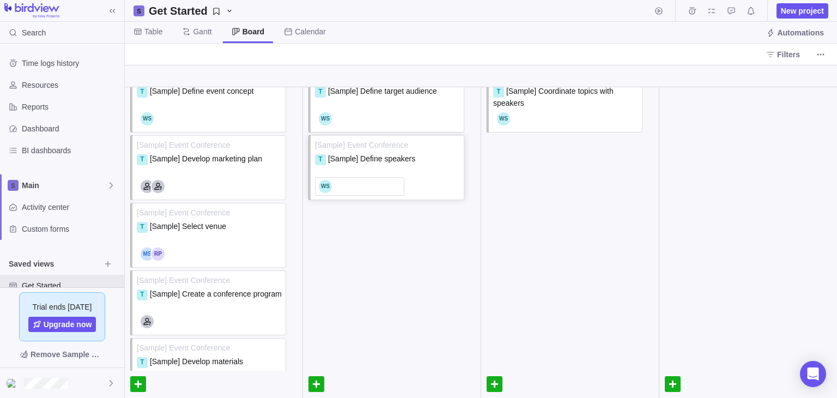
click at [387, 147] on span "[Sample] Event Conference" at bounding box center [387, 144] width 145 height 11
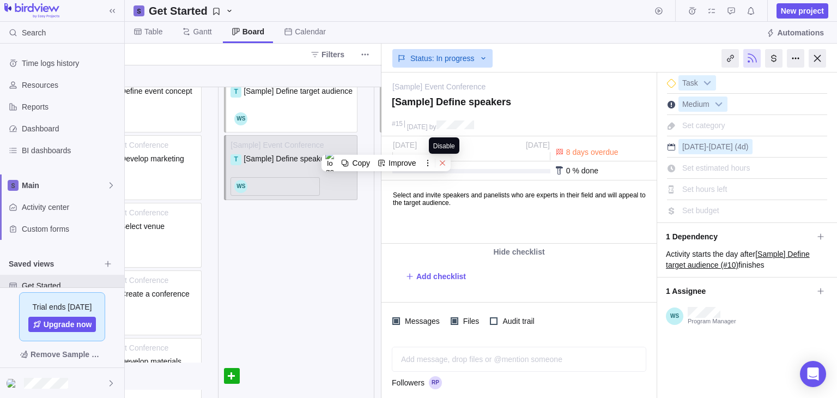
click at [444, 160] on icon at bounding box center [442, 163] width 8 height 8
click at [428, 182] on span "Disable on this site" at bounding box center [408, 184] width 64 height 9
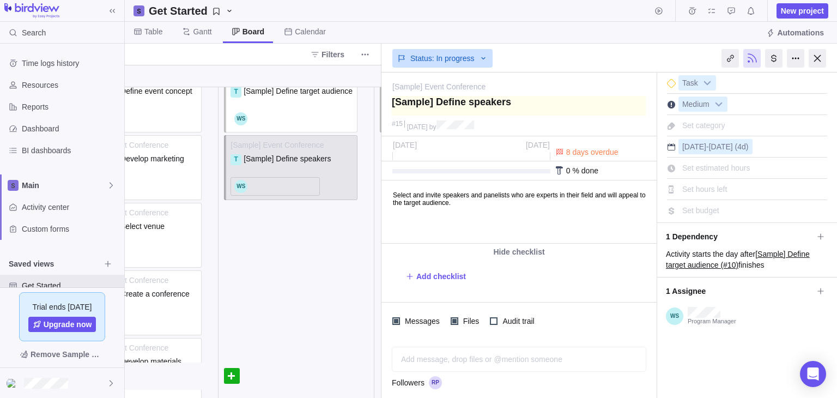
click at [548, 113] on textarea at bounding box center [519, 106] width 254 height 20
click at [497, 86] on span "— change" at bounding box center [502, 86] width 35 height 9
click at [548, 86] on link "[Sample] Select venue" at bounding box center [528, 86] width 76 height 11
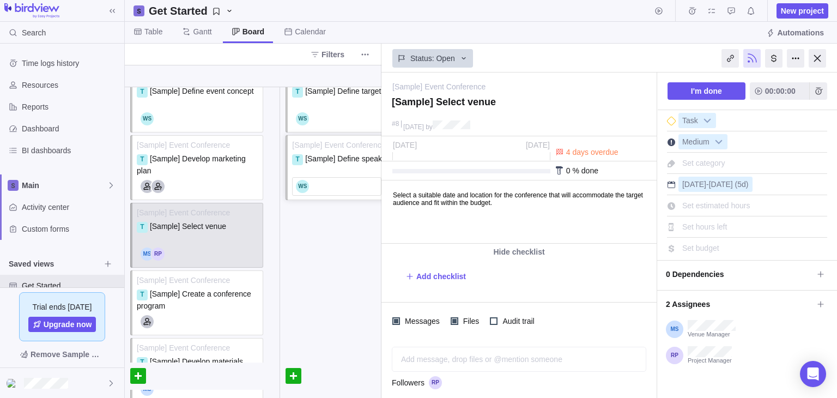
click at [339, 142] on span "[Sample] Event Conference" at bounding box center [353, 144] width 122 height 11
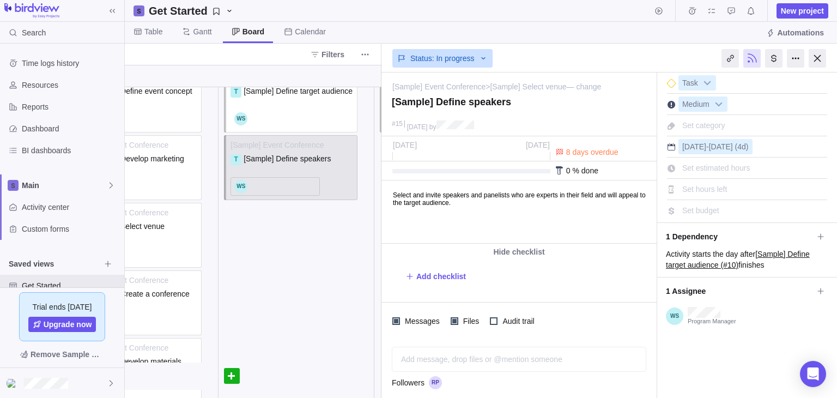
click at [485, 88] on span ">" at bounding box center [487, 87] width 4 height 12
click at [497, 88] on link "[Sample] Select venue" at bounding box center [528, 86] width 76 height 11
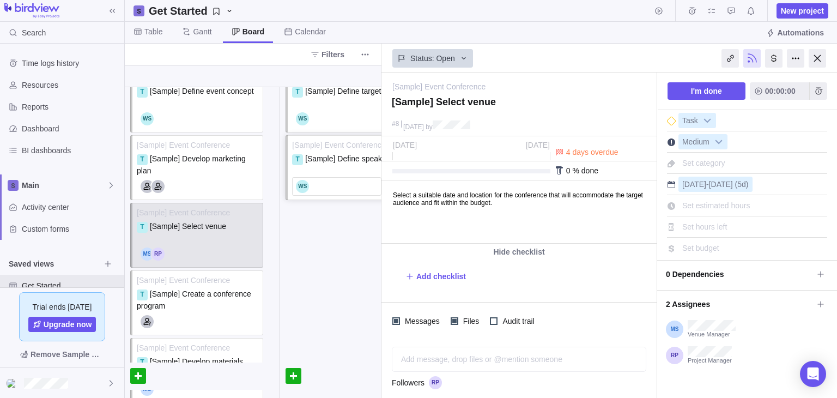
click at [319, 139] on span "[Sample] Event Conference" at bounding box center [353, 144] width 122 height 11
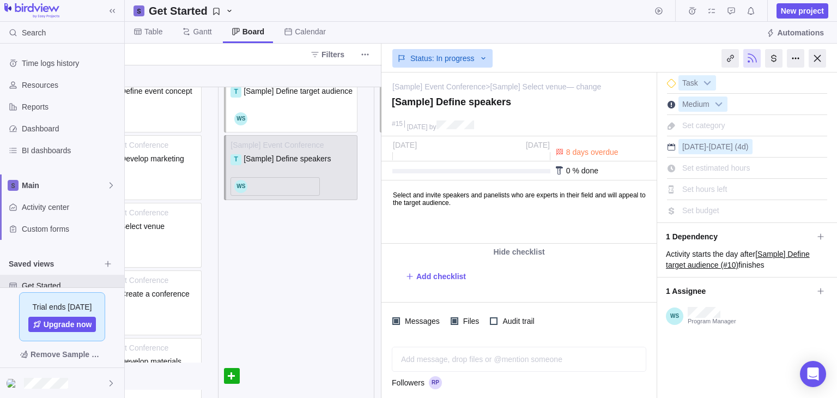
click at [440, 86] on link "[Sample] Event Conference" at bounding box center [438, 86] width 93 height 11
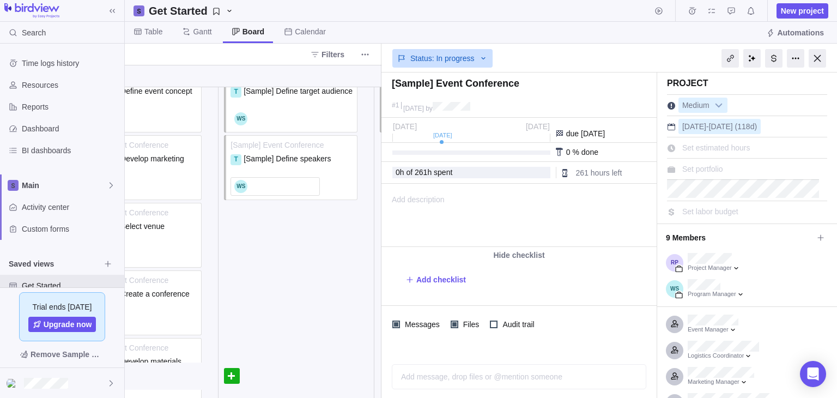
click at [587, 155] on span "% done" at bounding box center [585, 152] width 26 height 9
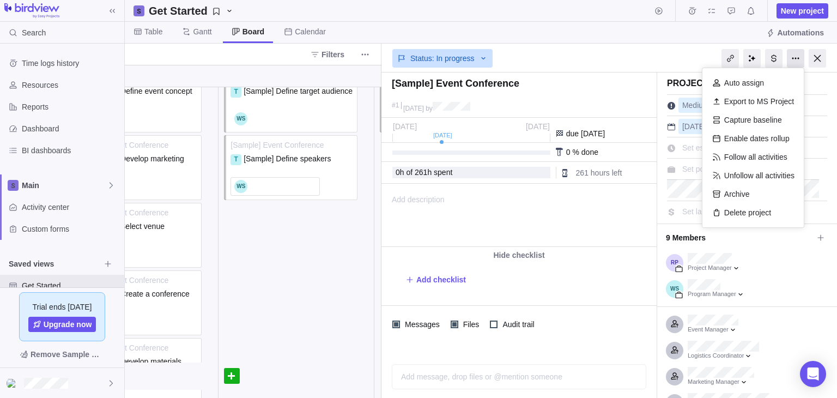
click at [791, 59] on div at bounding box center [795, 58] width 17 height 19
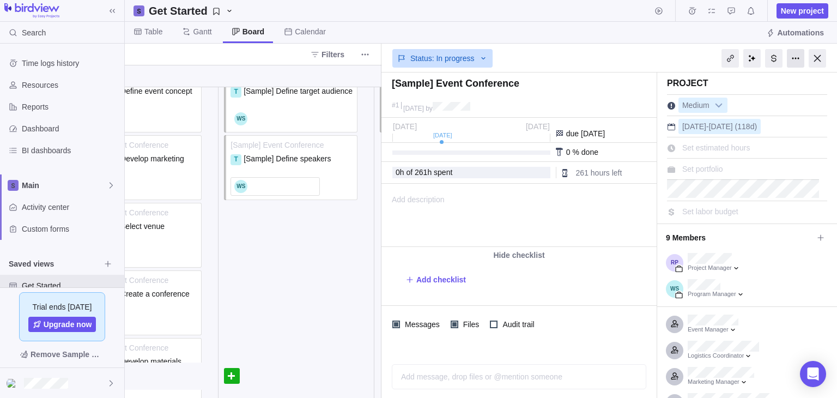
click at [791, 59] on div at bounding box center [795, 58] width 17 height 19
click at [822, 55] on div at bounding box center [816, 58] width 17 height 19
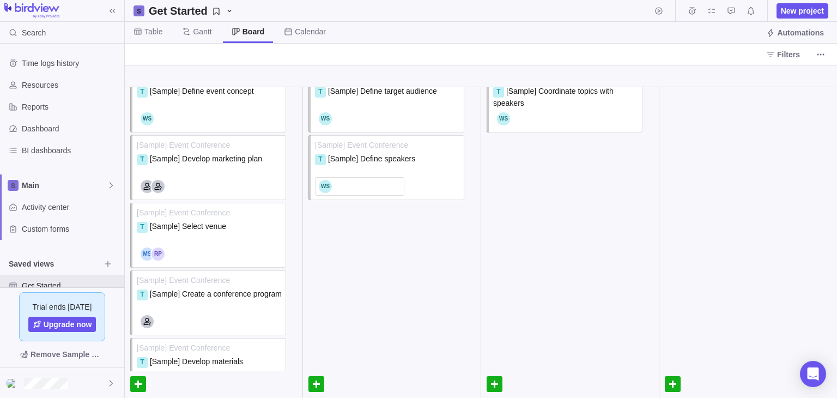
scroll to position [49, 0]
click at [406, 167] on div "T [Sample] Define speakers" at bounding box center [387, 164] width 145 height 22
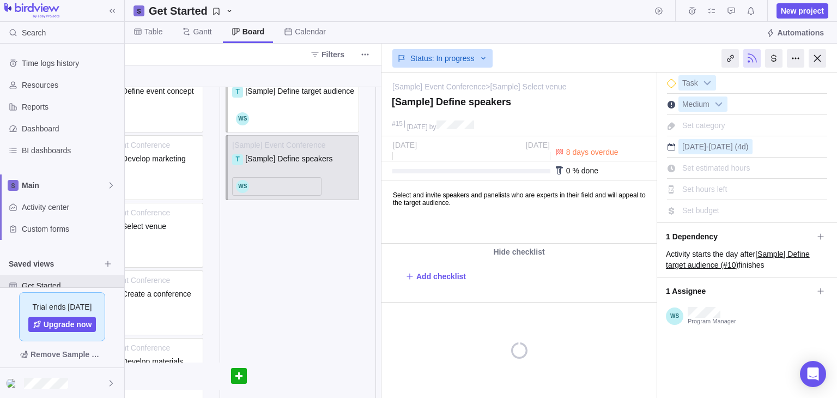
scroll to position [49, 62]
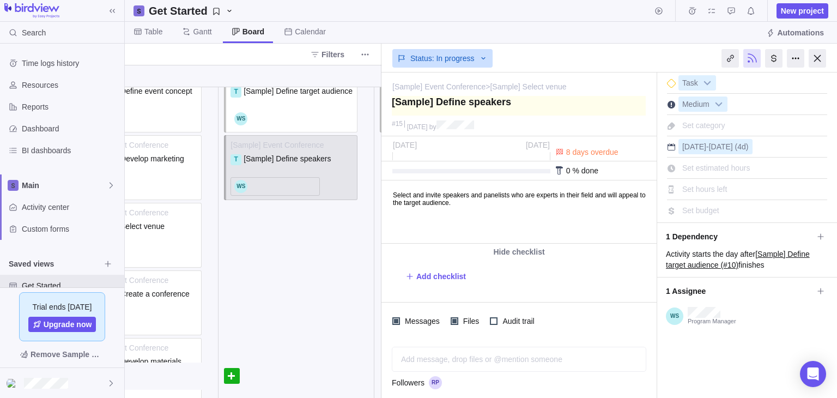
click at [532, 97] on textarea at bounding box center [519, 106] width 254 height 20
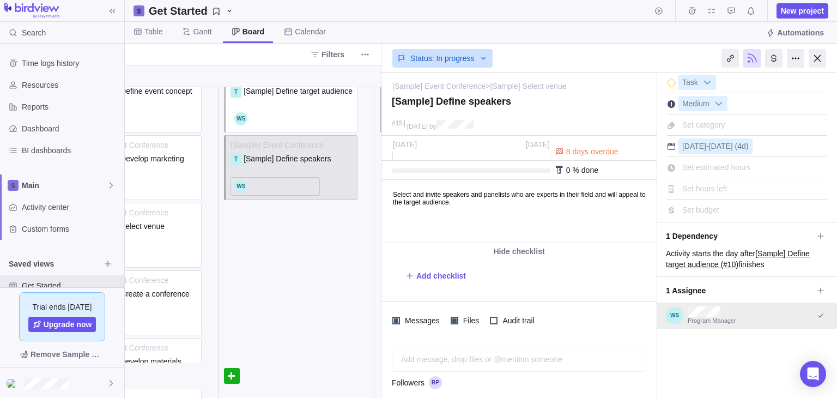
scroll to position [0, 0]
click at [444, 87] on link "[Sample] Event Conference" at bounding box center [438, 86] width 93 height 11
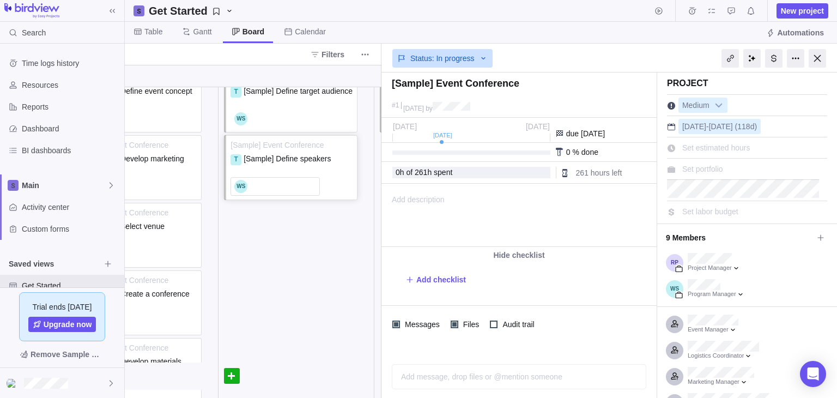
click at [337, 142] on span "[Sample] Event Conference" at bounding box center [291, 144] width 122 height 11
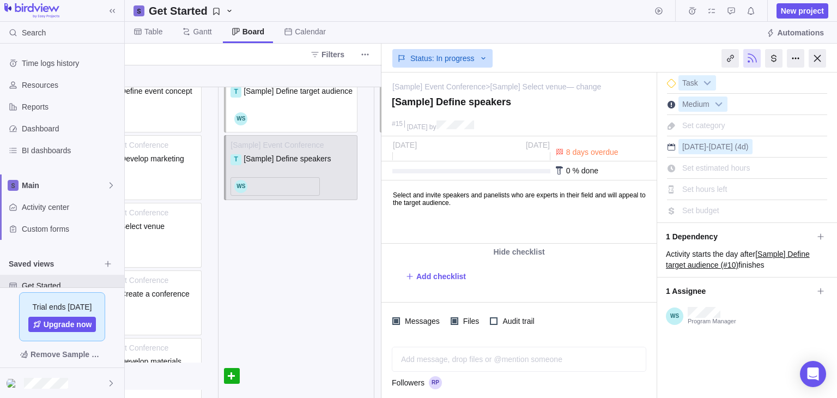
click at [527, 86] on link "[Sample] Select venue" at bounding box center [528, 86] width 76 height 11
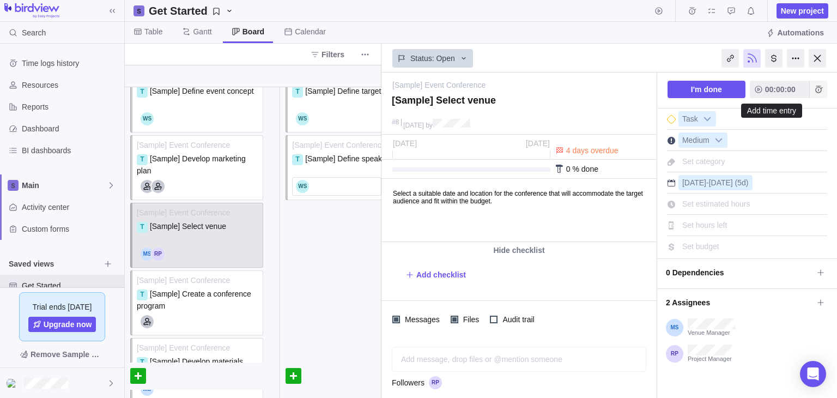
scroll to position [2, 0]
click at [826, 44] on div "Status: Open" at bounding box center [608, 58] width 455 height 29
click at [821, 56] on div at bounding box center [816, 58] width 17 height 19
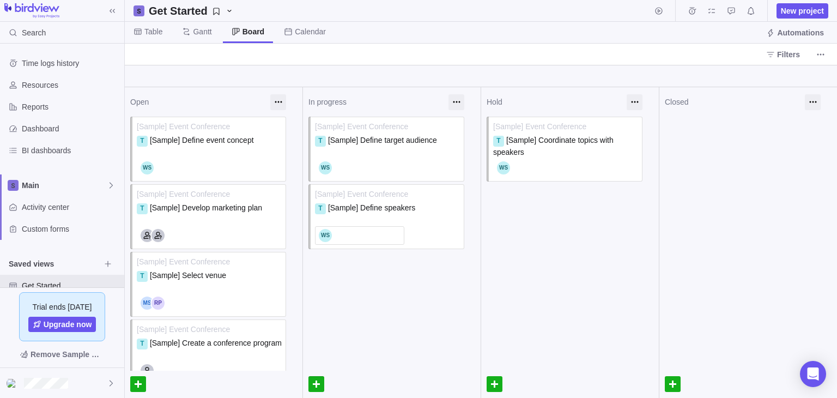
click at [146, 377] on div at bounding box center [138, 384] width 16 height 16
click at [327, 282] on div at bounding box center [392, 281] width 178 height 27
click at [254, 194] on span "[Sample] Event Conference" at bounding box center [209, 193] width 145 height 11
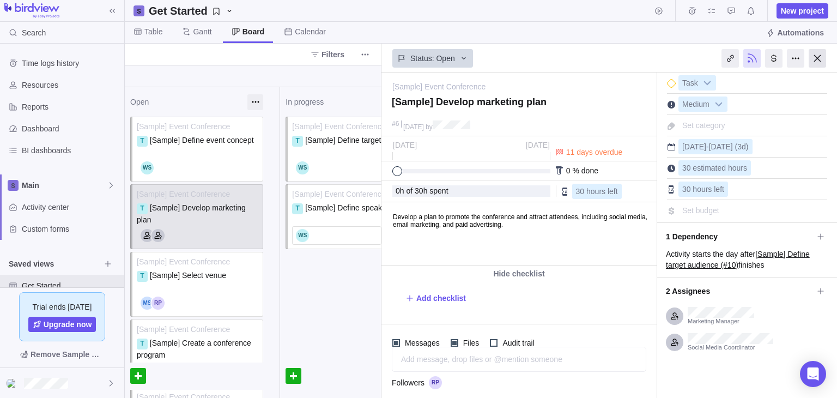
click at [819, 56] on div at bounding box center [816, 58] width 17 height 19
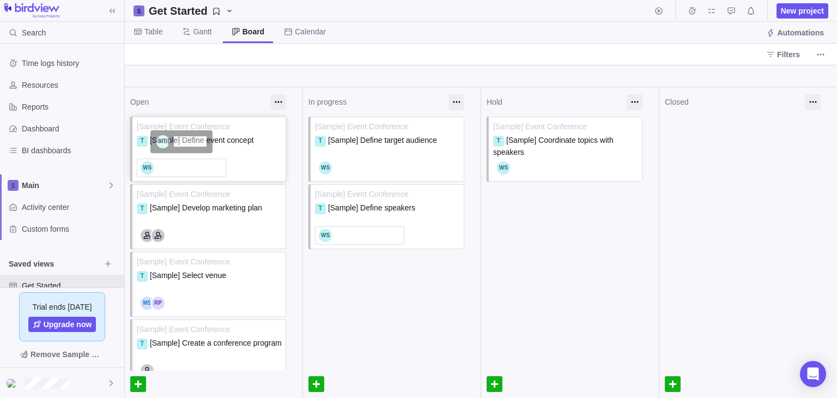
click at [196, 166] on div at bounding box center [182, 167] width 82 height 13
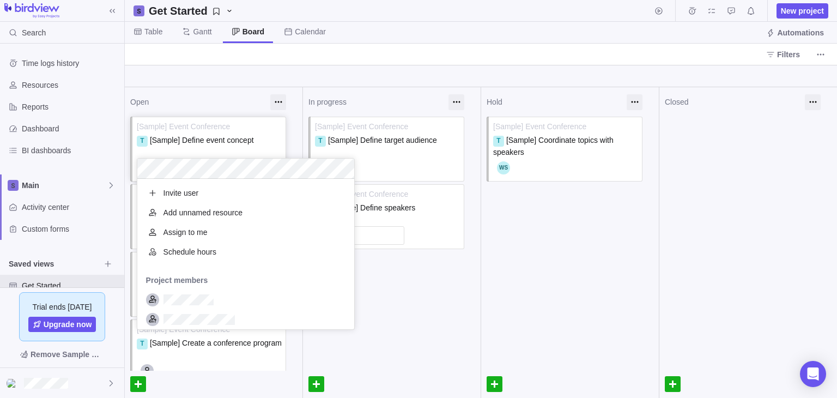
scroll to position [142, 209]
click at [176, 340] on div "Open [Sample] Event Conference T [Sample] Define event concept [Sample] Event C…" at bounding box center [481, 242] width 712 height 310
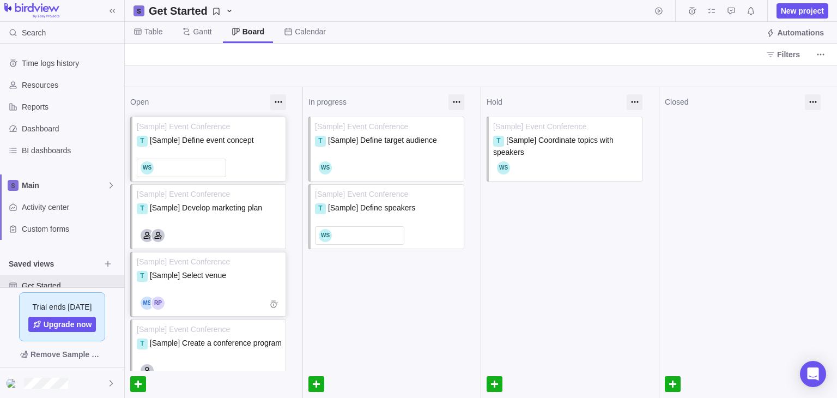
click at [198, 291] on div "[Sample] Event Conference T [Sample] Select venue Add time entry" at bounding box center [208, 284] width 156 height 65
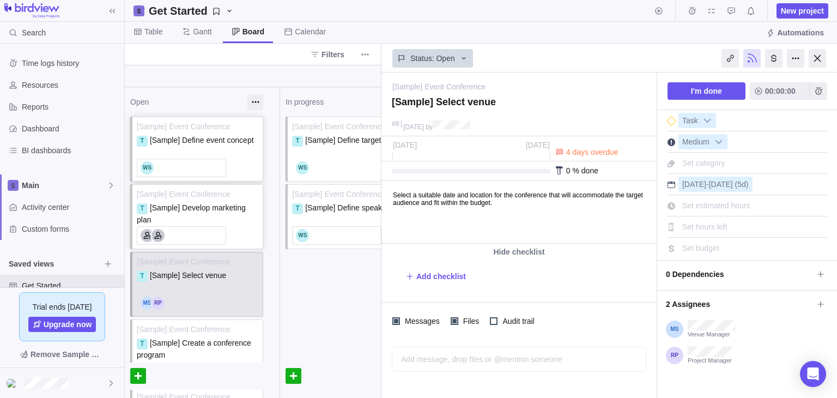
click at [224, 228] on div at bounding box center [181, 235] width 89 height 19
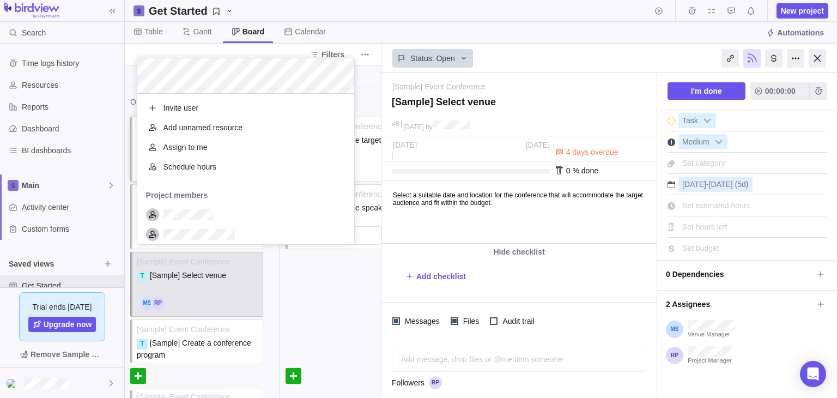
scroll to position [142, 209]
click at [357, 280] on div "Open [Sample] Event Conference T [Sample] Define event concept [Sample] Event C…" at bounding box center [253, 242] width 257 height 310
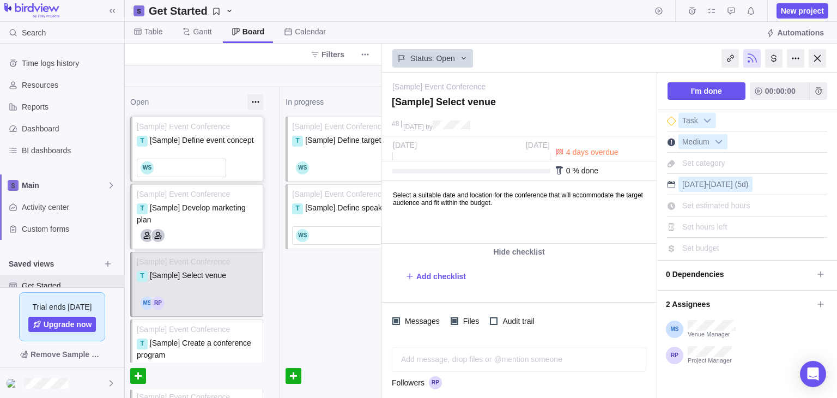
click at [225, 242] on div at bounding box center [198, 235] width 122 height 19
click at [225, 223] on div "[Sample] Event Conference T [Sample] Develop marketing plan" at bounding box center [196, 216] width 133 height 65
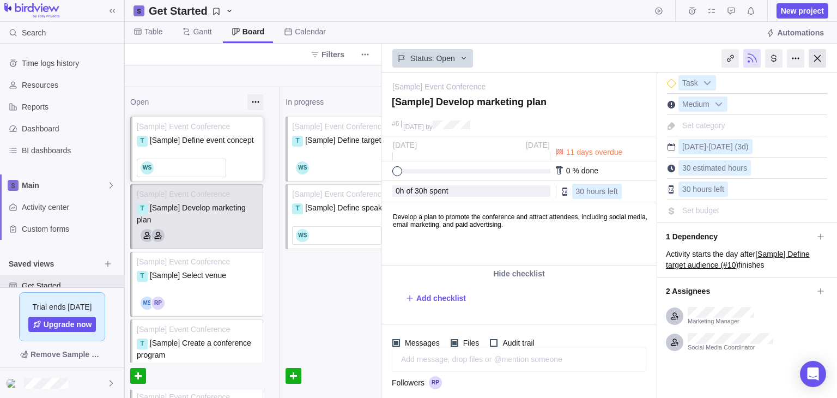
click at [819, 58] on div at bounding box center [816, 58] width 17 height 19
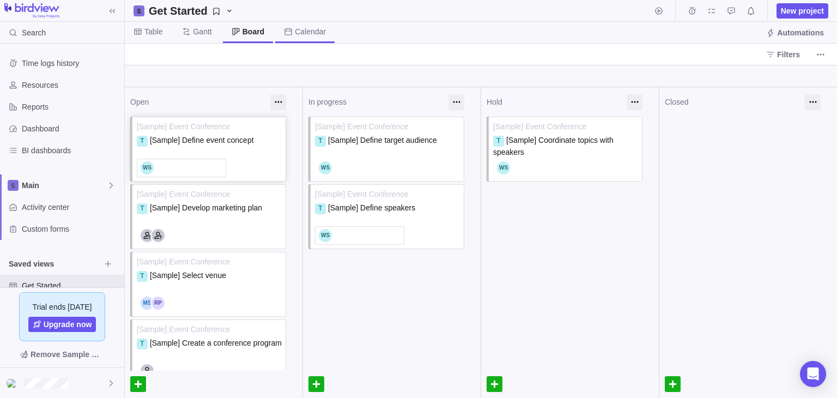
click at [301, 34] on span "Calendar" at bounding box center [310, 31] width 31 height 11
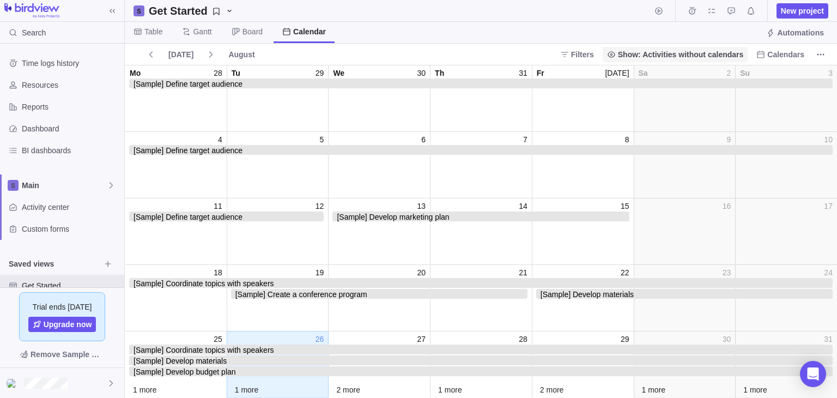
click at [683, 54] on span "Show: Activities without calendars" at bounding box center [681, 54] width 126 height 11
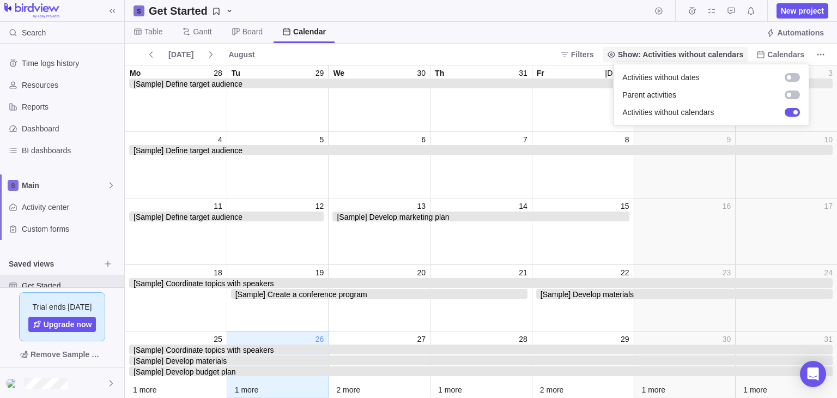
click at [683, 54] on span "Show: Activities without calendars" at bounding box center [681, 54] width 126 height 11
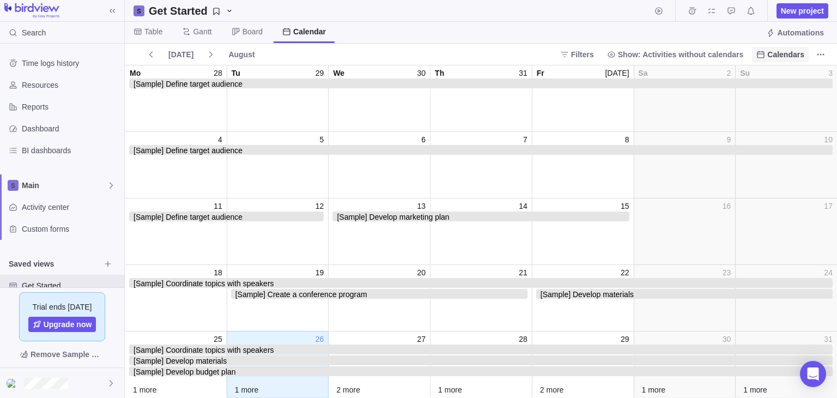
click at [785, 52] on span "Calendars" at bounding box center [785, 54] width 37 height 11
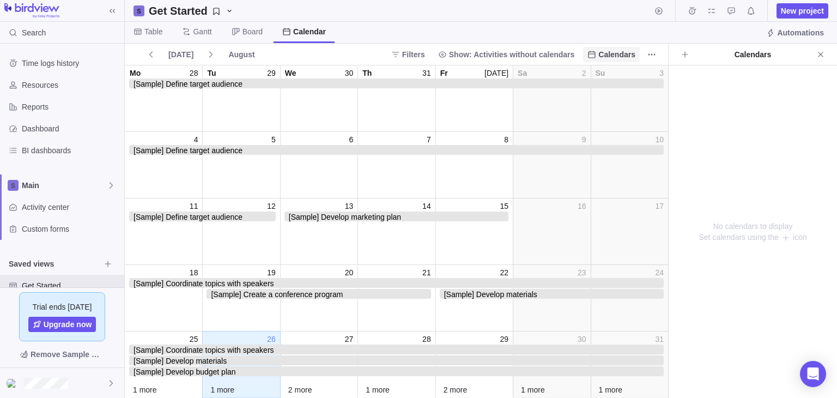
click at [785, 52] on div "Calendars" at bounding box center [752, 54] width 120 height 11
click at [686, 52] on icon at bounding box center [684, 54] width 9 height 9
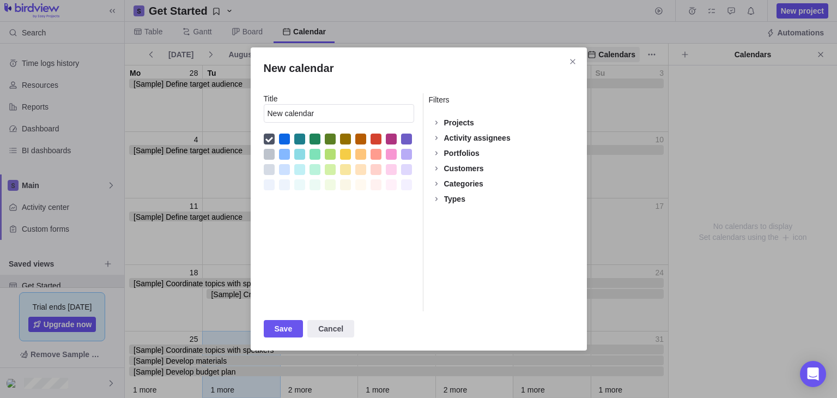
click at [302, 140] on div "New calendar" at bounding box center [299, 138] width 11 height 11
click at [443, 121] on span "New calendar" at bounding box center [436, 122] width 15 height 15
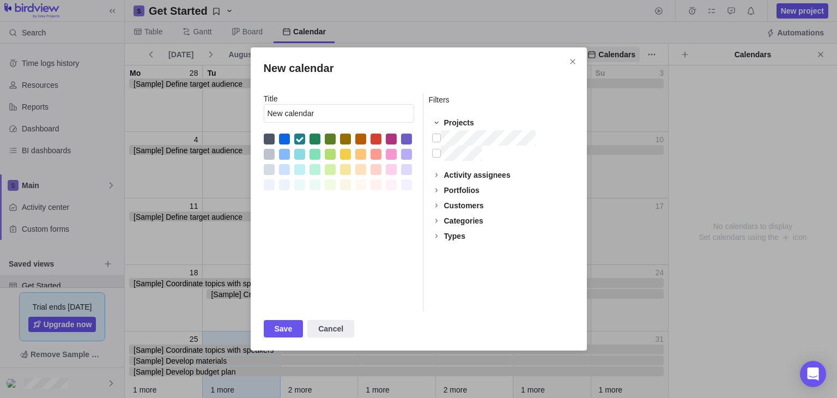
click at [443, 123] on span "New calendar" at bounding box center [436, 122] width 15 height 15
click at [449, 120] on div "Projects" at bounding box center [459, 122] width 30 height 11
click at [455, 177] on div "Activity assignees" at bounding box center [477, 174] width 66 height 11
drag, startPoint x: 449, startPoint y: 181, endPoint x: 431, endPoint y: 192, distance: 21.0
click at [431, 192] on div "More" at bounding box center [507, 247] width 169 height 131
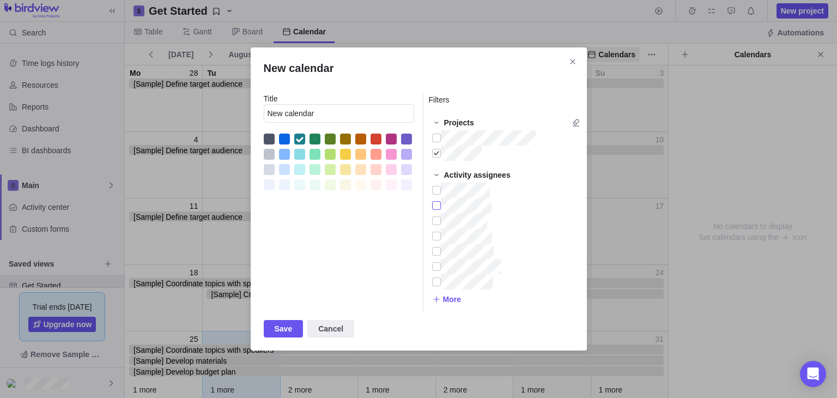
click at [434, 201] on div "New calendar" at bounding box center [436, 205] width 9 height 15
click at [437, 219] on div "New calendar" at bounding box center [436, 220] width 9 height 15
click at [437, 240] on div "New calendar" at bounding box center [436, 235] width 9 height 15
click at [435, 251] on div "New calendar" at bounding box center [436, 250] width 9 height 15
click at [433, 264] on div "New calendar" at bounding box center [436, 266] width 9 height 15
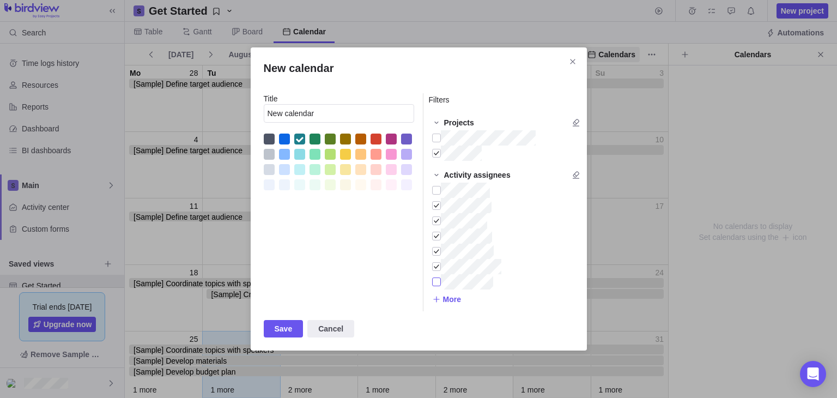
click at [437, 287] on div "New calendar" at bounding box center [436, 281] width 9 height 15
click at [438, 172] on icon "New calendar" at bounding box center [436, 174] width 9 height 9
click at [438, 193] on icon "New calendar" at bounding box center [436, 190] width 9 height 9
click at [436, 203] on icon "New calendar" at bounding box center [436, 205] width 9 height 9
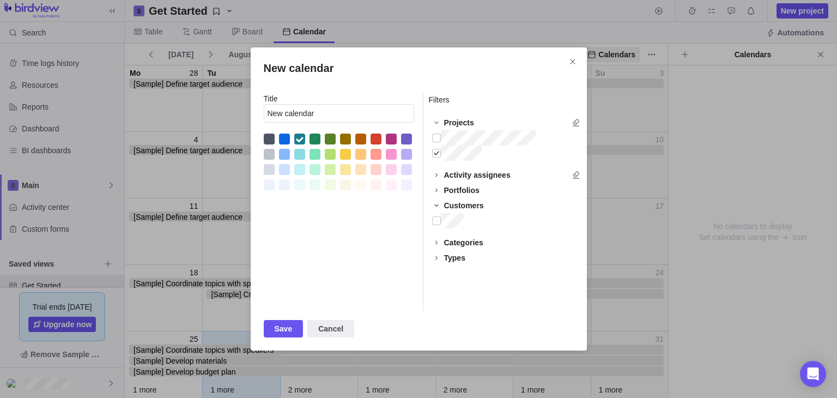
click at [436, 203] on icon "New calendar" at bounding box center [436, 205] width 9 height 9
click at [438, 223] on icon "New calendar" at bounding box center [436, 220] width 9 height 9
click at [434, 249] on div "New calendar" at bounding box center [436, 250] width 9 height 15
click at [434, 269] on div "New calendar" at bounding box center [436, 266] width 9 height 15
click at [434, 284] on div "New calendar" at bounding box center [436, 281] width 9 height 15
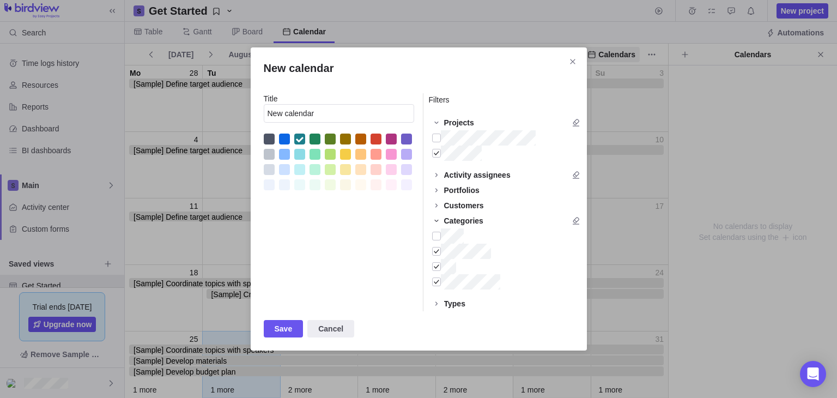
click at [441, 222] on span "New calendar" at bounding box center [436, 220] width 15 height 15
click at [438, 239] on icon "New calendar" at bounding box center [436, 235] width 9 height 9
click at [437, 251] on div "New calendar" at bounding box center [436, 250] width 9 height 15
click at [436, 262] on div "New calendar" at bounding box center [436, 266] width 9 height 15
click at [436, 288] on div "New calendar" at bounding box center [436, 281] width 9 height 15
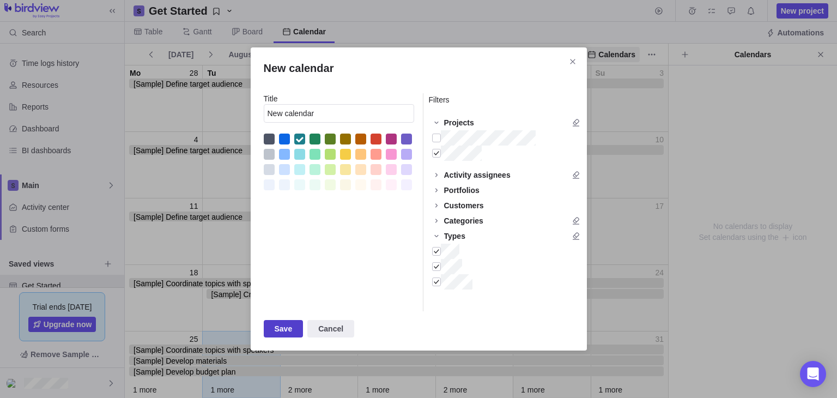
click at [281, 329] on span "Save" at bounding box center [284, 328] width 18 height 13
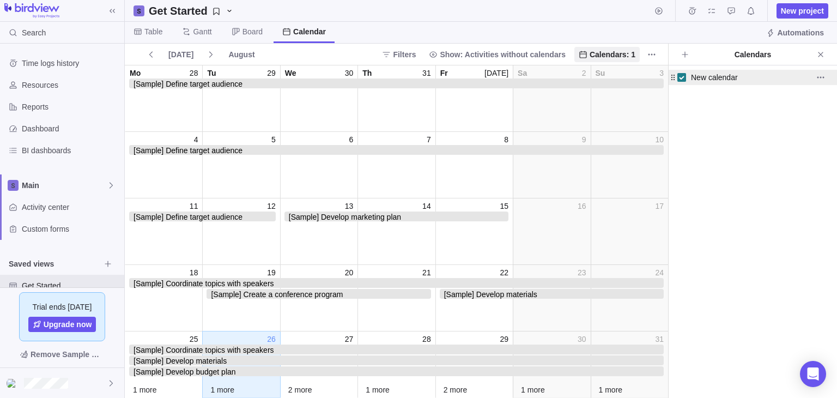
click at [745, 76] on div "New calendar" at bounding box center [745, 77] width 136 height 15
click at [821, 73] on icon "More actions" at bounding box center [820, 77] width 9 height 9
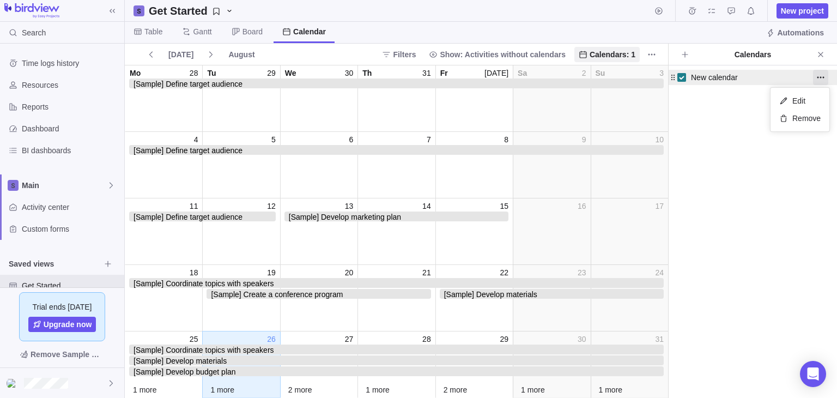
click at [745, 112] on div "New calendar Edit Remove" at bounding box center [752, 231] width 168 height 332
click at [815, 57] on span "Close" at bounding box center [820, 54] width 15 height 15
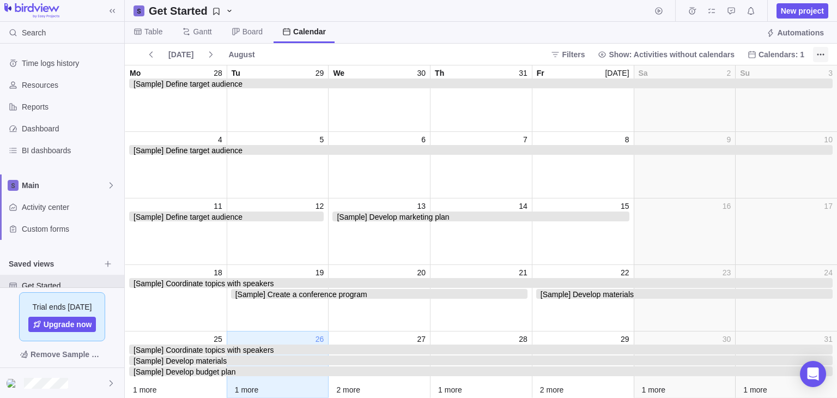
click at [827, 55] on span "More actions" at bounding box center [820, 54] width 15 height 15
click at [293, 32] on span "Calendar" at bounding box center [309, 31] width 33 height 11
click at [756, 58] on icon at bounding box center [751, 54] width 9 height 9
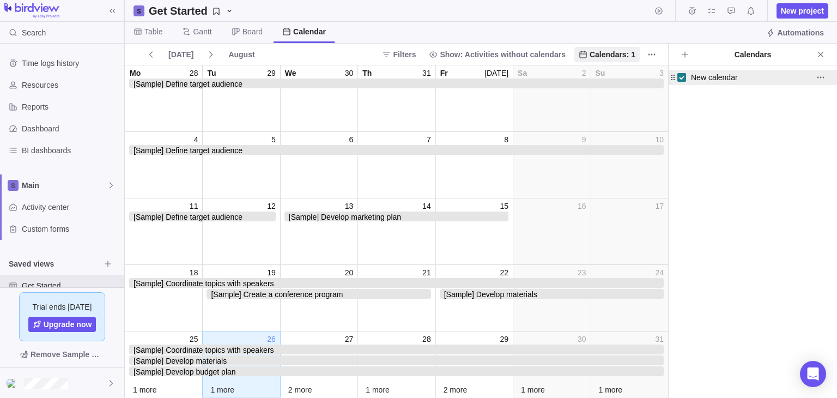
click at [751, 75] on div "New calendar" at bounding box center [745, 77] width 136 height 15
click at [820, 75] on icon "More actions" at bounding box center [820, 77] width 9 height 9
click at [813, 76] on span "More actions" at bounding box center [820, 77] width 15 height 15
click at [793, 97] on span "Edit" at bounding box center [798, 100] width 13 height 11
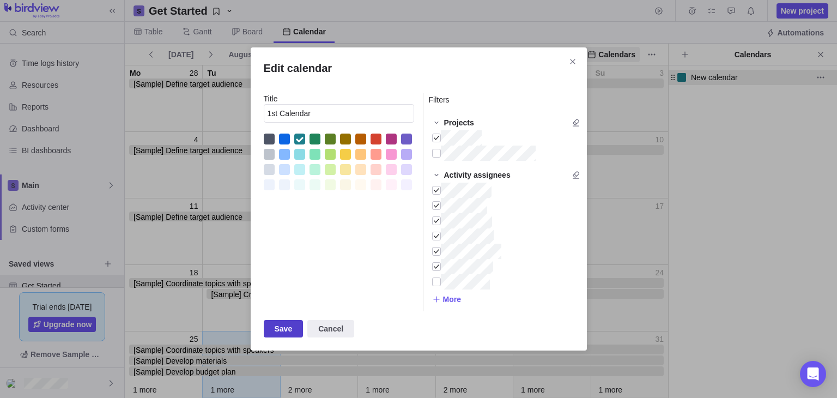
type input "1st Calendar"
click at [279, 329] on span "Save" at bounding box center [284, 328] width 18 height 13
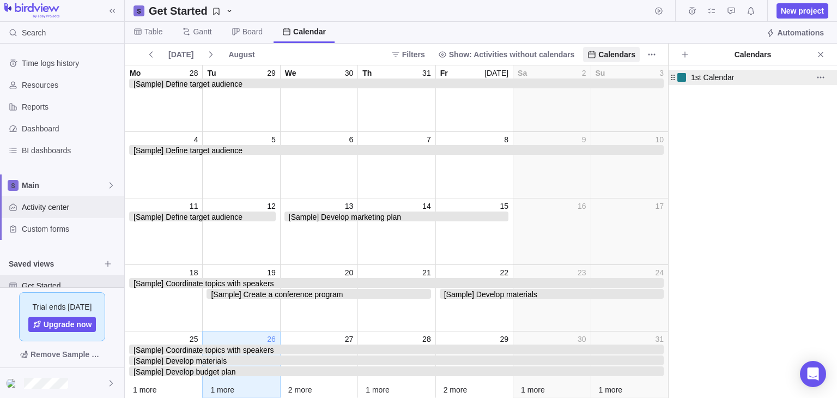
scroll to position [39, 0]
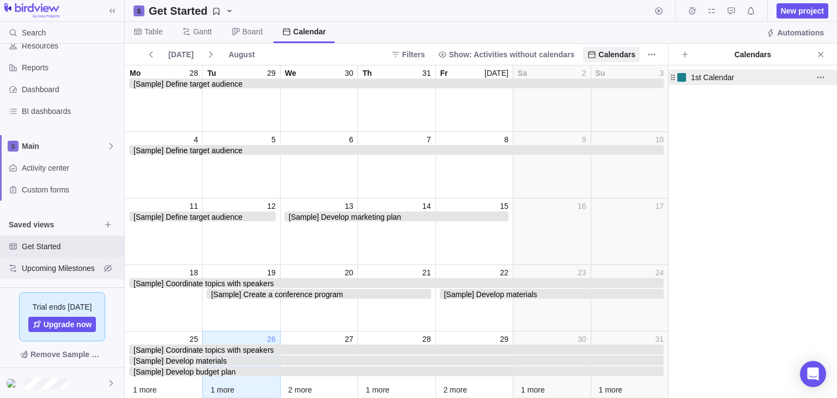
click at [33, 271] on span "Upcoming Milestones" at bounding box center [61, 268] width 78 height 11
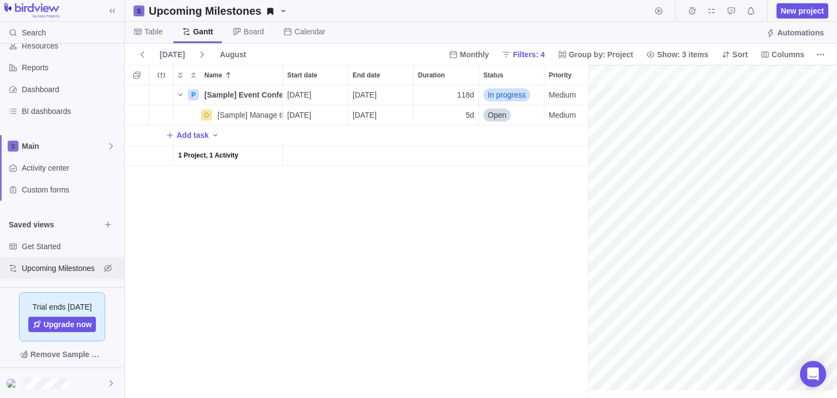
scroll to position [0, 156]
click at [820, 53] on icon "More actions" at bounding box center [820, 54] width 9 height 9
click at [512, 186] on body "Search Time logs history Resources Reports Dashboard BI dashboards Main Activit…" at bounding box center [418, 199] width 837 height 398
click at [489, 55] on span "Monthly" at bounding box center [474, 54] width 29 height 11
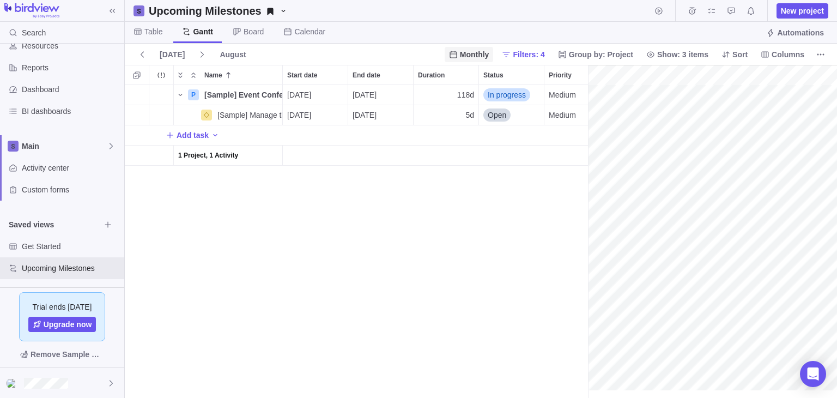
click at [479, 51] on span "Monthly" at bounding box center [474, 54] width 29 height 11
click at [511, 191] on body "Search Time logs history Resources Reports Dashboard BI dashboards Main Activit…" at bounding box center [418, 199] width 837 height 398
click at [139, 75] on icon "Selection mode" at bounding box center [136, 74] width 7 height 7
click at [130, 76] on div at bounding box center [133, 75] width 9 height 15
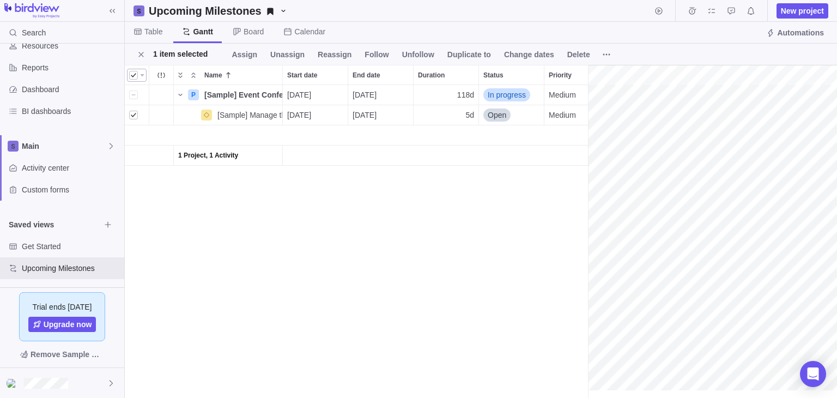
click at [130, 76] on div at bounding box center [133, 75] width 9 height 15
click at [608, 54] on icon at bounding box center [609, 54] width 2 height 2
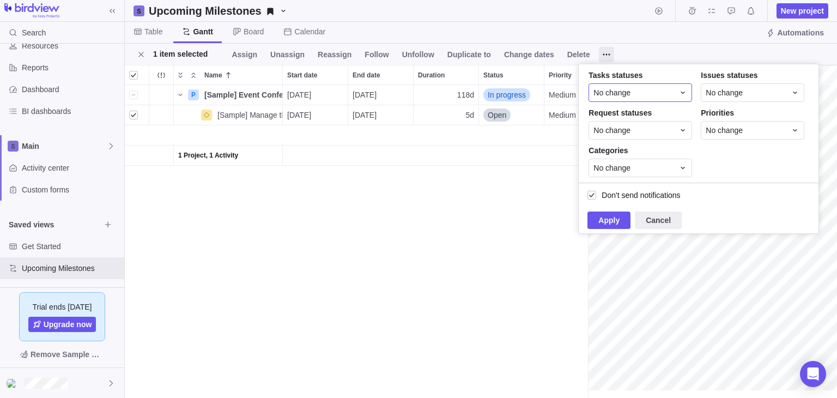
click at [679, 95] on icon at bounding box center [682, 92] width 9 height 9
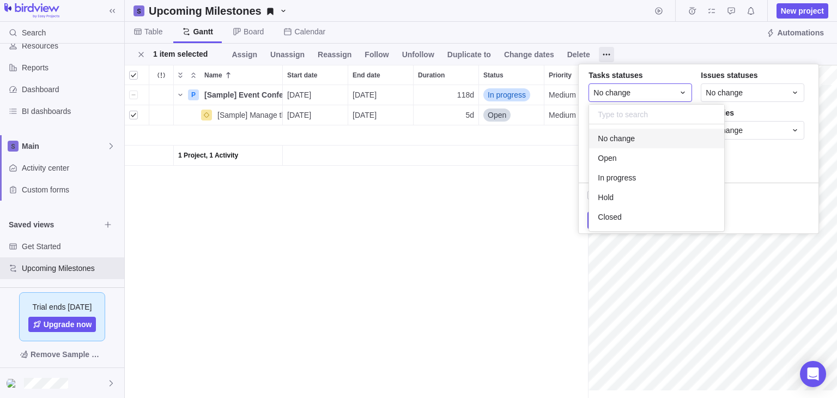
click at [679, 95] on icon at bounding box center [682, 92] width 9 height 9
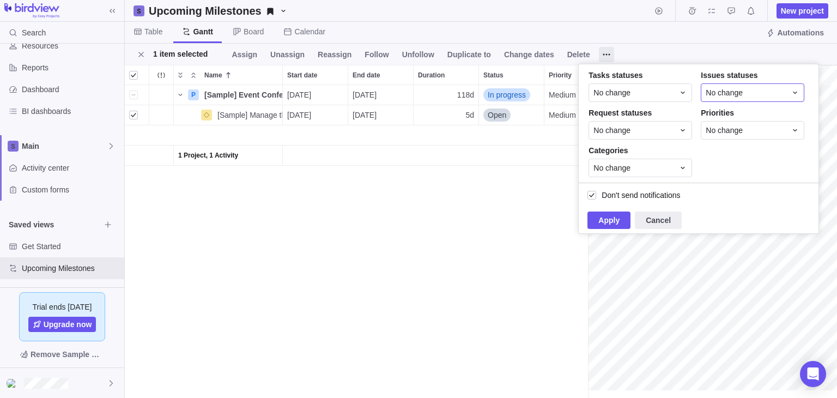
click at [747, 101] on div "No change" at bounding box center [751, 92] width 103 height 19
click at [747, 96] on div "No change" at bounding box center [745, 92] width 81 height 11
click at [679, 133] on icon at bounding box center [682, 130] width 9 height 9
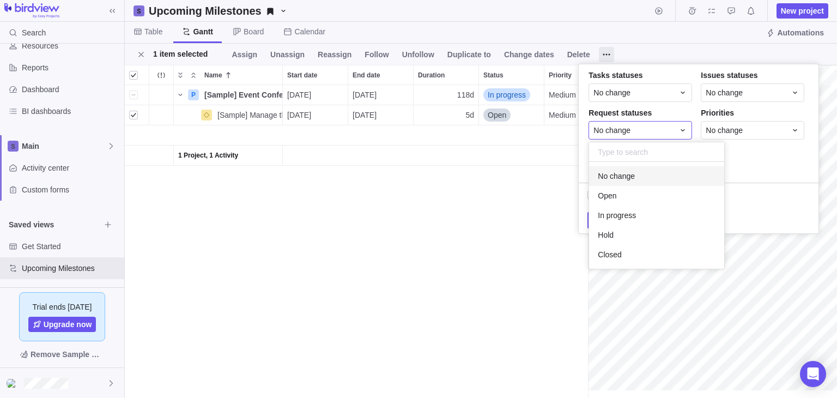
click at [679, 133] on icon at bounding box center [682, 130] width 9 height 9
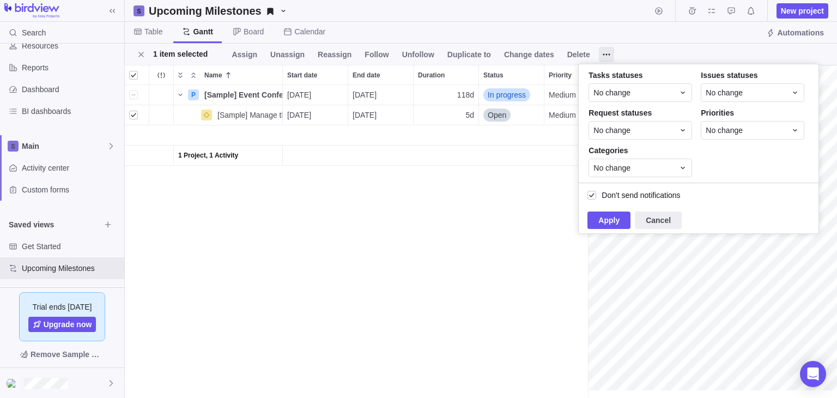
click at [457, 254] on div "P [Sample] Event Conference Details [DATE] [DATE] 118d In progress Medium 1 [Sa…" at bounding box center [356, 241] width 463 height 313
click at [602, 57] on icon at bounding box center [606, 54] width 9 height 9
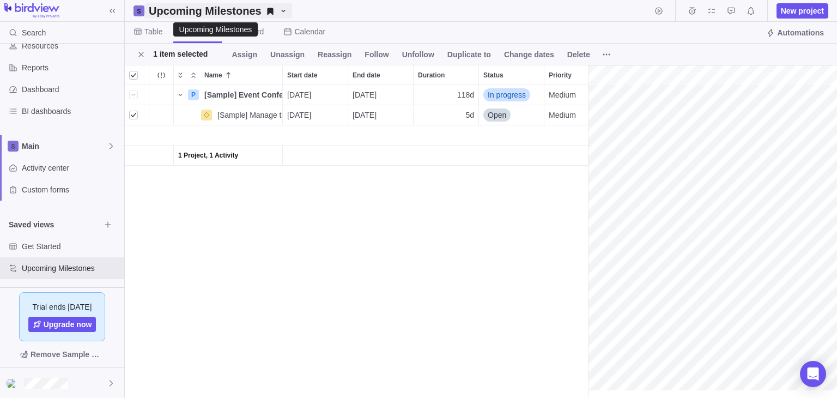
click at [283, 16] on span "Upcoming Milestones" at bounding box center [218, 10] width 148 height 15
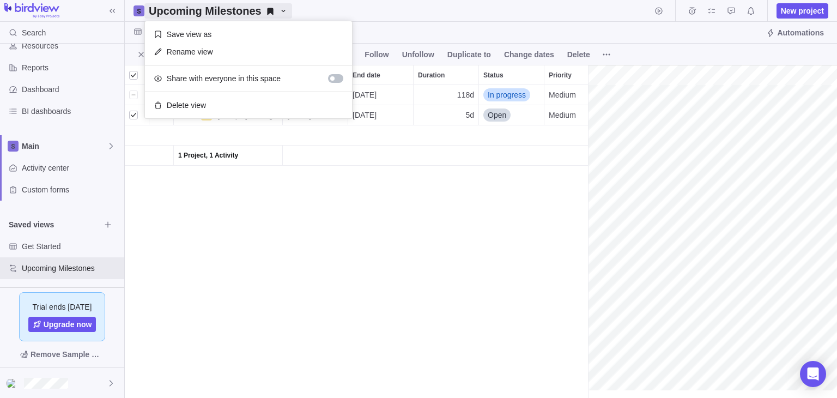
click at [328, 227] on body "Search Time logs history Resources Reports Dashboard BI dashboards Main Activit…" at bounding box center [418, 199] width 837 height 398
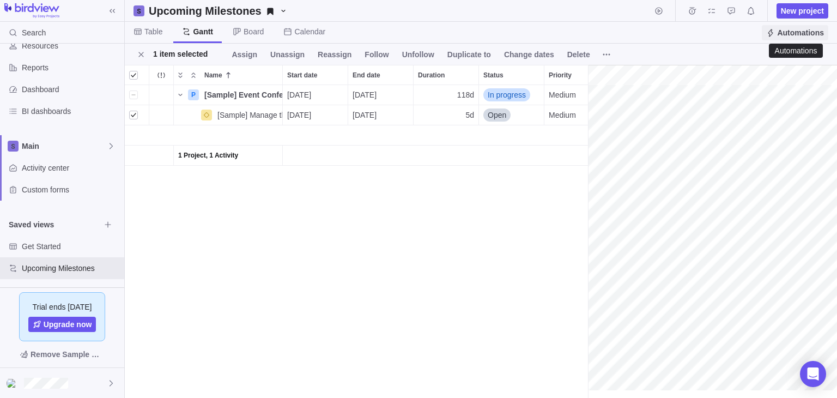
click at [787, 30] on span "Automations" at bounding box center [800, 32] width 47 height 11
click at [748, 9] on icon "Notifications" at bounding box center [750, 11] width 9 height 9
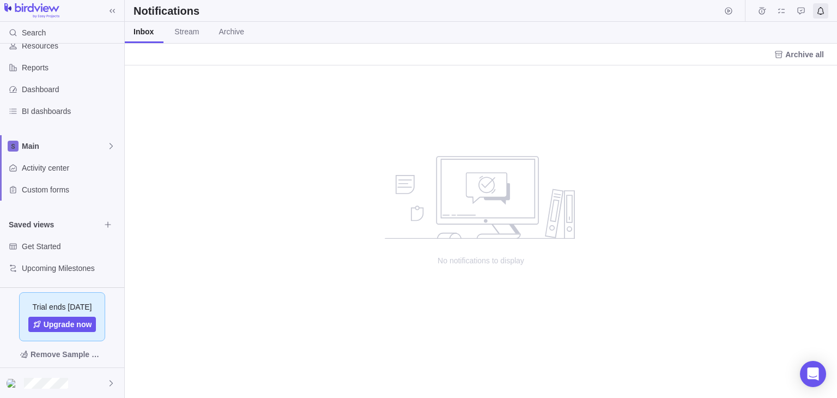
scroll to position [324, 704]
click at [185, 36] on span "Stream" at bounding box center [186, 31] width 25 height 11
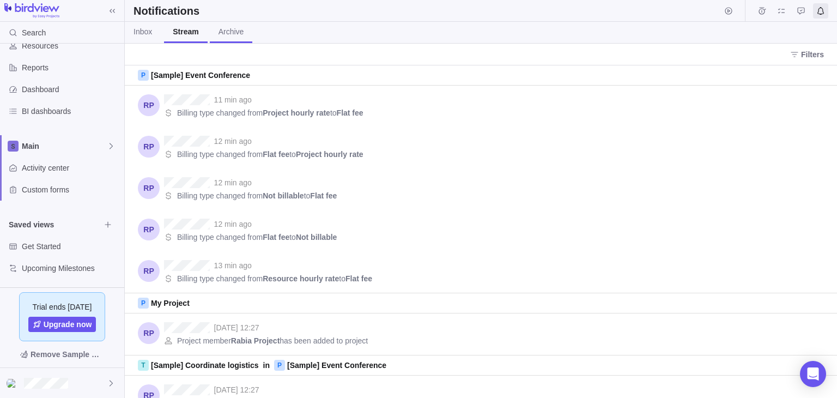
scroll to position [324, 704]
click at [226, 36] on span "Archive" at bounding box center [231, 31] width 26 height 11
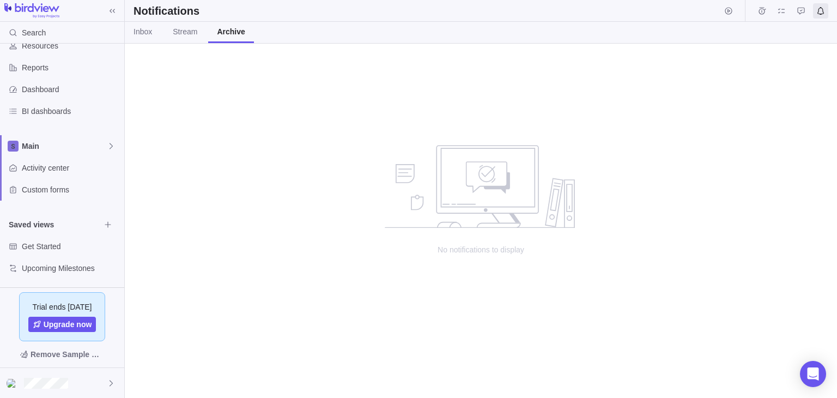
scroll to position [345, 704]
click at [190, 36] on span "Stream" at bounding box center [185, 31] width 25 height 11
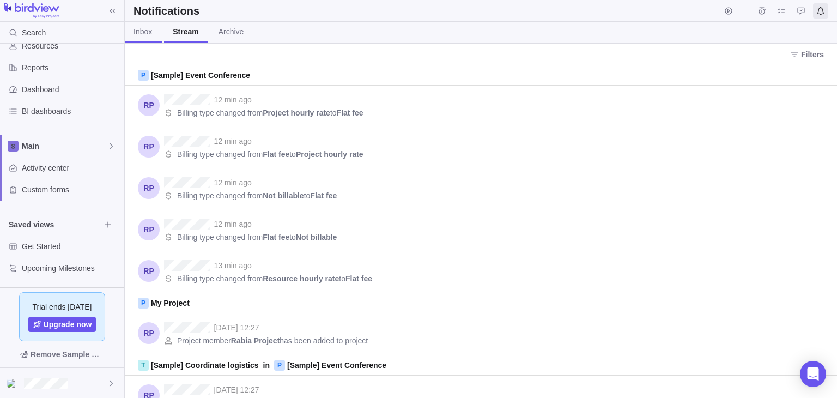
click at [153, 29] on span "Inbox" at bounding box center [143, 31] width 20 height 11
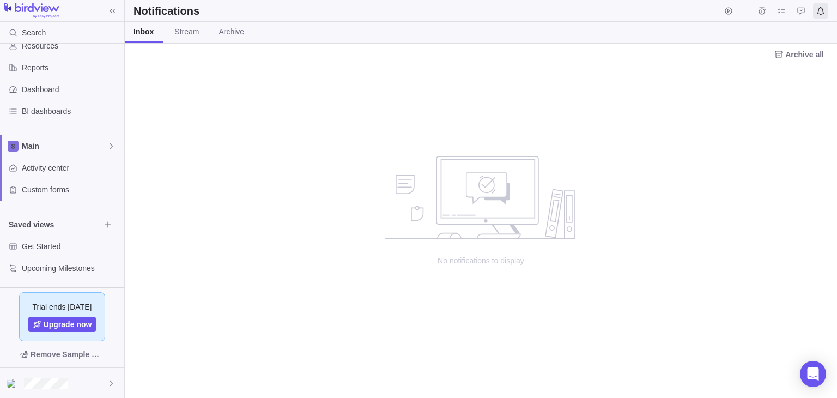
scroll to position [324, 704]
click at [801, 11] on icon "Approval requests" at bounding box center [800, 11] width 9 height 9
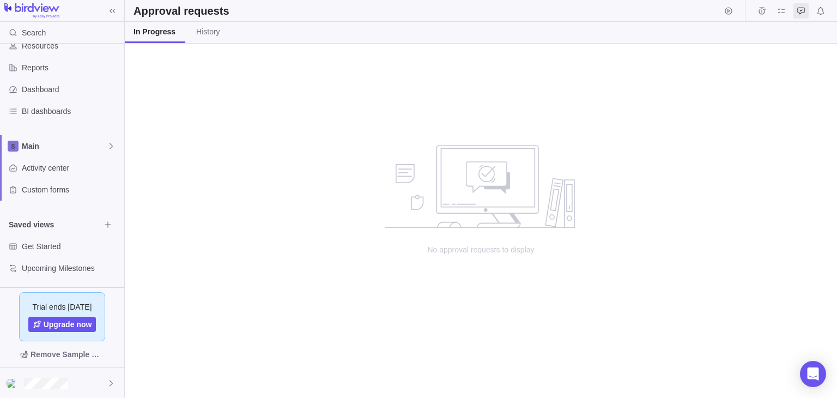
scroll to position [345, 704]
click at [223, 36] on link "History" at bounding box center [207, 32] width 41 height 21
click at [160, 29] on div "In Progress" at bounding box center [152, 31] width 39 height 11
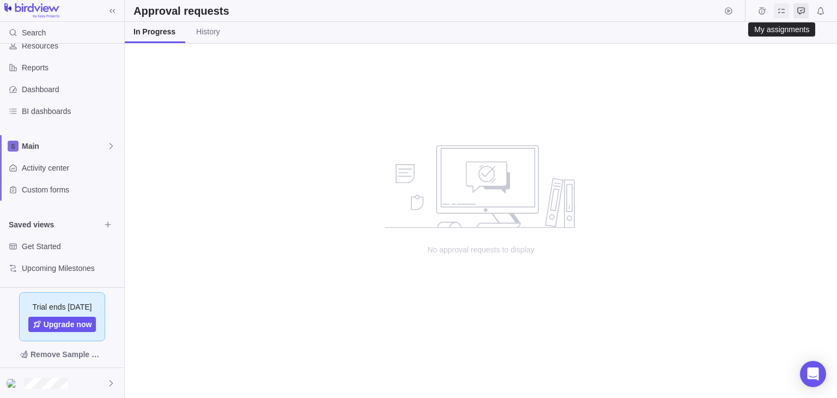
click at [779, 14] on icon "My assignments" at bounding box center [781, 11] width 9 height 9
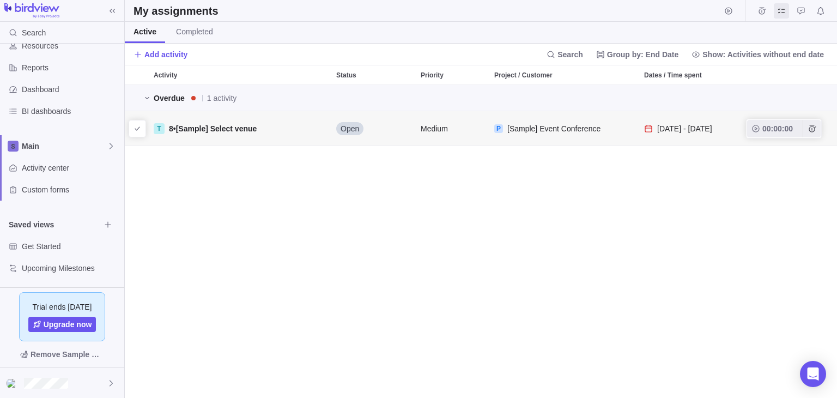
scroll to position [304, 704]
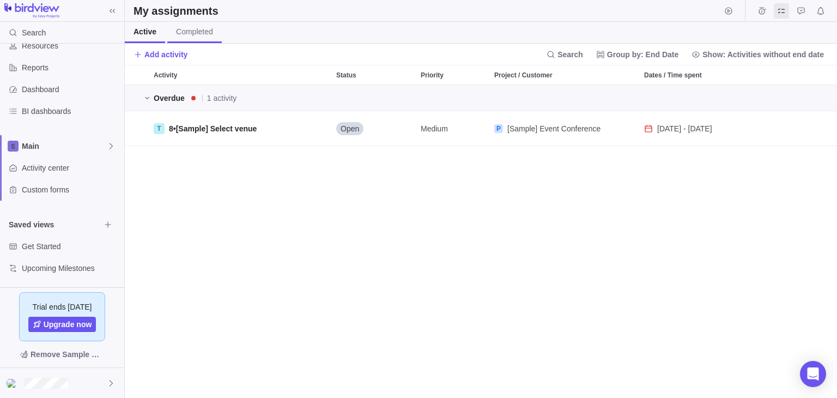
click at [185, 38] on link "Completed" at bounding box center [194, 32] width 54 height 21
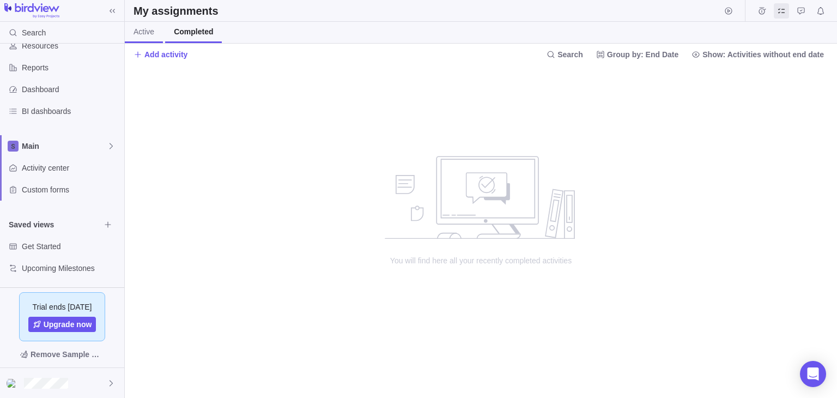
click at [152, 29] on span "Active" at bounding box center [143, 31] width 21 height 11
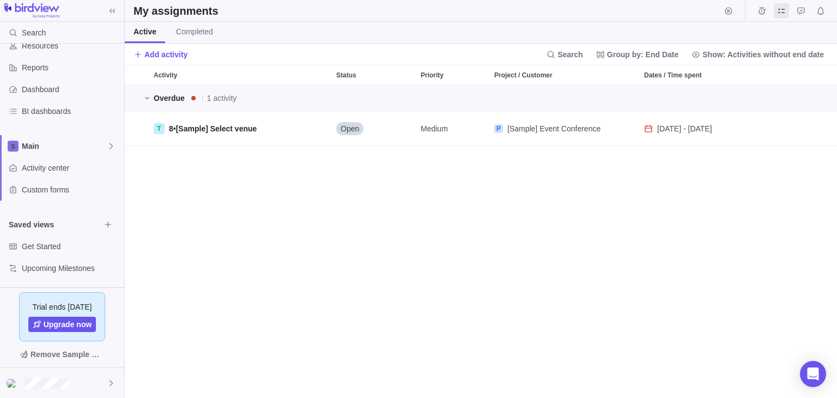
scroll to position [304, 704]
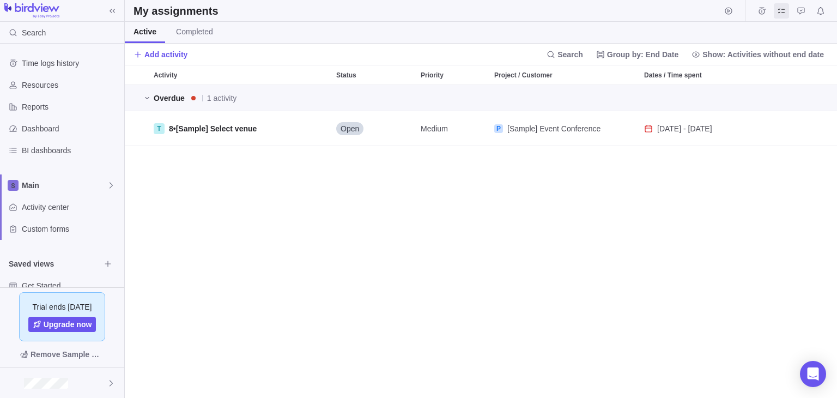
scroll to position [304, 704]
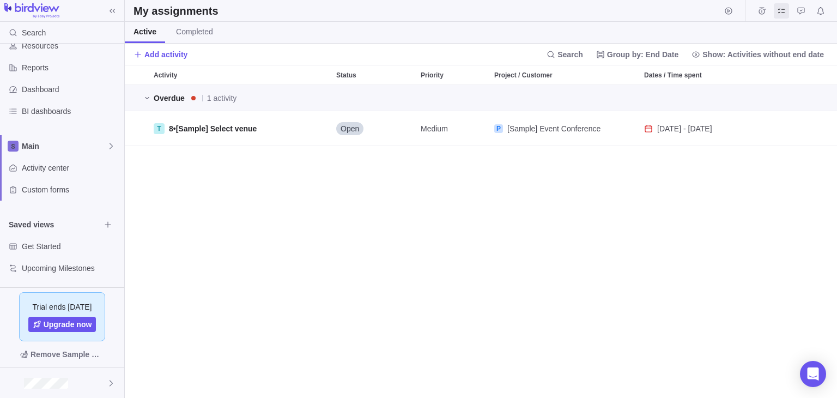
click at [193, 29] on span "Completed" at bounding box center [194, 31] width 37 height 11
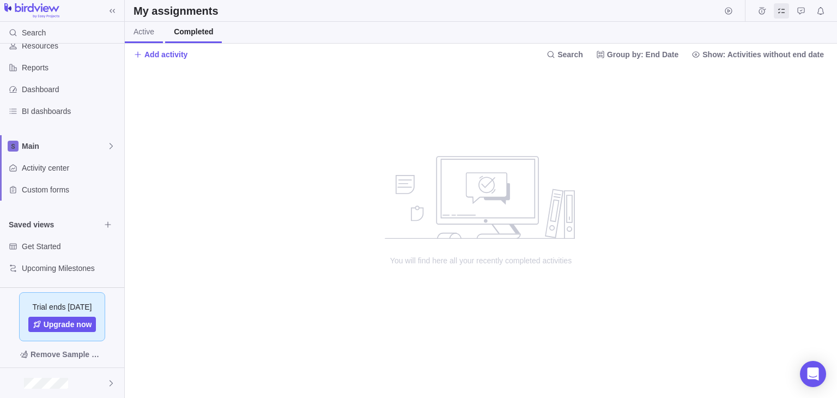
click at [147, 32] on span "Active" at bounding box center [143, 31] width 21 height 11
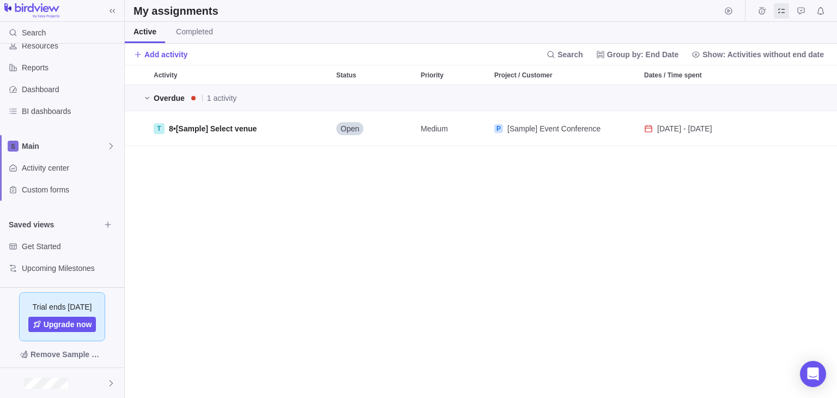
scroll to position [304, 704]
click at [757, 10] on icon "Time logs" at bounding box center [761, 11] width 9 height 9
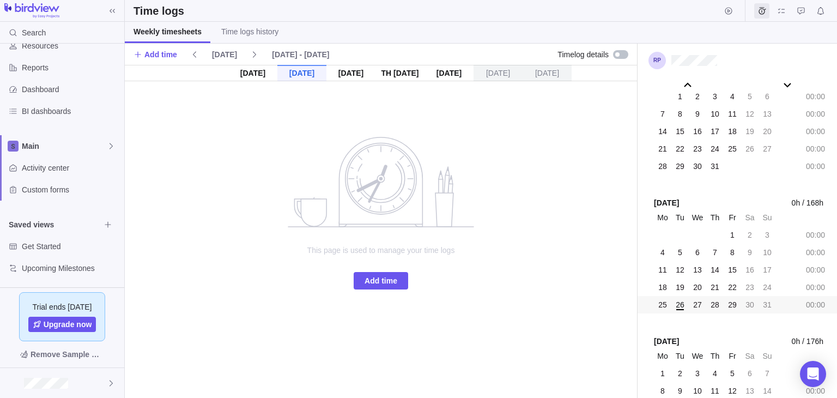
scroll to position [60616, 0]
click at [336, 76] on div "[DATE]" at bounding box center [350, 73] width 49 height 16
click at [732, 14] on icon "Start timer" at bounding box center [728, 11] width 9 height 9
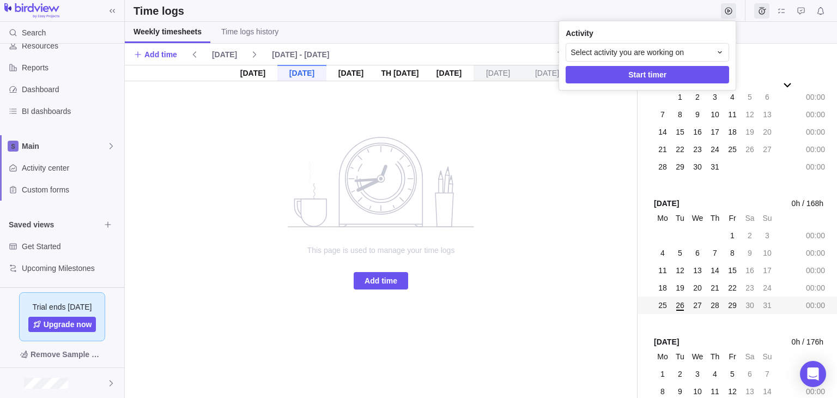
click at [743, 40] on body "Search Time logs history Resources Reports Dashboard BI dashboards Main Activit…" at bounding box center [418, 199] width 837 height 398
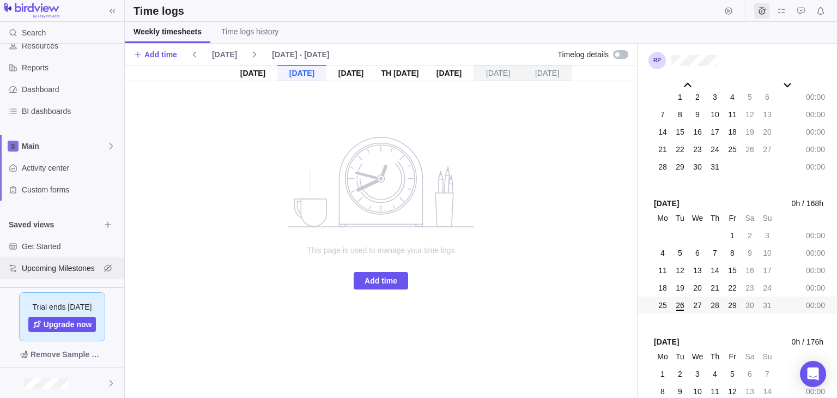
click at [63, 268] on span "Upcoming Milestones" at bounding box center [61, 268] width 78 height 11
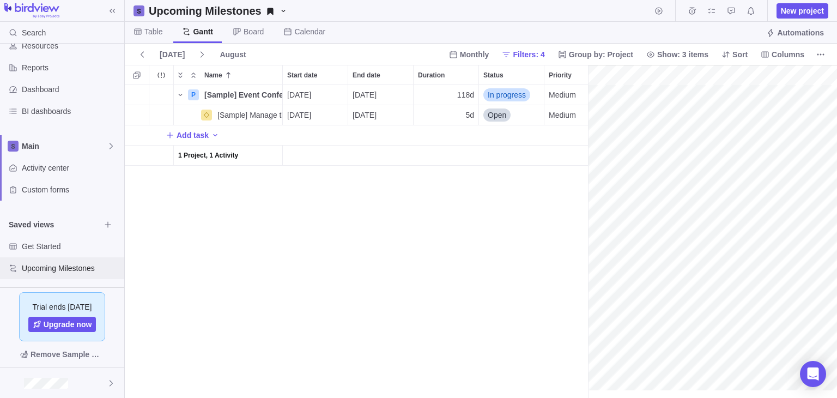
scroll to position [0, 156]
click at [813, 29] on span "Automations" at bounding box center [800, 32] width 47 height 11
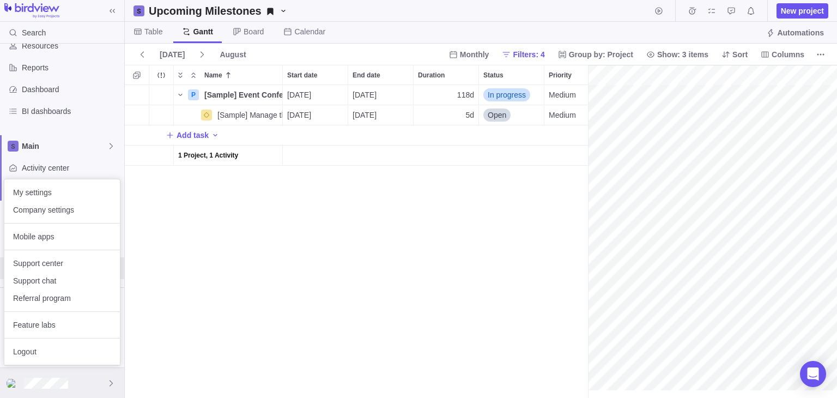
click at [78, 379] on div at bounding box center [62, 383] width 124 height 30
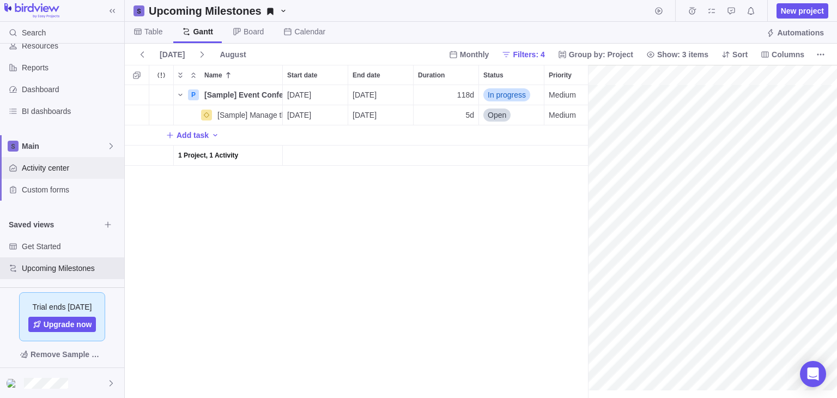
click at [56, 166] on span "Activity center" at bounding box center [71, 167] width 98 height 11
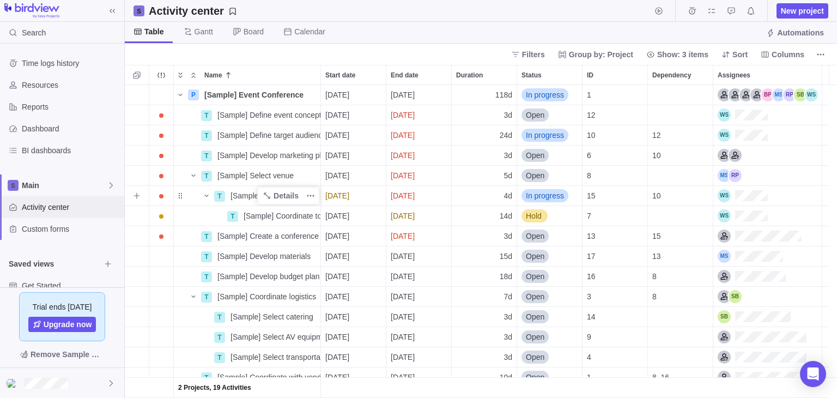
scroll to position [304, 704]
